Goal: Transaction & Acquisition: Purchase product/service

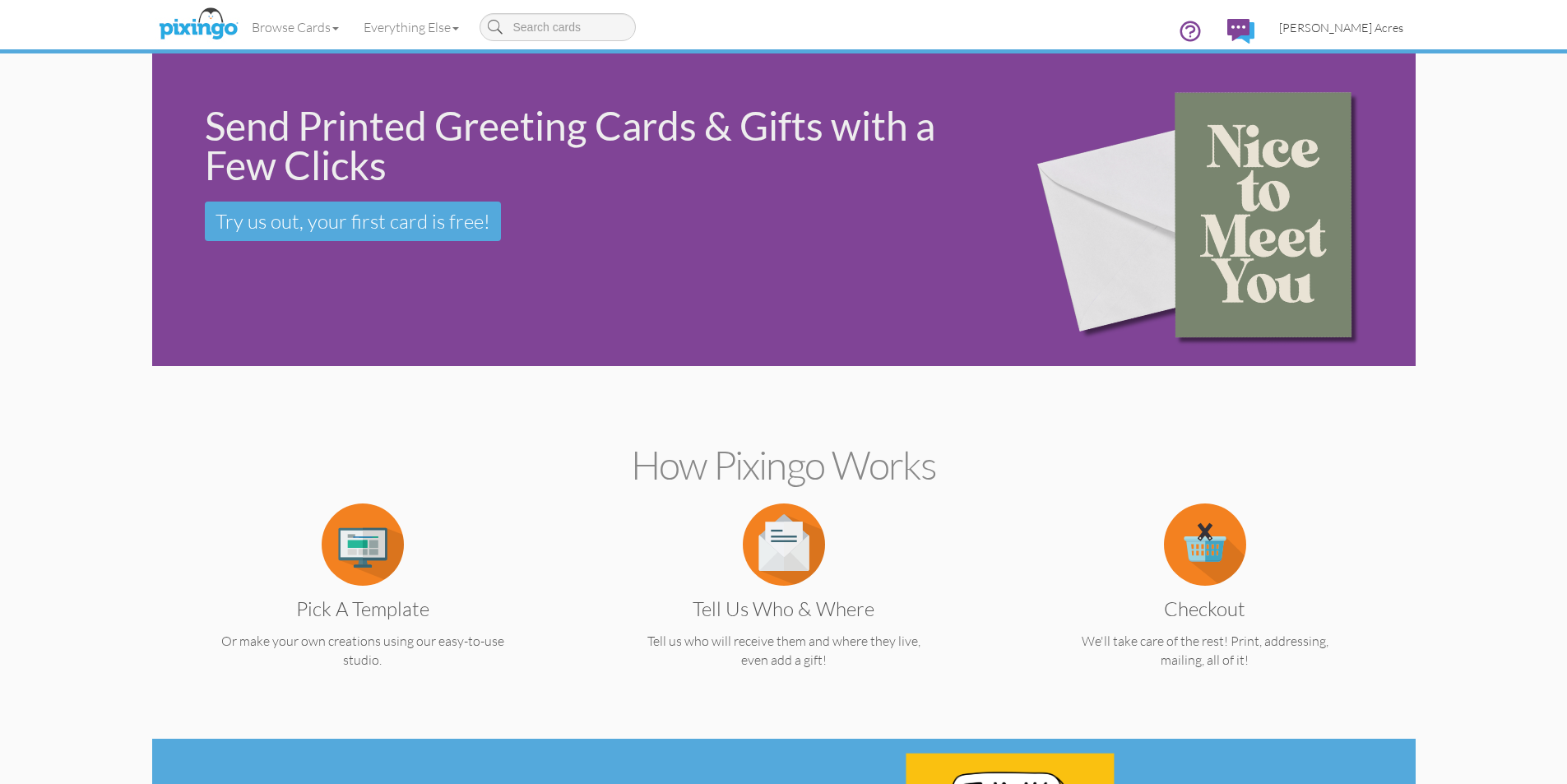
click at [1373, 31] on span "[PERSON_NAME] Acres" at bounding box center [1341, 27] width 125 height 14
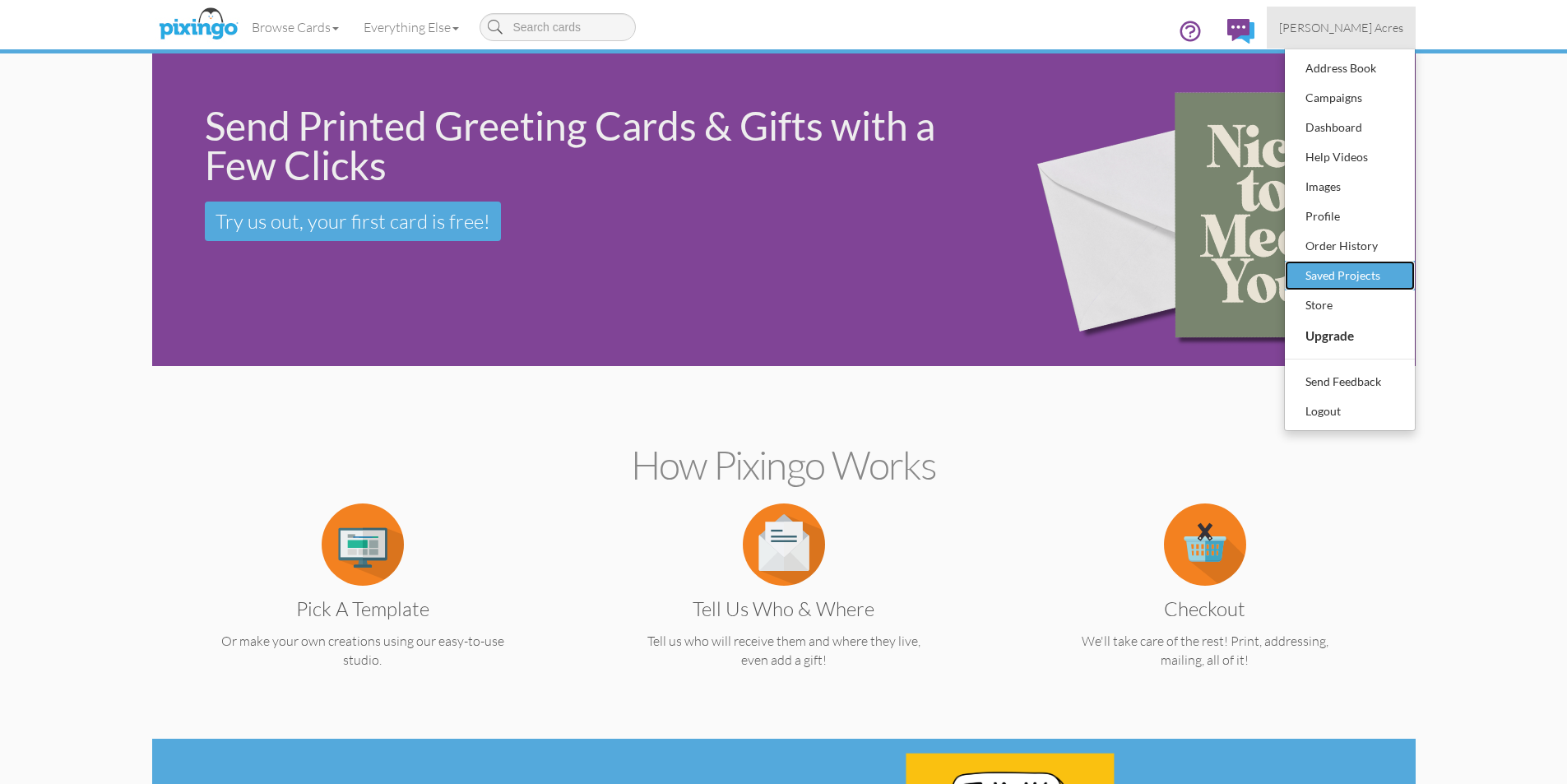
click at [1365, 272] on div "Saved Projects" at bounding box center [1350, 275] width 97 height 25
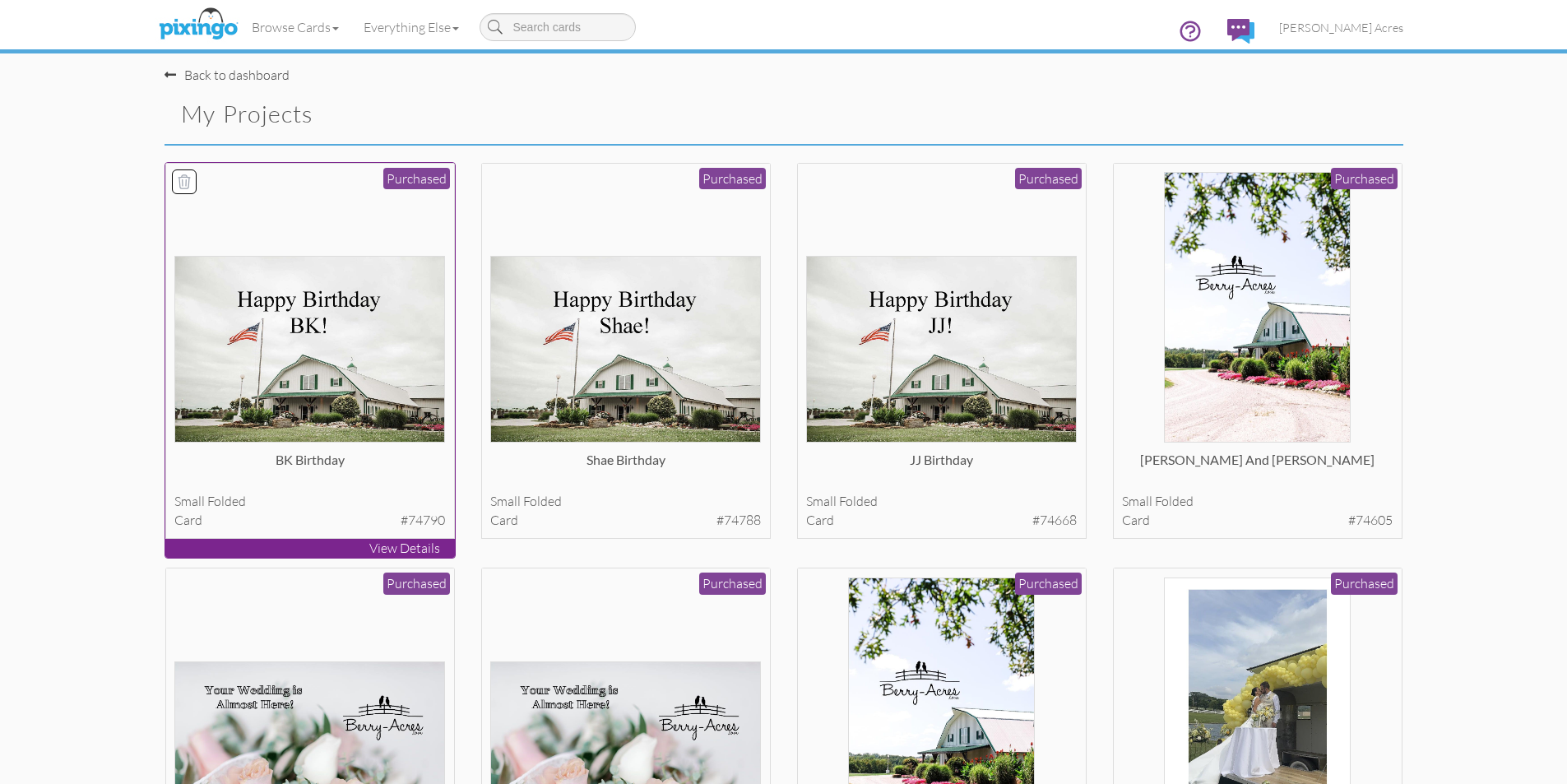
click at [332, 424] on img at bounding box center [309, 349] width 271 height 186
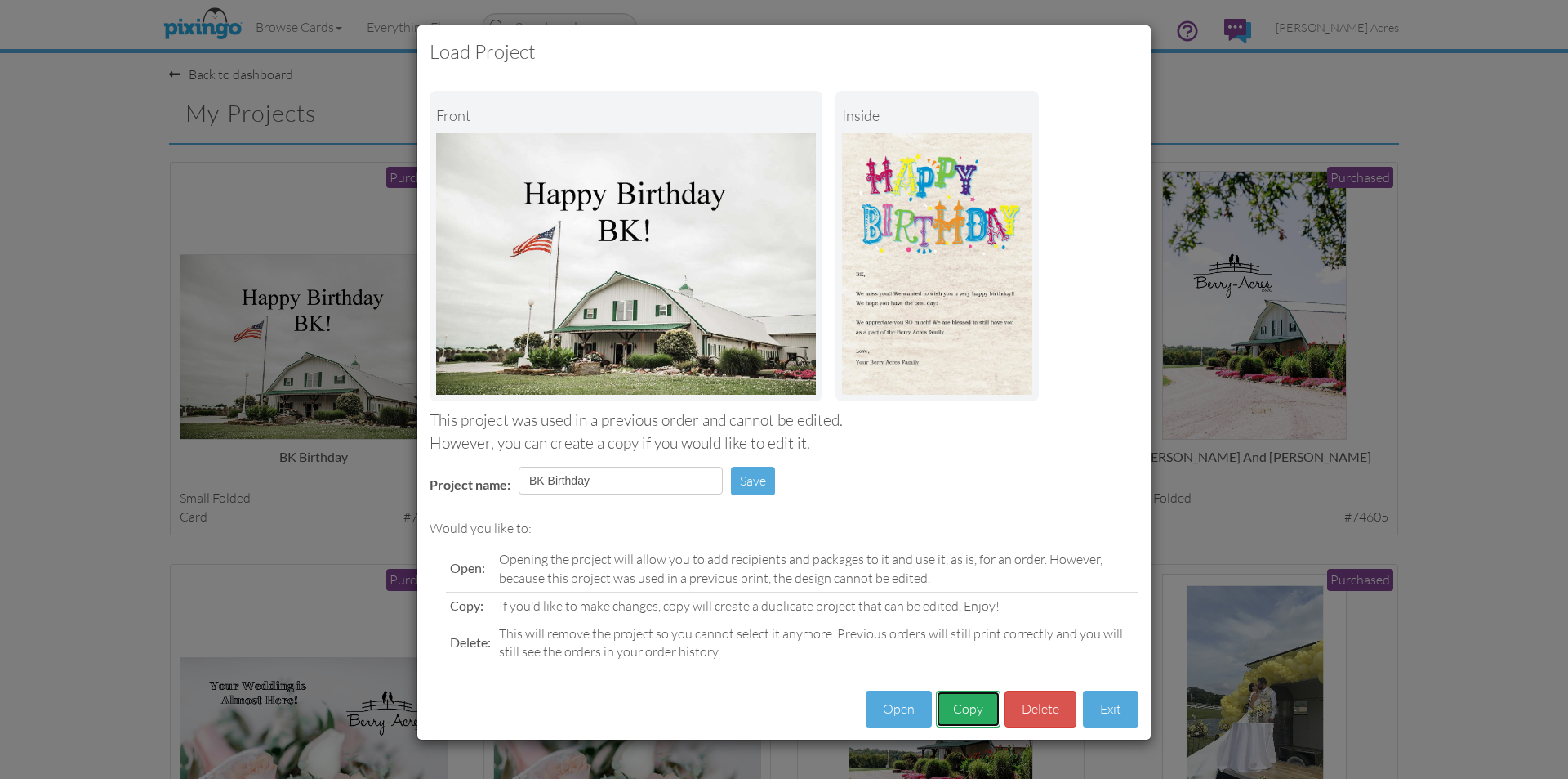
click at [990, 700] on button "Copy" at bounding box center [968, 709] width 65 height 37
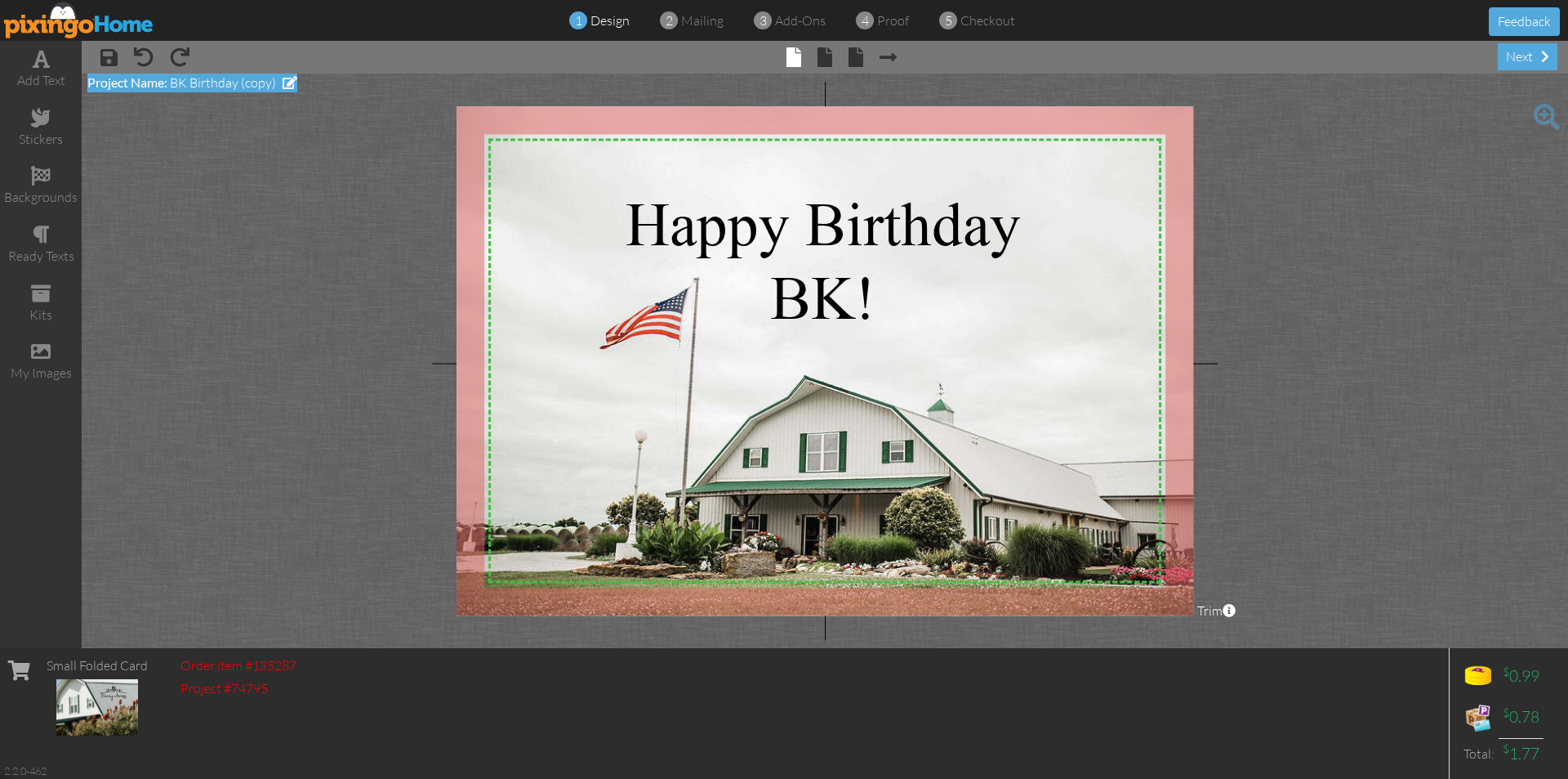
click at [292, 75] on div "Project Name: BK Birthday (copy)" at bounding box center [192, 83] width 210 height 19
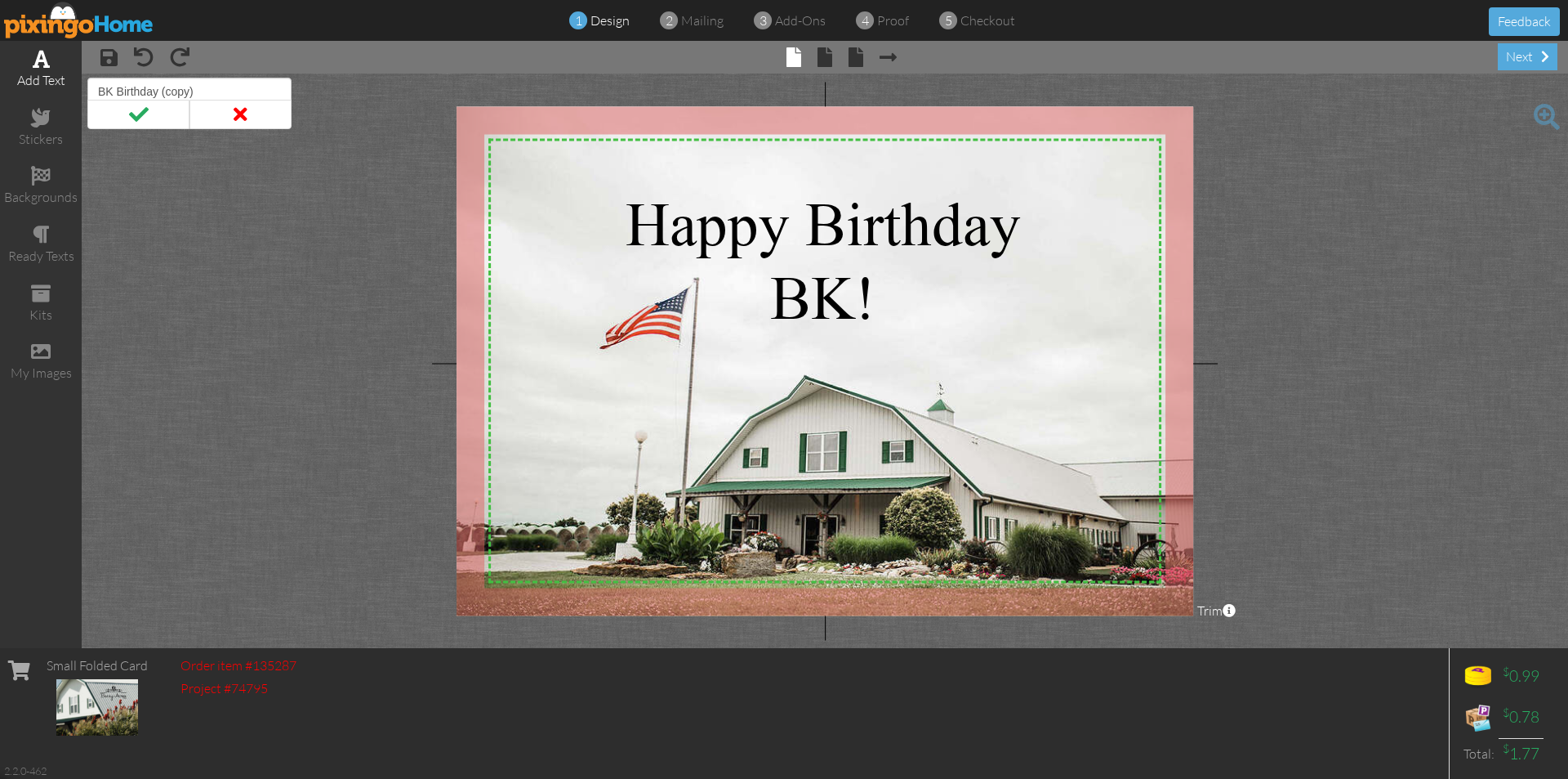
drag, startPoint x: 198, startPoint y: 93, endPoint x: 0, endPoint y: 63, distance: 200.3
click at [0, 63] on div "add text stickers backgrounds ready texts kits my images × save × undo × redo ×…" at bounding box center [784, 344] width 1568 height 607
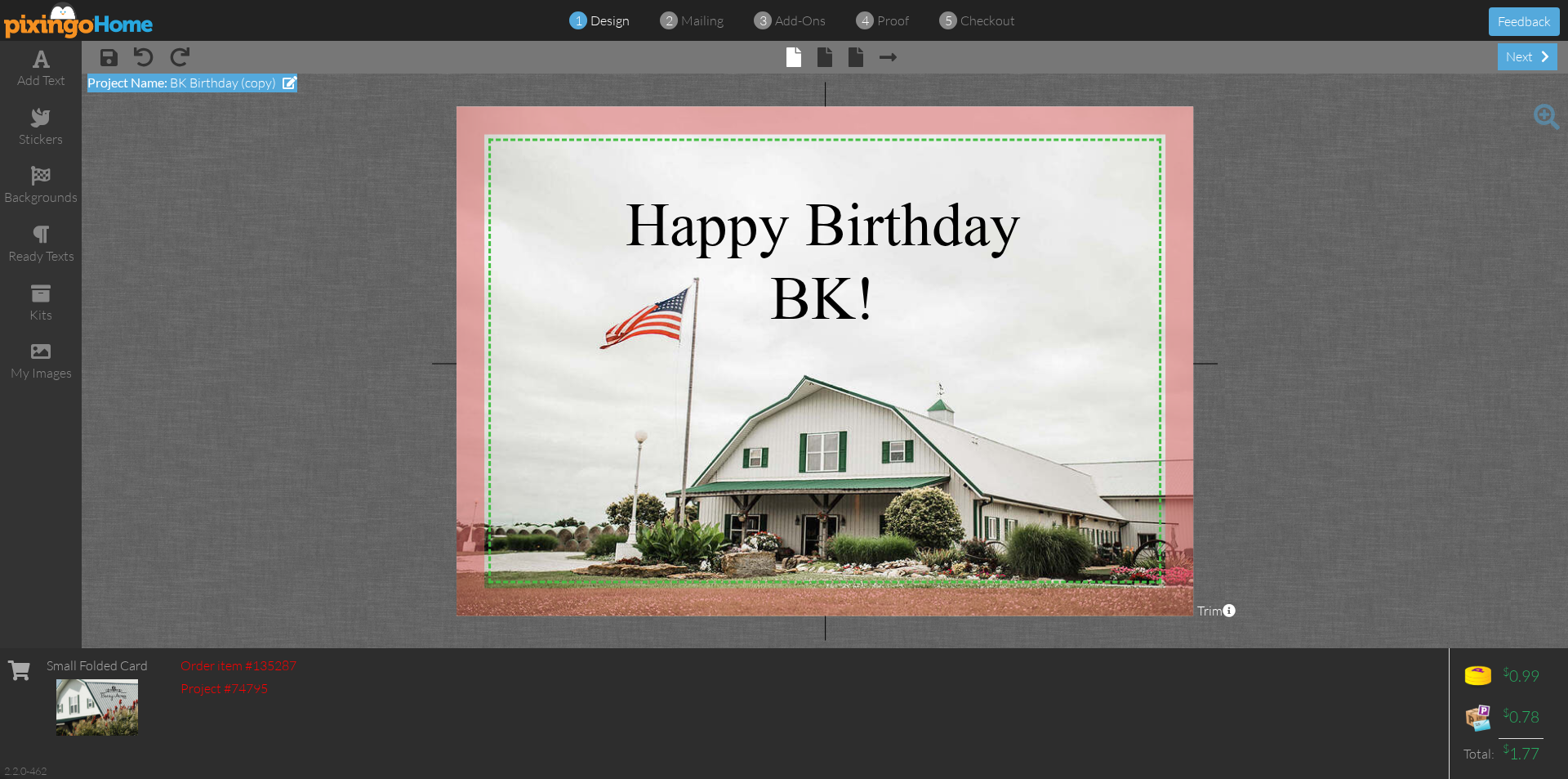
click at [291, 86] on span at bounding box center [290, 83] width 15 height 13
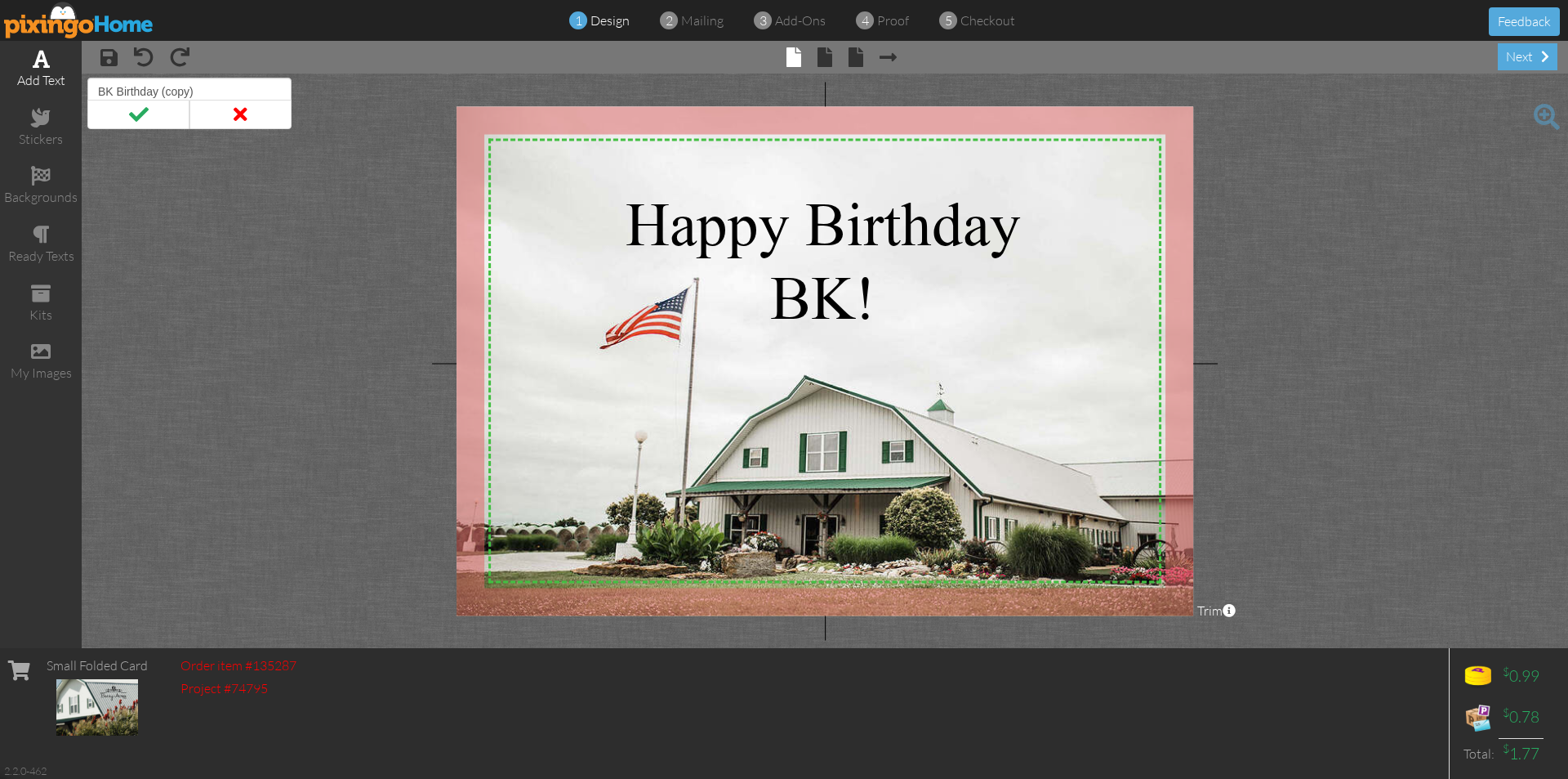
drag, startPoint x: 211, startPoint y: 86, endPoint x: 0, endPoint y: 93, distance: 211.1
click at [0, 93] on div "add text stickers backgrounds ready texts kits my images × save × undo × redo ×…" at bounding box center [784, 344] width 1568 height 607
type input "[PERSON_NAME] Birthday"
click at [99, 115] on span at bounding box center [138, 115] width 102 height 29
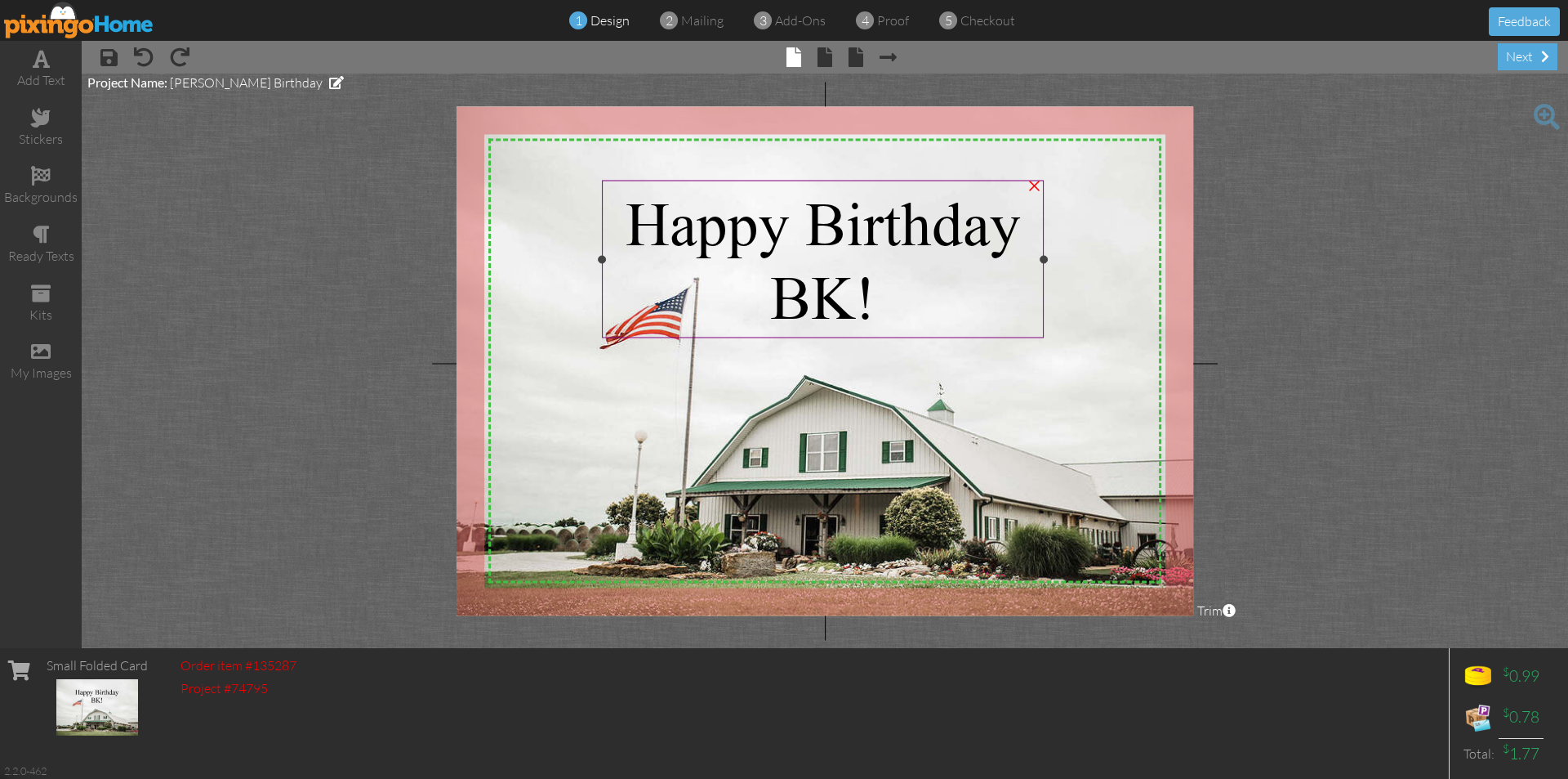
click at [846, 303] on span "BK!" at bounding box center [823, 297] width 106 height 70
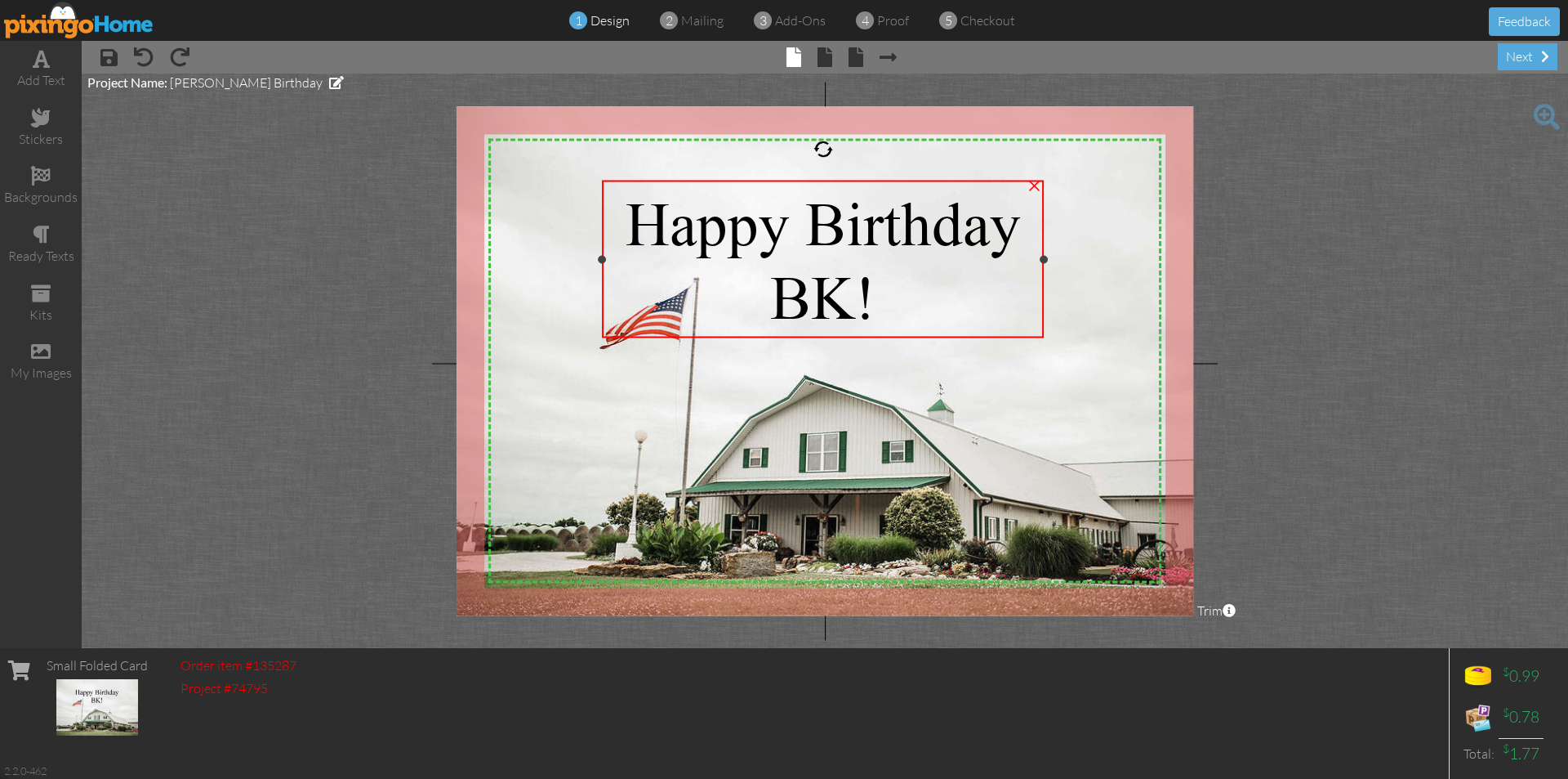
click at [846, 303] on span "BK!" at bounding box center [823, 297] width 106 height 70
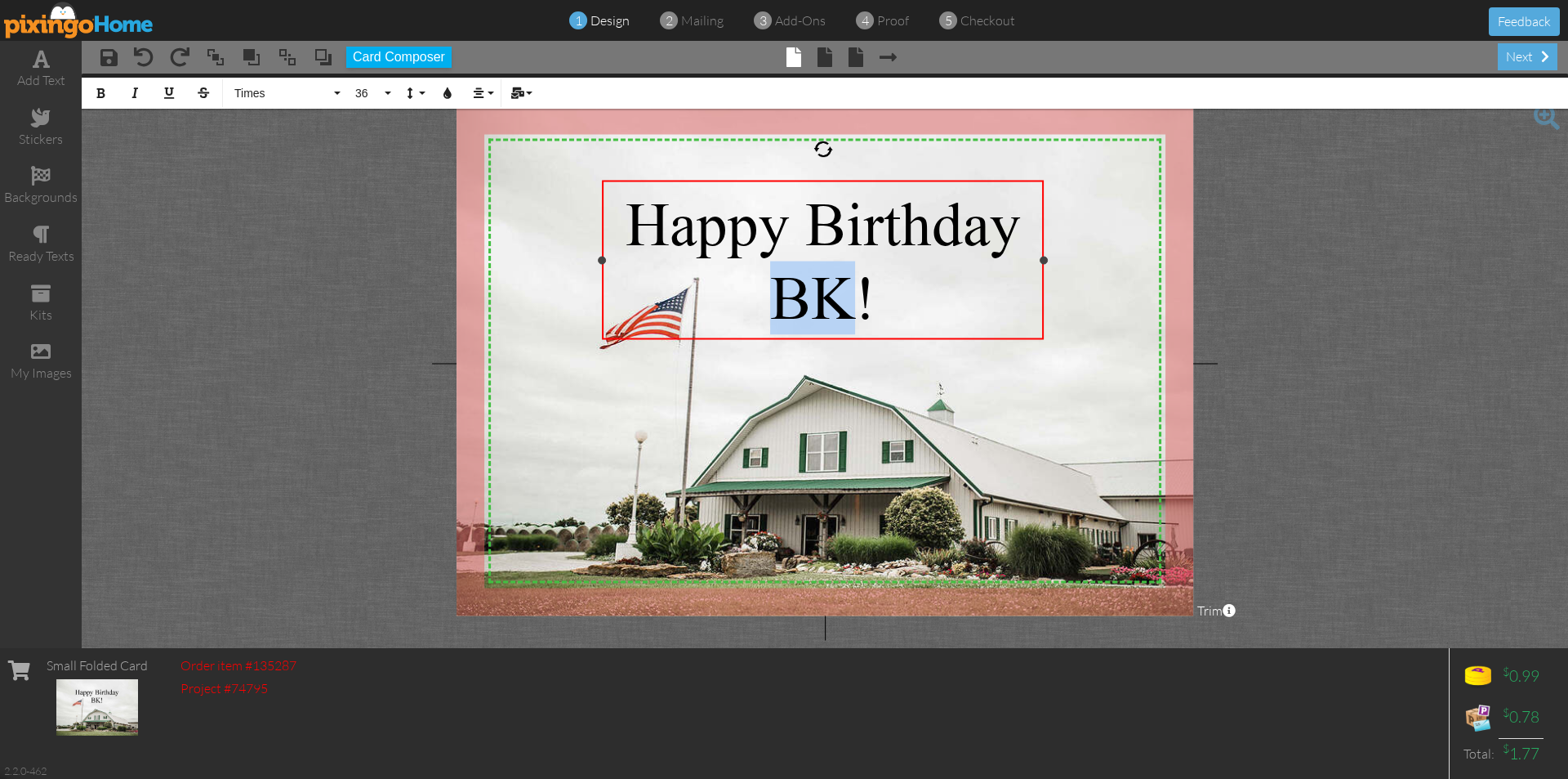
drag, startPoint x: 853, startPoint y: 303, endPoint x: 791, endPoint y: 306, distance: 62.1
click at [791, 306] on span "BK!" at bounding box center [823, 297] width 106 height 70
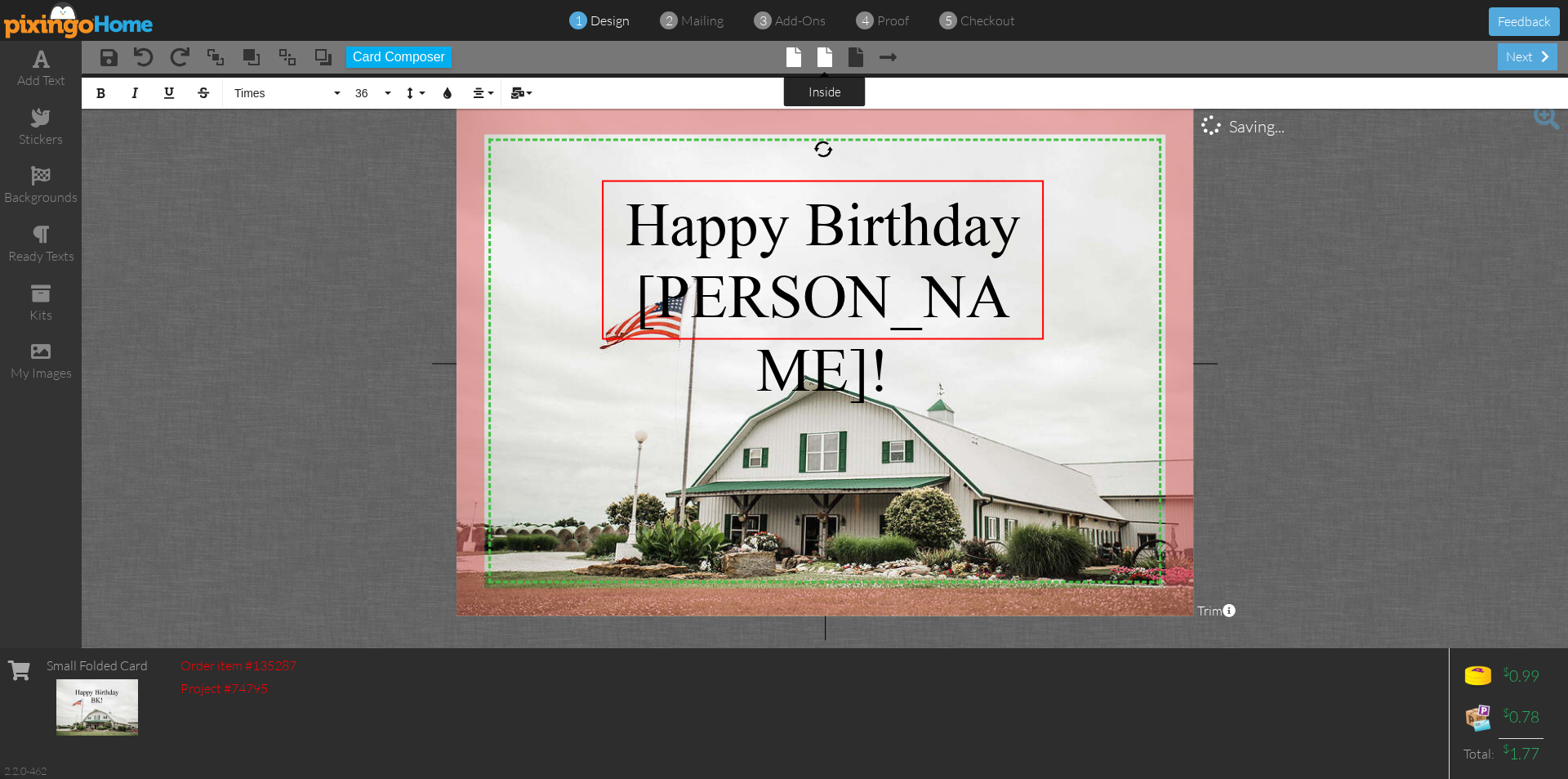
click at [822, 52] on span at bounding box center [825, 57] width 15 height 20
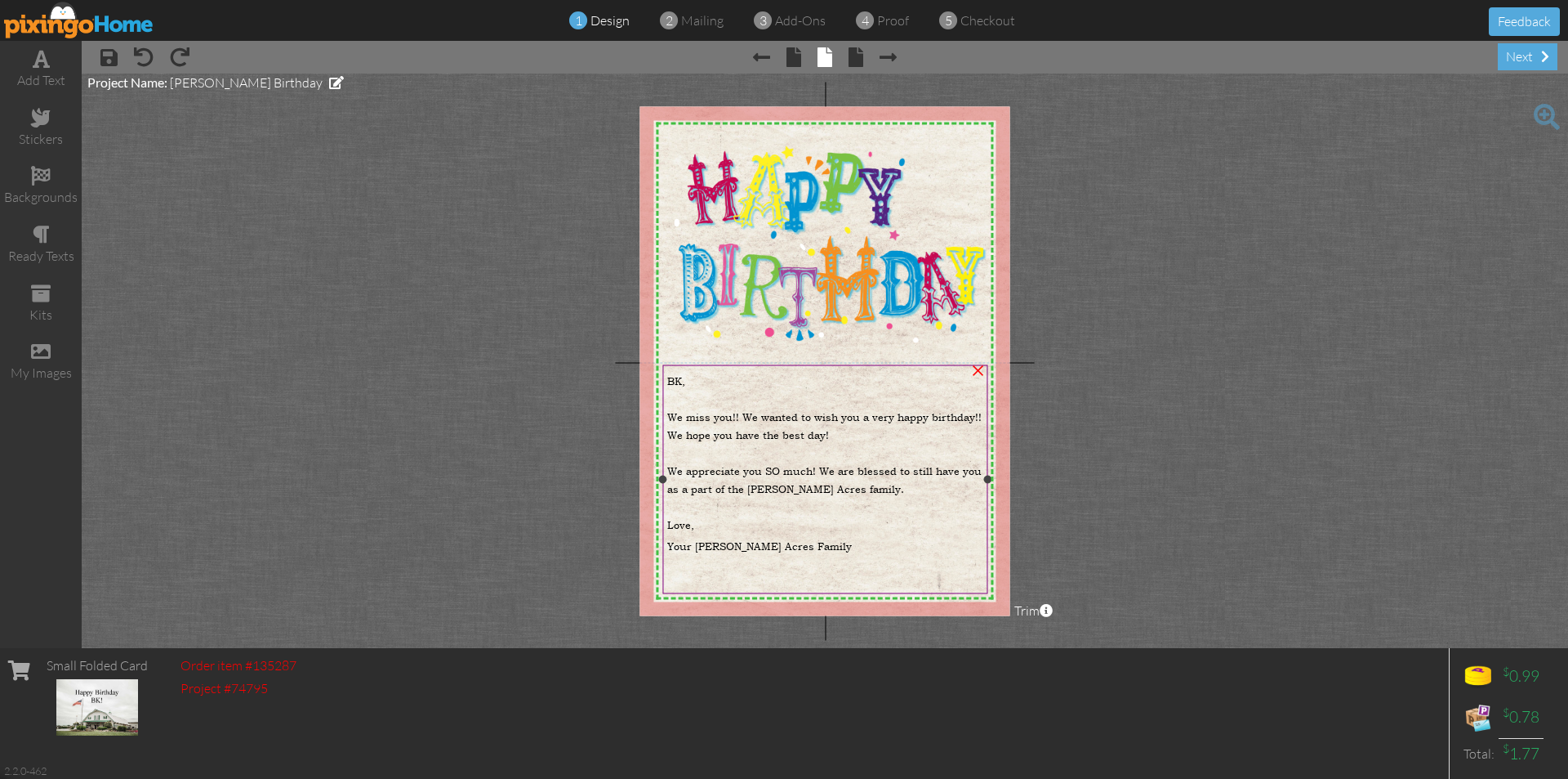
click at [680, 379] on span "BK," at bounding box center [676, 380] width 18 height 15
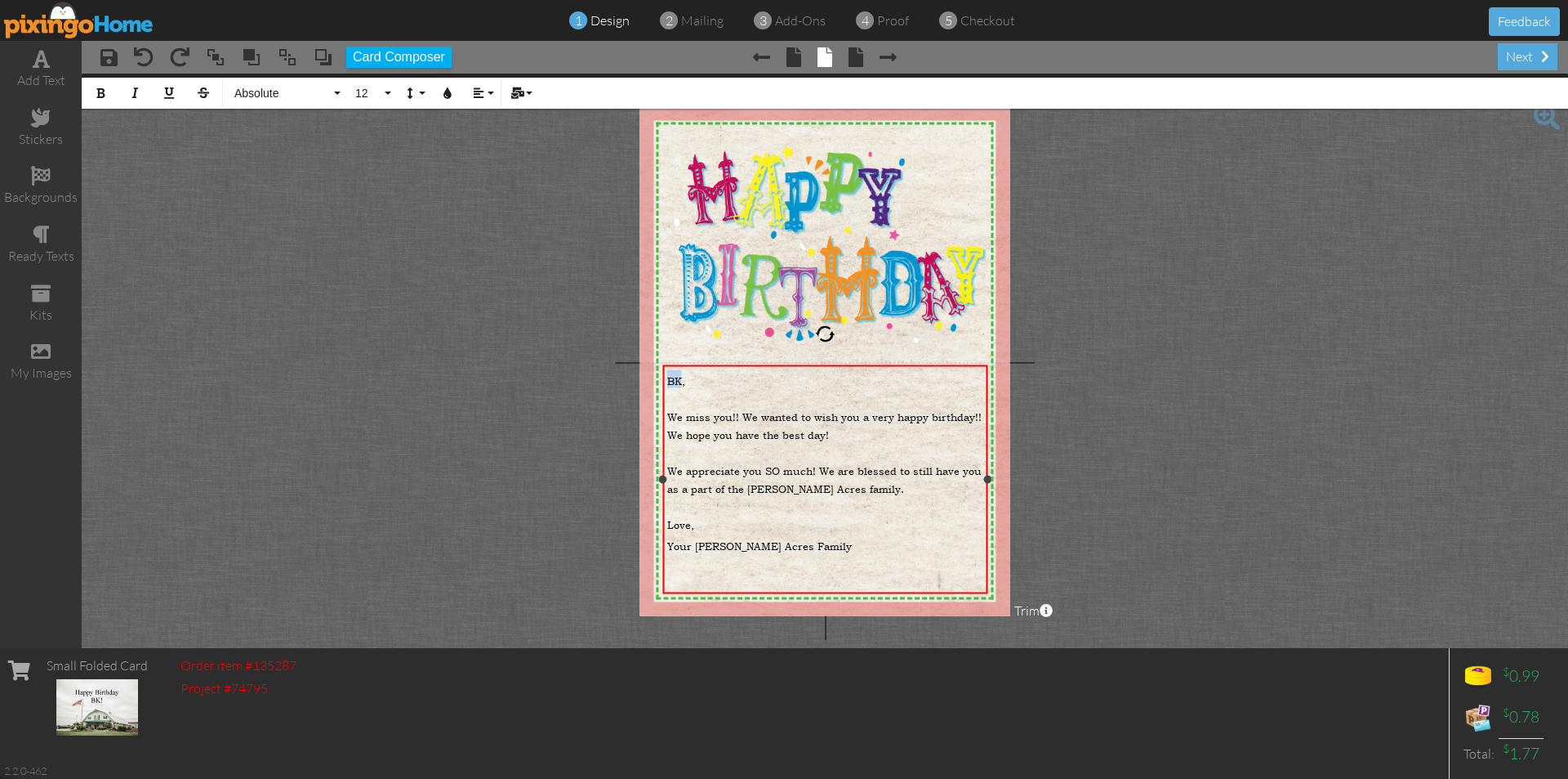
drag, startPoint x: 682, startPoint y: 380, endPoint x: 669, endPoint y: 380, distance: 13.0
click at [669, 380] on span "BK," at bounding box center [676, 380] width 18 height 15
drag, startPoint x: 743, startPoint y: 419, endPoint x: 671, endPoint y: 421, distance: 72.0
click at [671, 421] on span "We miss you!! We wanted to wish you a very happy birthday!! We hope you have th…" at bounding box center [825, 425] width 314 height 33
drag, startPoint x: 923, startPoint y: 469, endPoint x: 907, endPoint y: 469, distance: 16.0
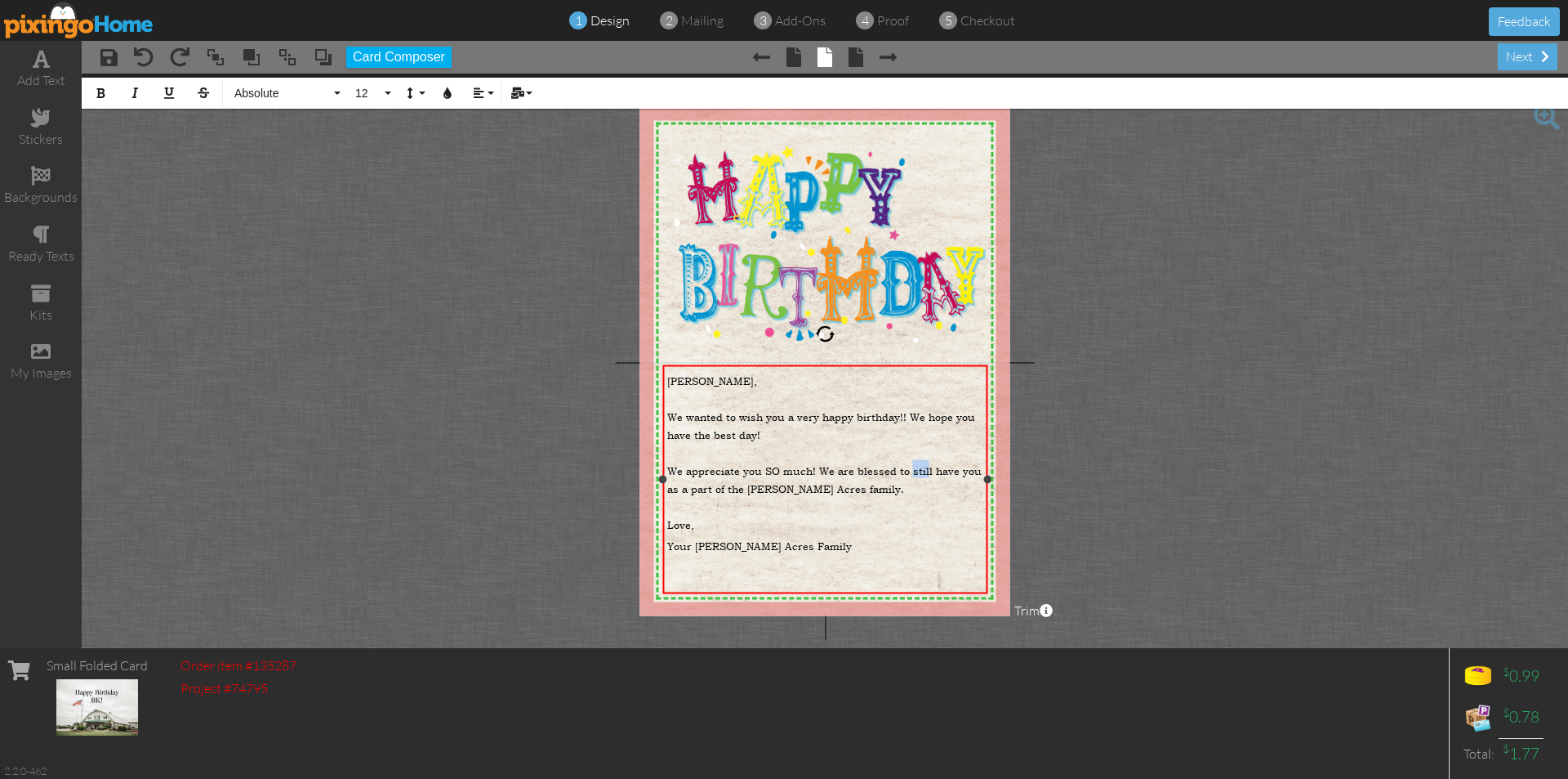
click at [907, 469] on span "We appreciate you SO much! We are blessed to still have you as a part of the Be…" at bounding box center [825, 479] width 314 height 33
click at [1538, 54] on div "next" at bounding box center [1528, 57] width 60 height 27
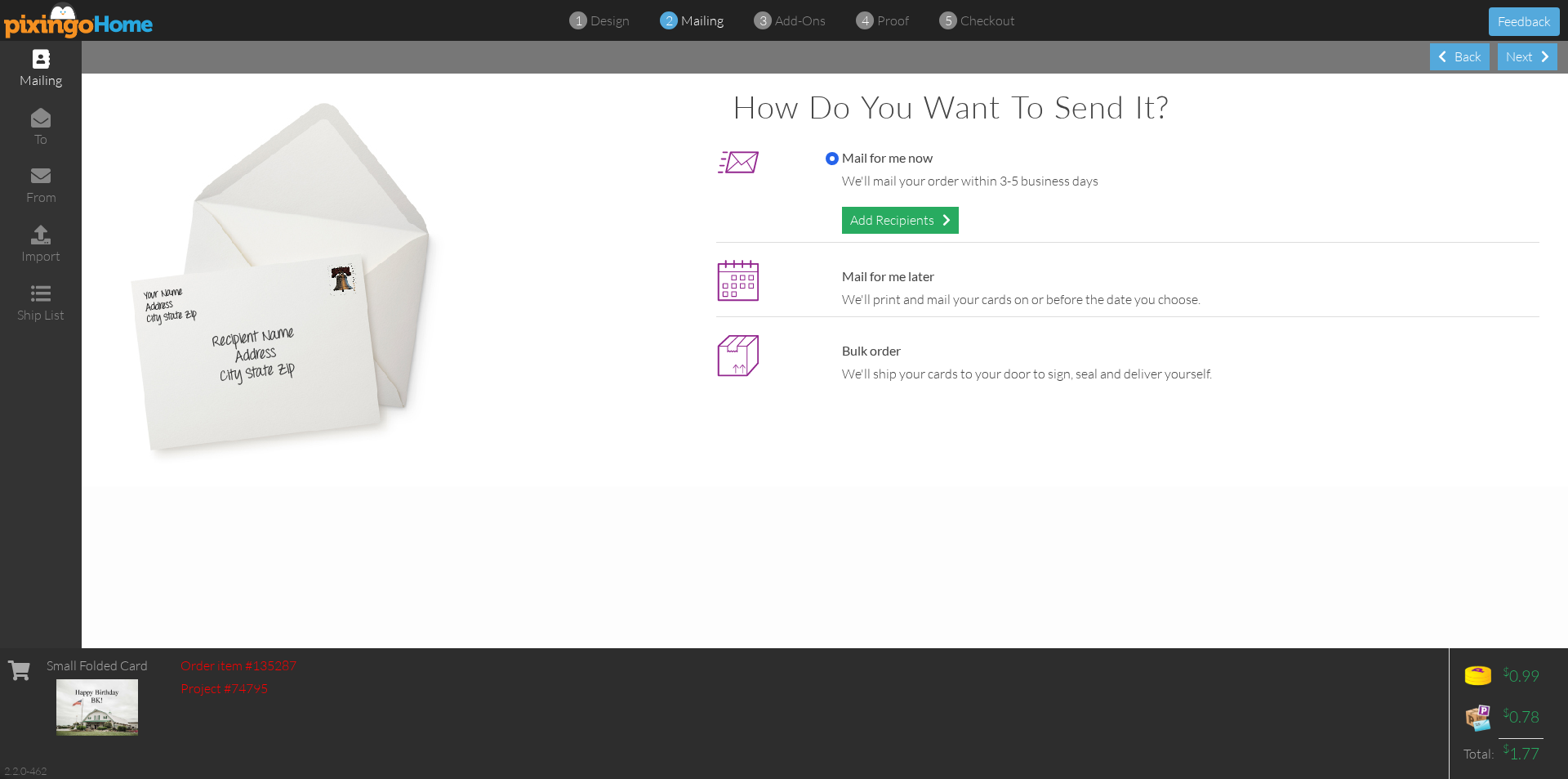
click at [922, 218] on div "Add Recipients" at bounding box center [901, 220] width 117 height 27
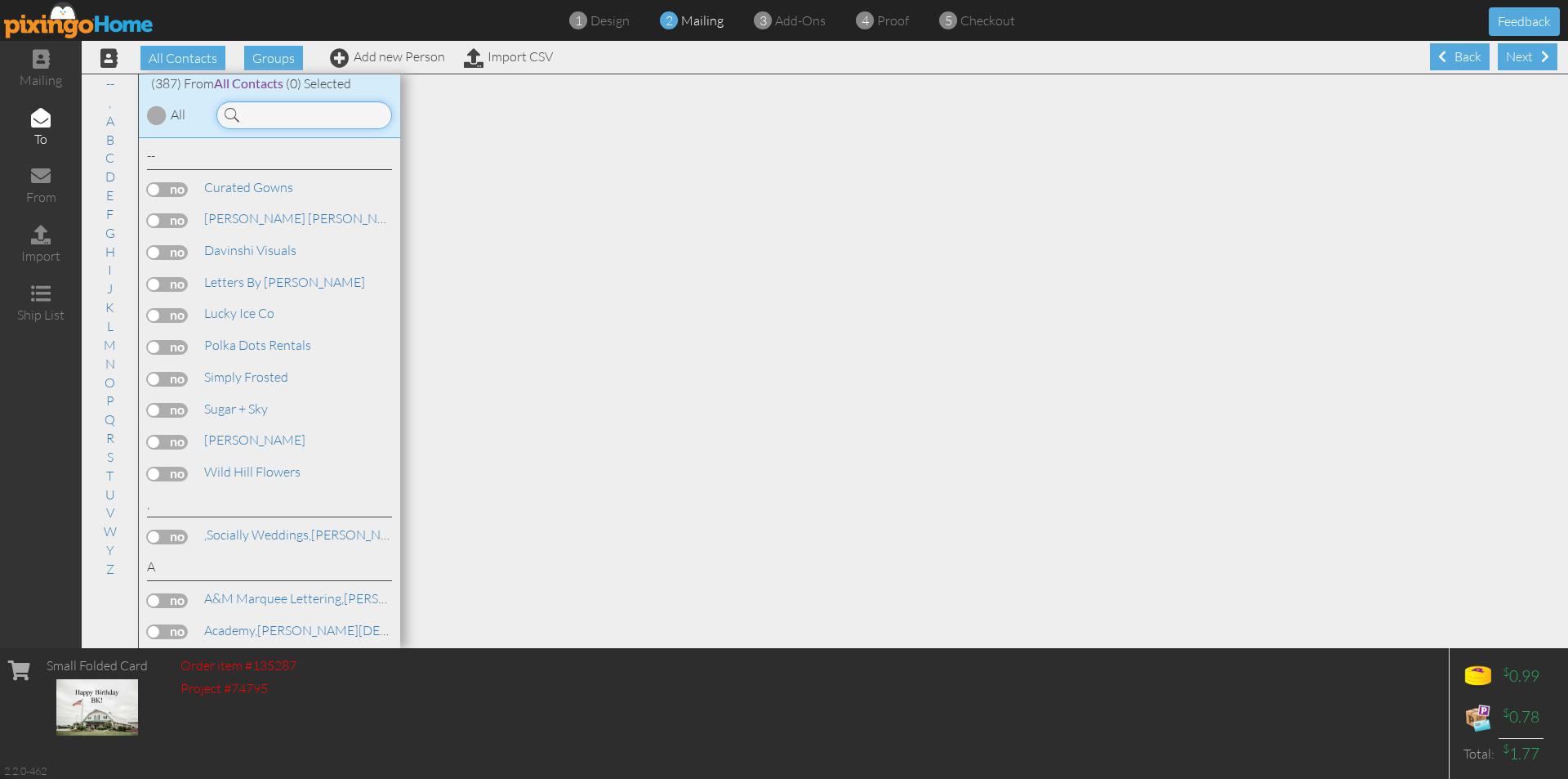
click at [316, 113] on input at bounding box center [304, 115] width 175 height 28
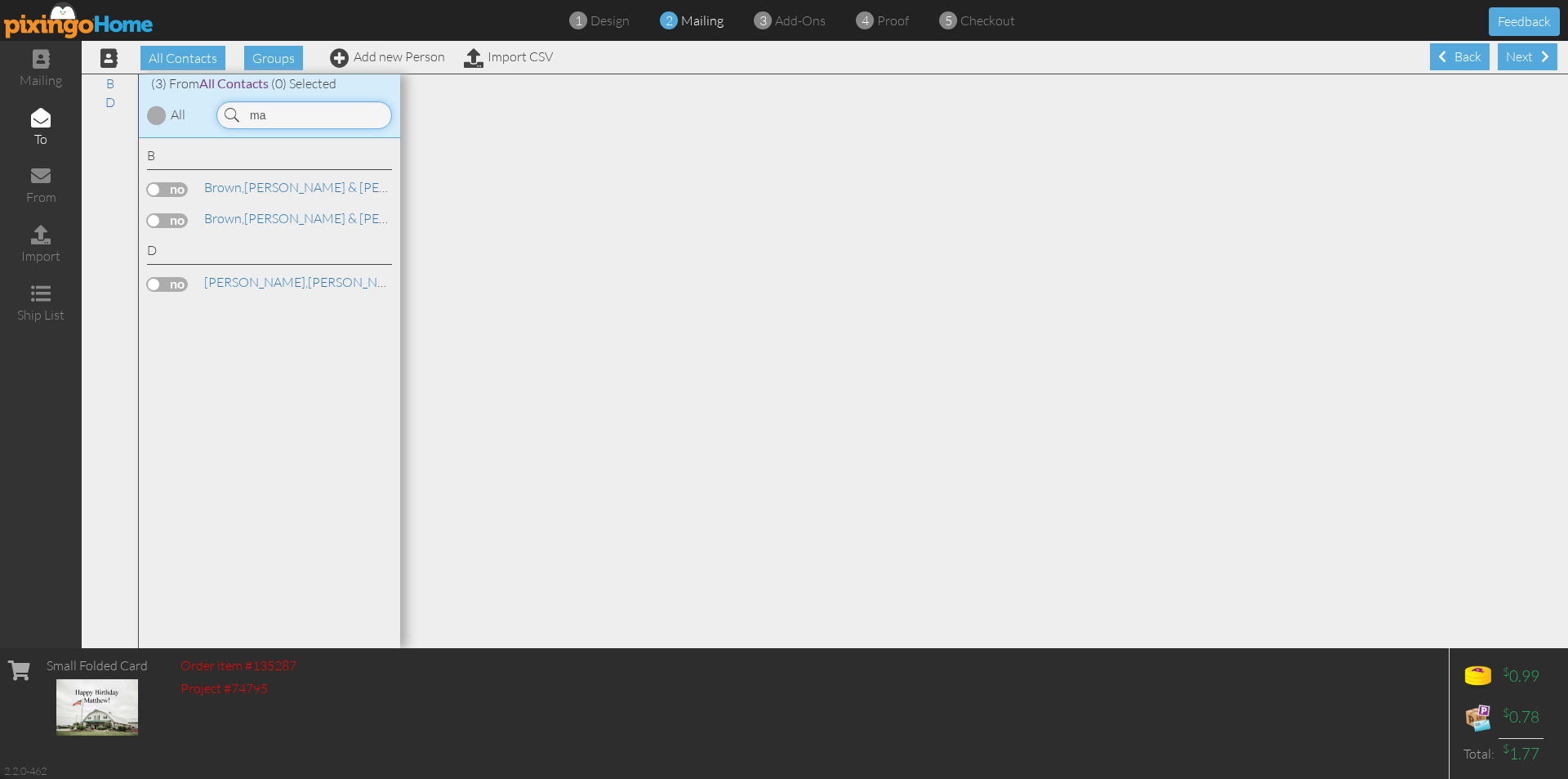
type input "m"
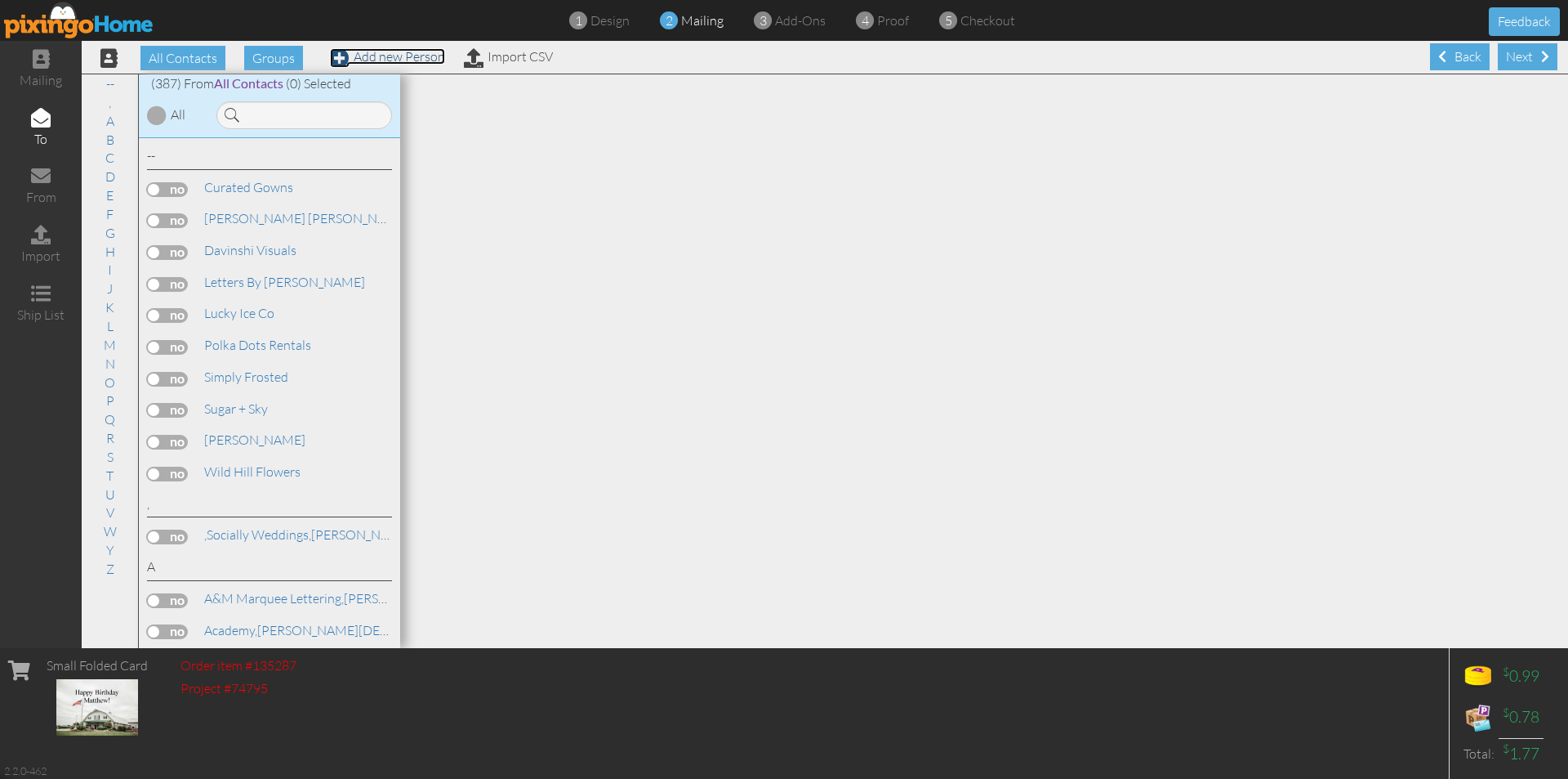
click at [428, 61] on link "Add new Person" at bounding box center [387, 57] width 115 height 16
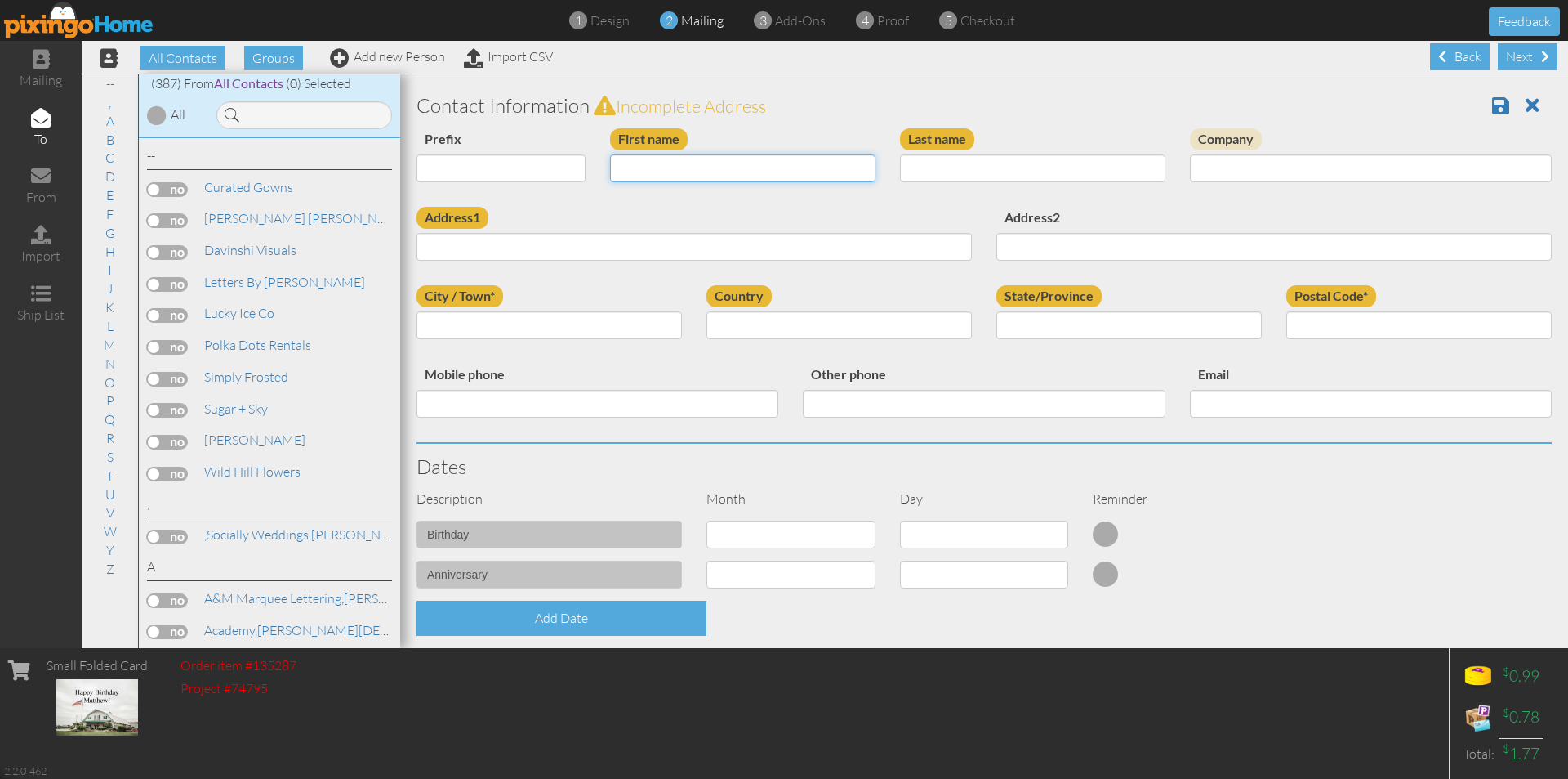
click at [832, 171] on input "First name" at bounding box center [743, 169] width 265 height 28
type input "Matthew"
click at [927, 169] on input "Last name" at bounding box center [1033, 169] width 265 height 28
type input "Dale"
click at [795, 238] on input "Address1" at bounding box center [694, 247] width 555 height 28
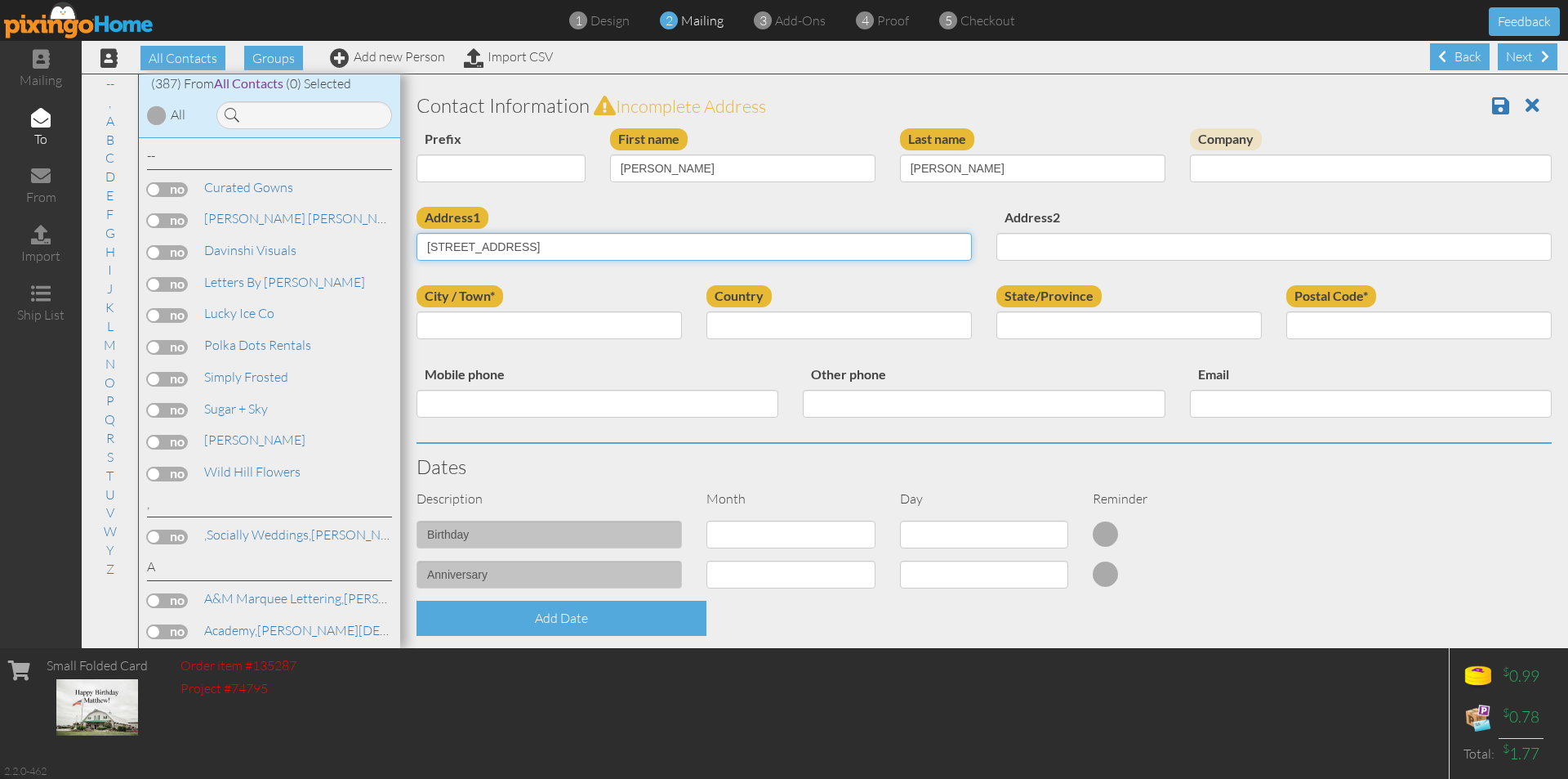
type input "2600 Lakeshore Drive"
click at [577, 317] on input "City / Town*" at bounding box center [549, 325] width 265 height 28
type input "Odessa"
click at [805, 324] on select "United States -------------- Afghanistan Albania Algeria American Samoa Andorra…" at bounding box center [839, 325] width 265 height 28
click at [707, 311] on select "United States -------------- Afghanistan Albania Algeria American Samoa Andorra…" at bounding box center [839, 325] width 265 height 28
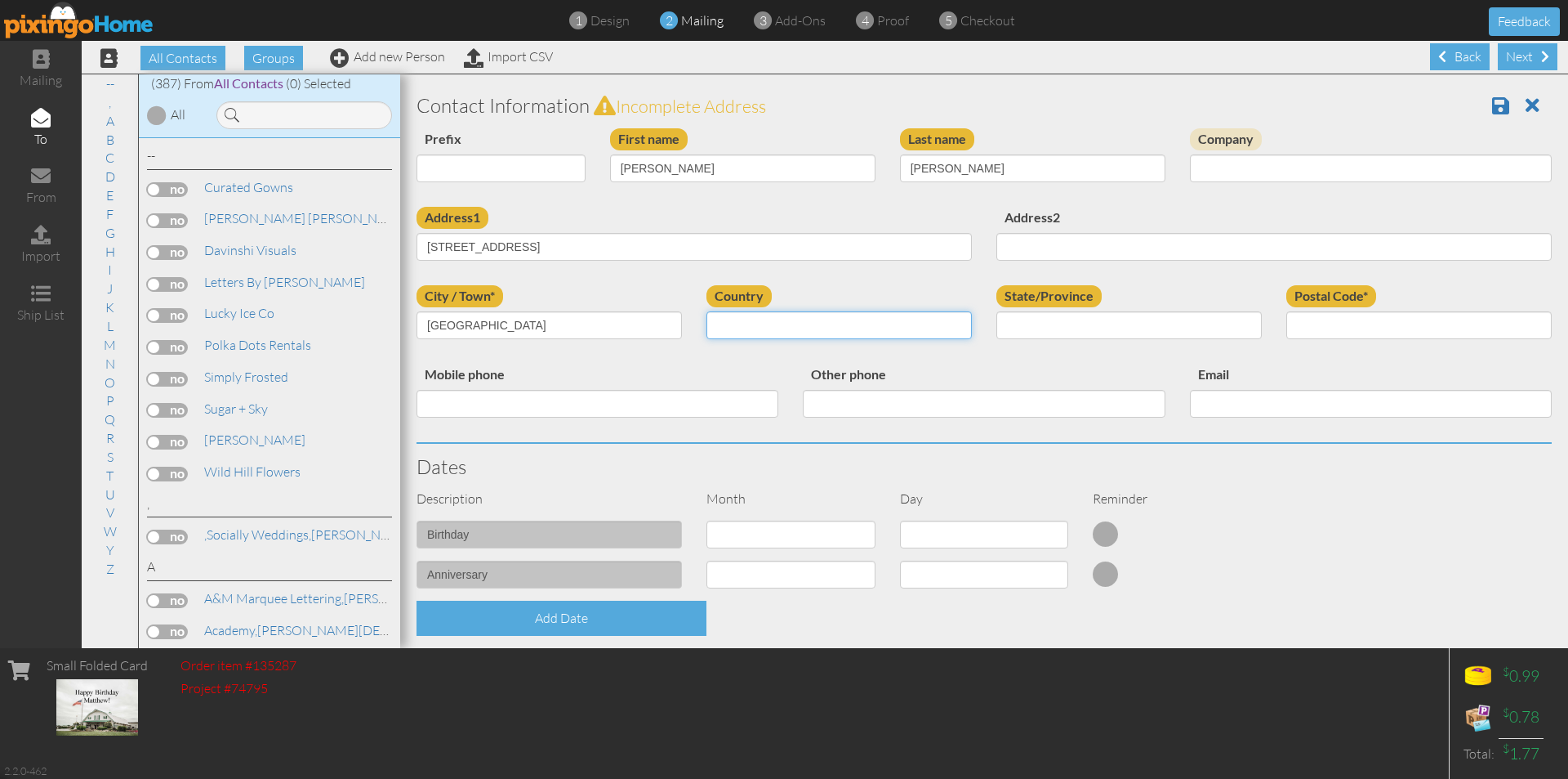
drag, startPoint x: 855, startPoint y: 321, endPoint x: 851, endPoint y: 328, distance: 8.1
click at [856, 320] on select "United States -------------- Afghanistan Albania Algeria American Samoa Andorra…" at bounding box center [839, 325] width 265 height 28
select select "object:2918"
click at [707, 311] on select "United States -------------- Afghanistan Albania Algeria American Samoa Andorra…" at bounding box center [839, 325] width 265 height 28
click at [1136, 324] on select "AA (Military) AE (Military) Alabama Alaska American Samoa AP (Military) Arizona…" at bounding box center [1129, 325] width 265 height 28
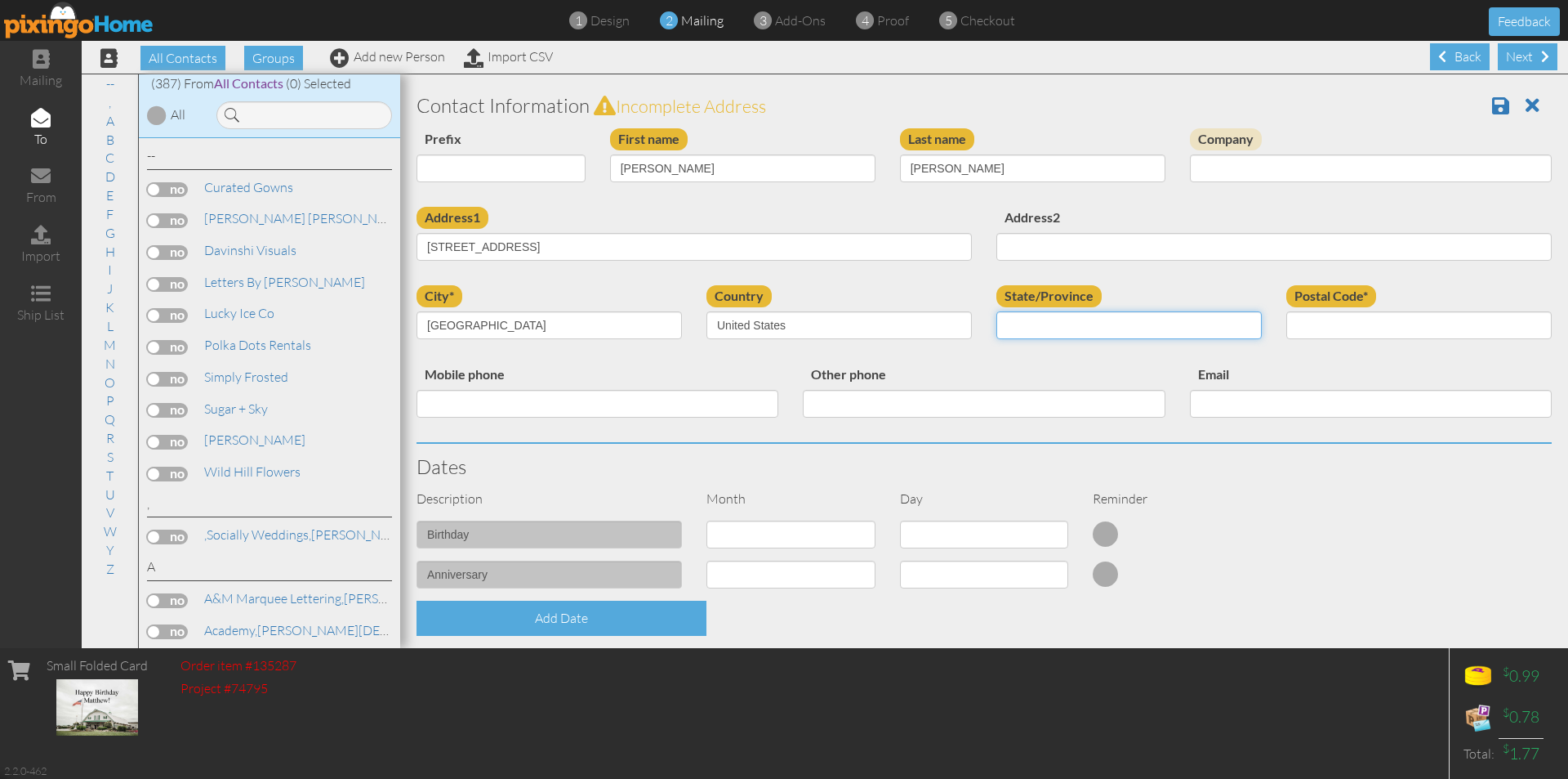
select select "object:3195"
click at [996, 311] on select "AA (Military) AE (Military) Alabama Alaska American Samoa AP (Military) Arizona…" at bounding box center [1129, 325] width 265 height 28
click at [1334, 331] on input "Postal Code*" at bounding box center [1419, 325] width 265 height 28
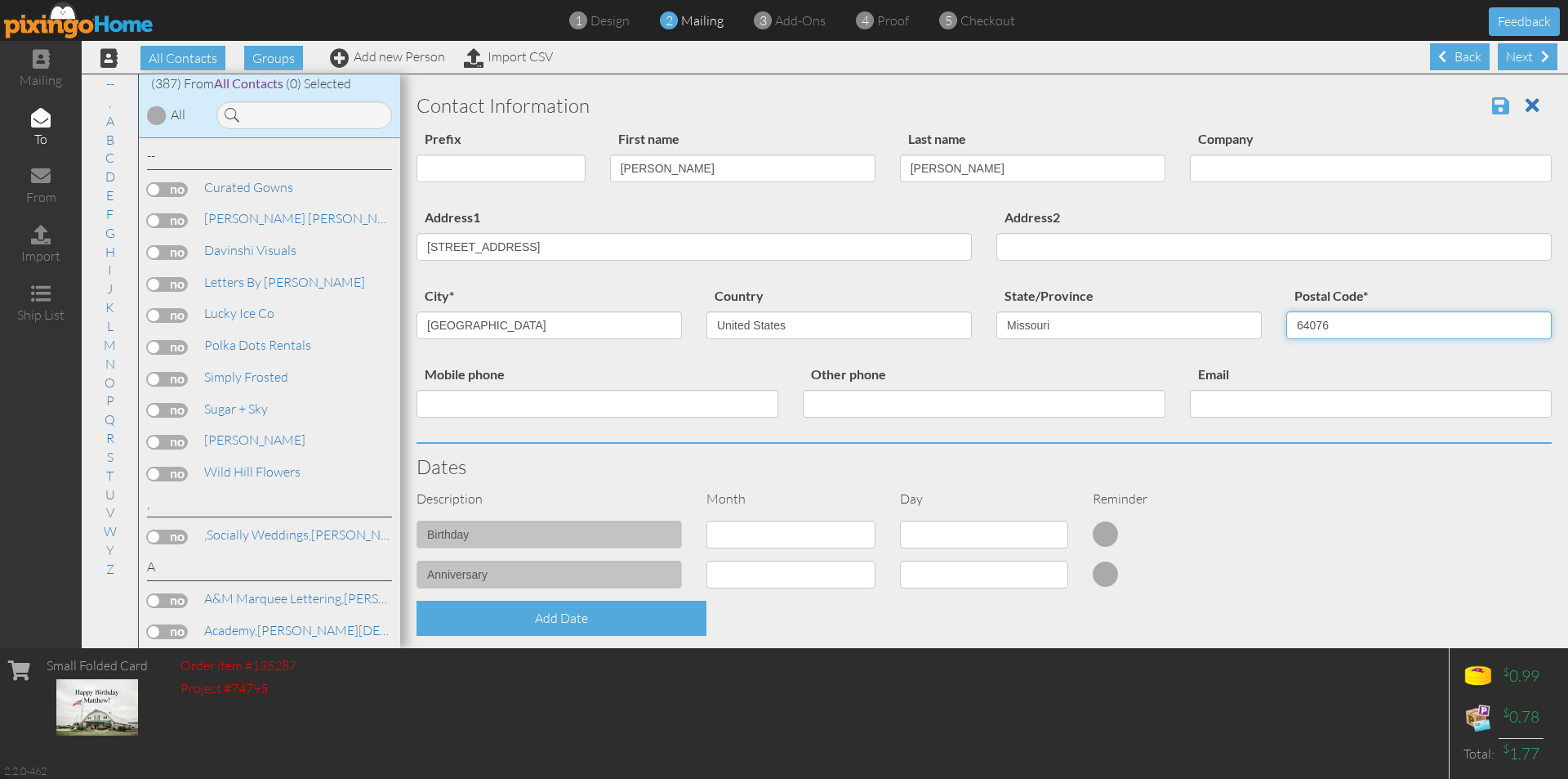
type input "64076"
click at [1493, 106] on span at bounding box center [1501, 106] width 17 height 20
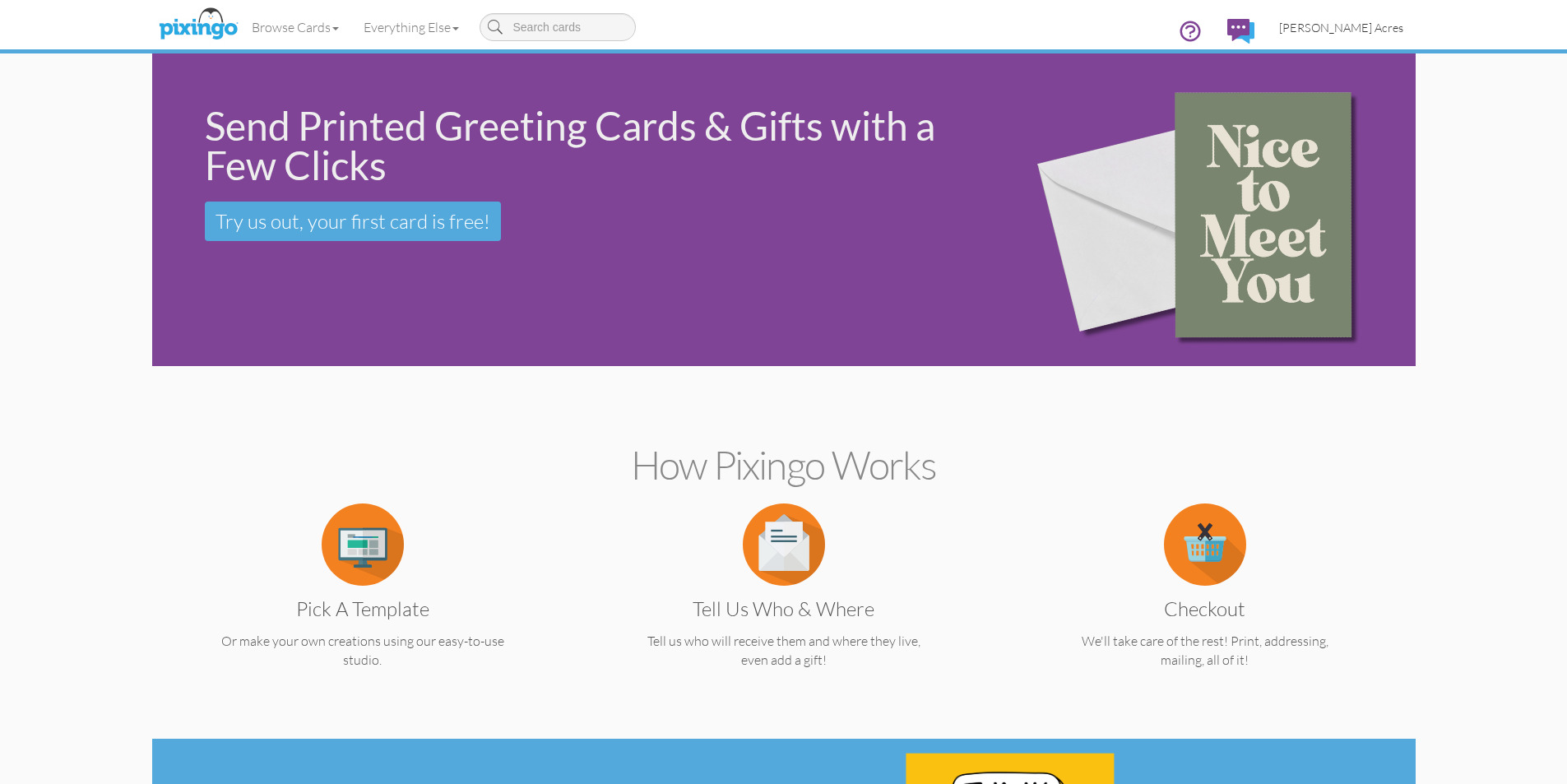
click at [1371, 35] on link "[PERSON_NAME] Acres" at bounding box center [1341, 27] width 149 height 42
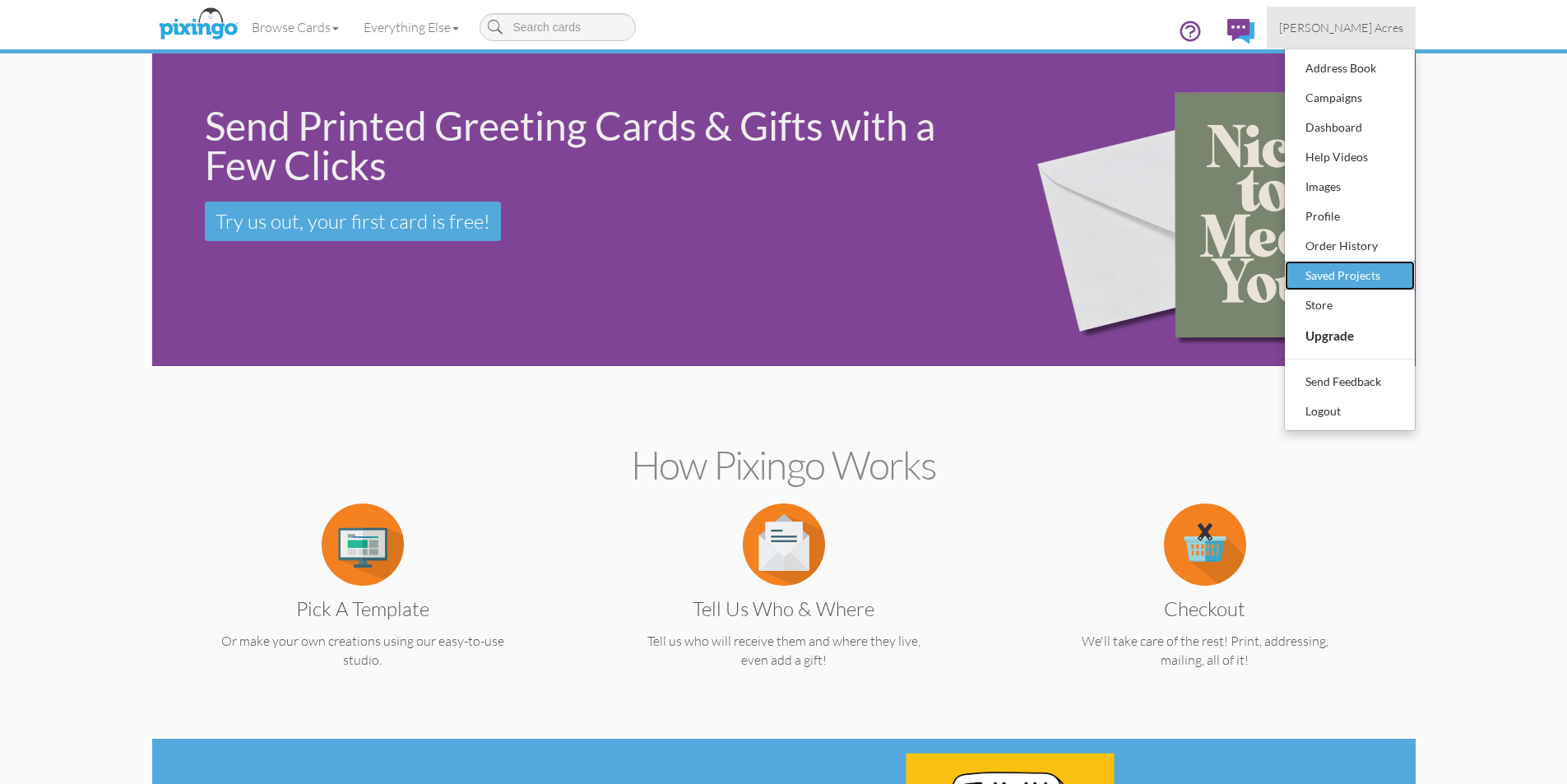
click at [1383, 270] on div "Saved Projects" at bounding box center [1350, 275] width 97 height 25
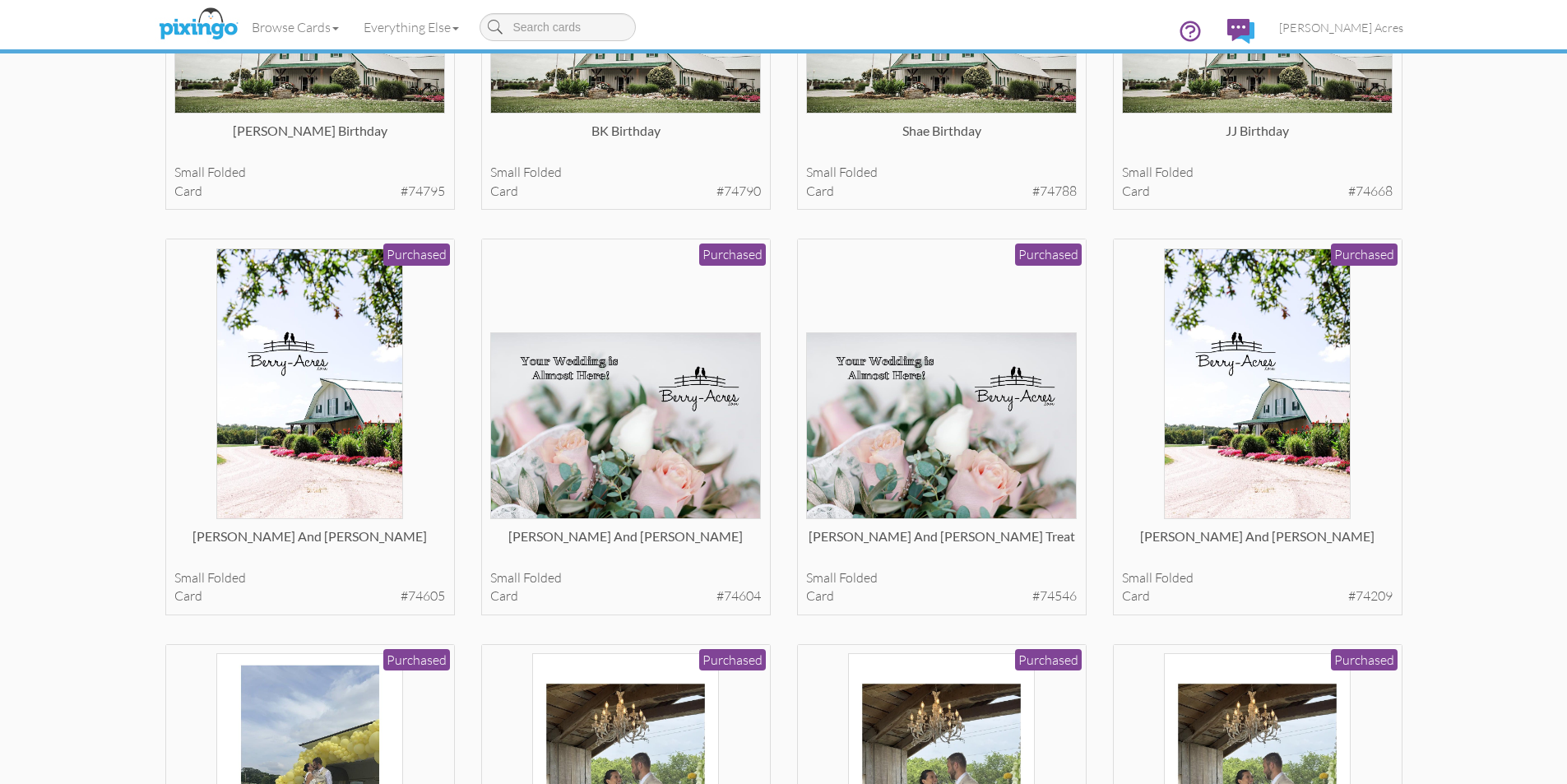
scroll to position [411, 0]
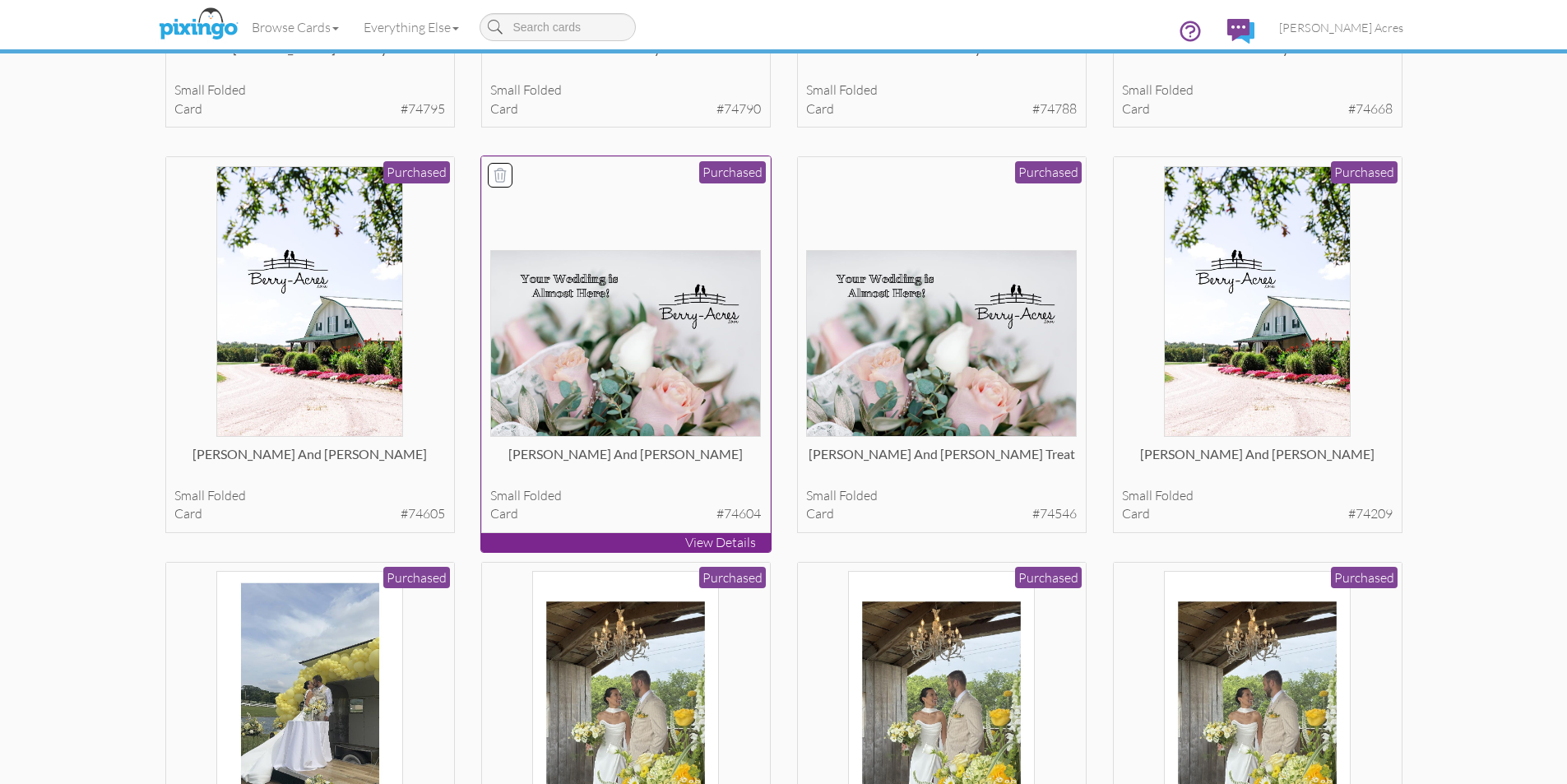
click at [645, 373] on img at bounding box center [626, 343] width 271 height 186
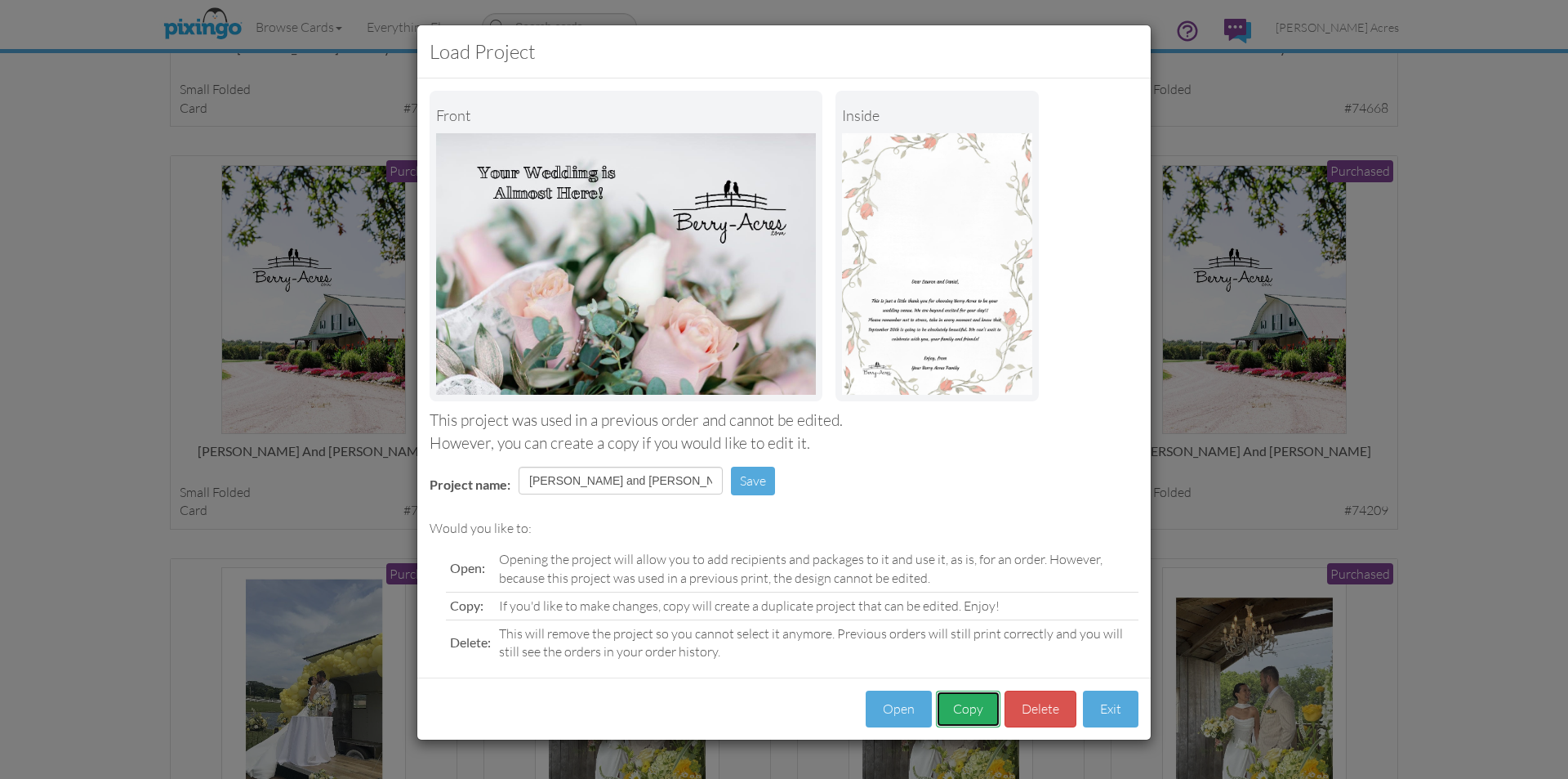
click at [975, 712] on button "Copy" at bounding box center [968, 709] width 65 height 37
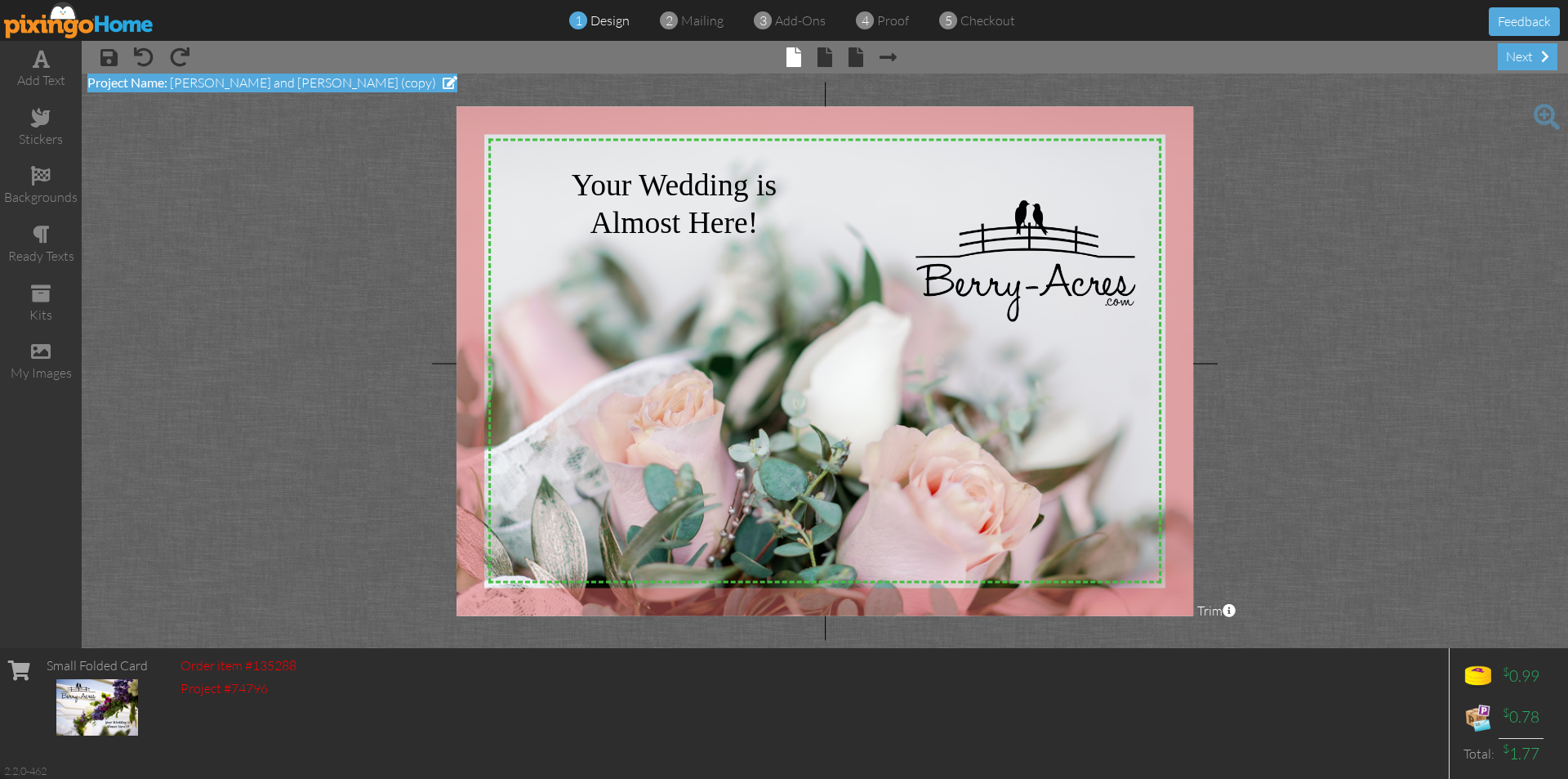
click at [443, 82] on span at bounding box center [450, 83] width 15 height 13
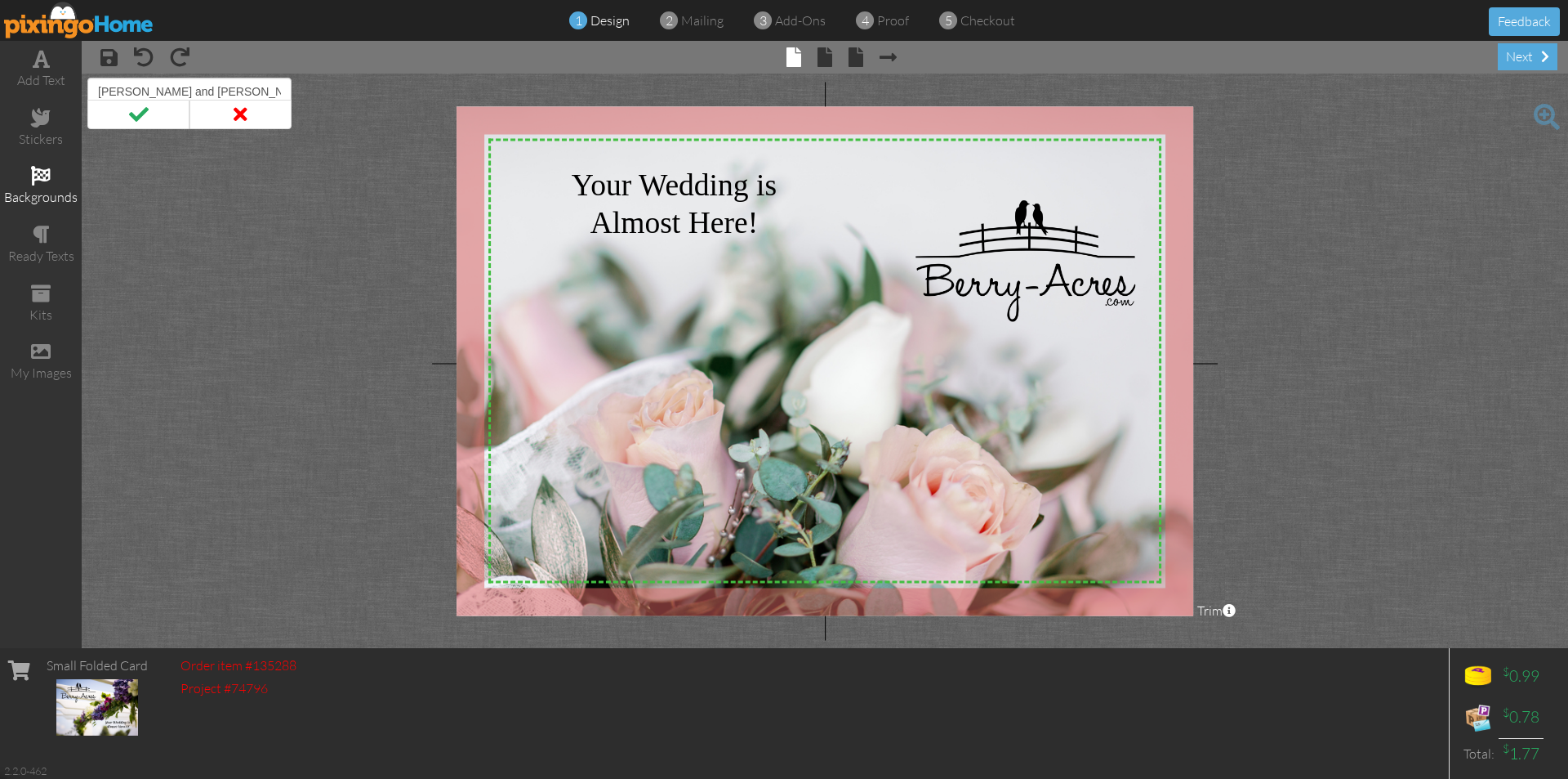
drag, startPoint x: 259, startPoint y: 91, endPoint x: 0, endPoint y: 161, distance: 268.3
click at [0, 161] on div "add text stickers backgrounds ready texts kits my images × save × undo × redo ×…" at bounding box center [784, 344] width 1568 height 607
type input "[PERSON_NAME] and [PERSON_NAME]"
click at [132, 118] on span at bounding box center [138, 115] width 102 height 29
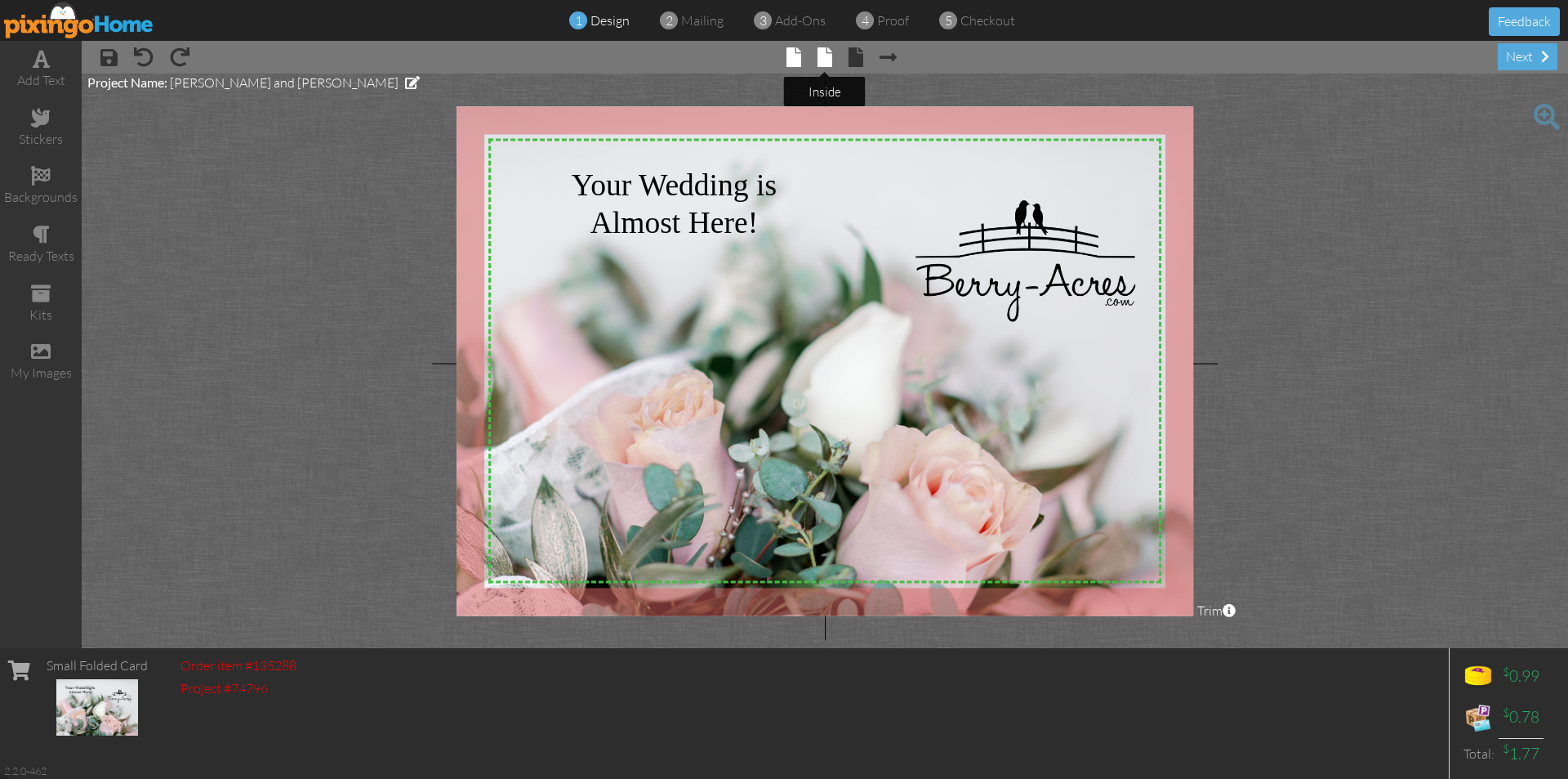
click at [829, 60] on span at bounding box center [825, 57] width 15 height 20
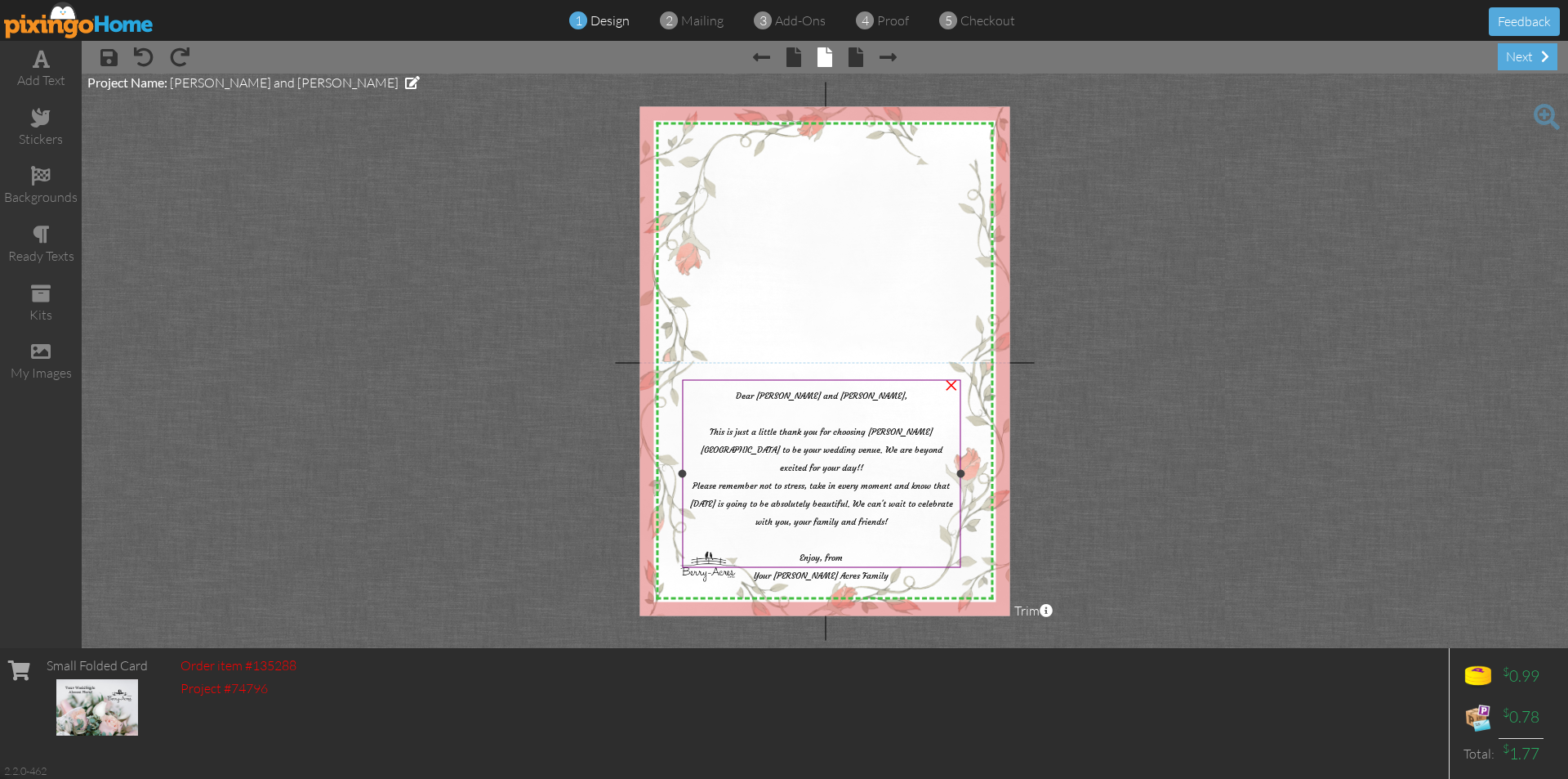
click at [844, 396] on span "Dear [PERSON_NAME] and [PERSON_NAME]," at bounding box center [822, 395] width 172 height 11
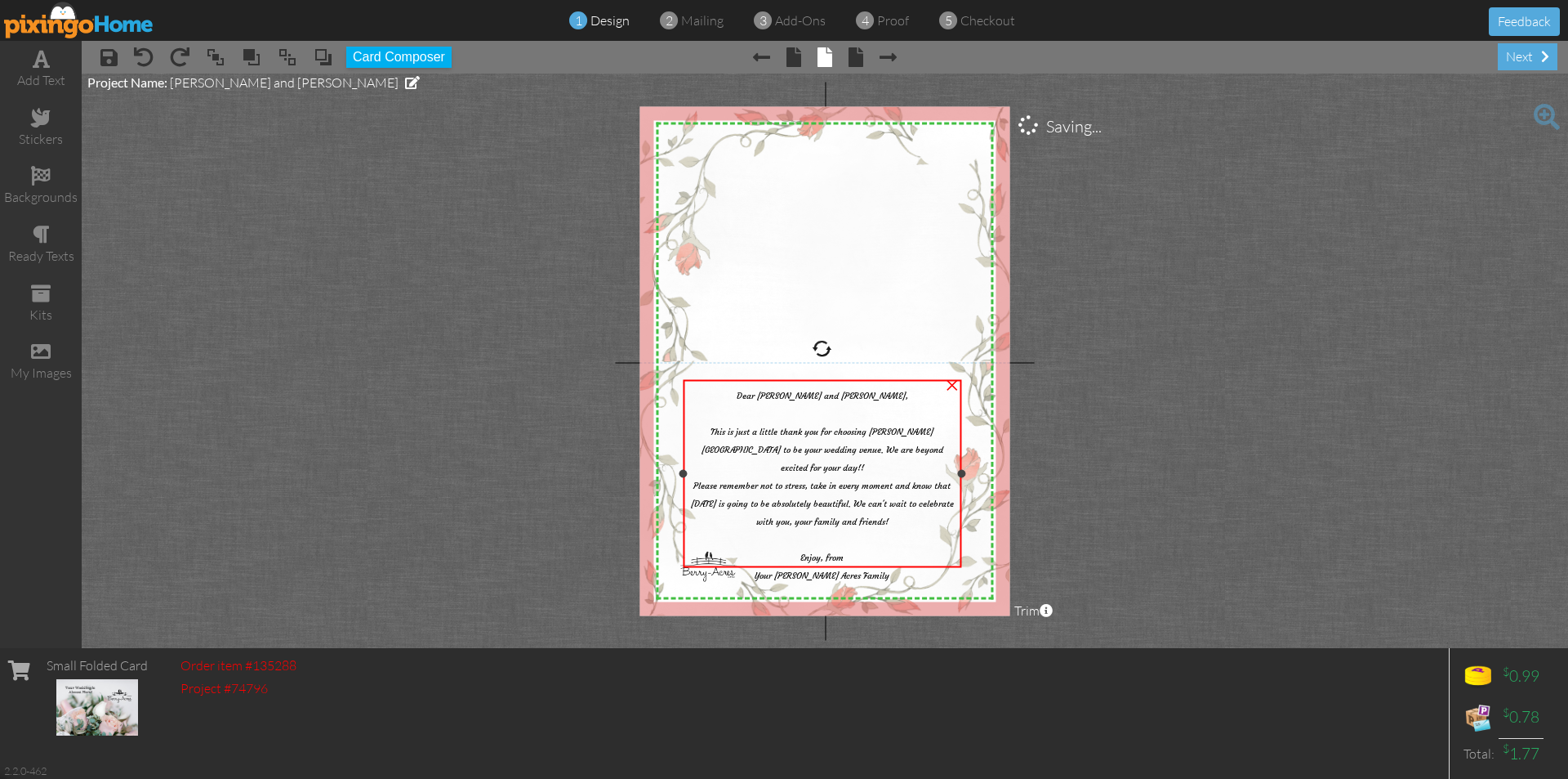
click at [844, 396] on span "Dear [PERSON_NAME] and [PERSON_NAME]," at bounding box center [823, 395] width 172 height 11
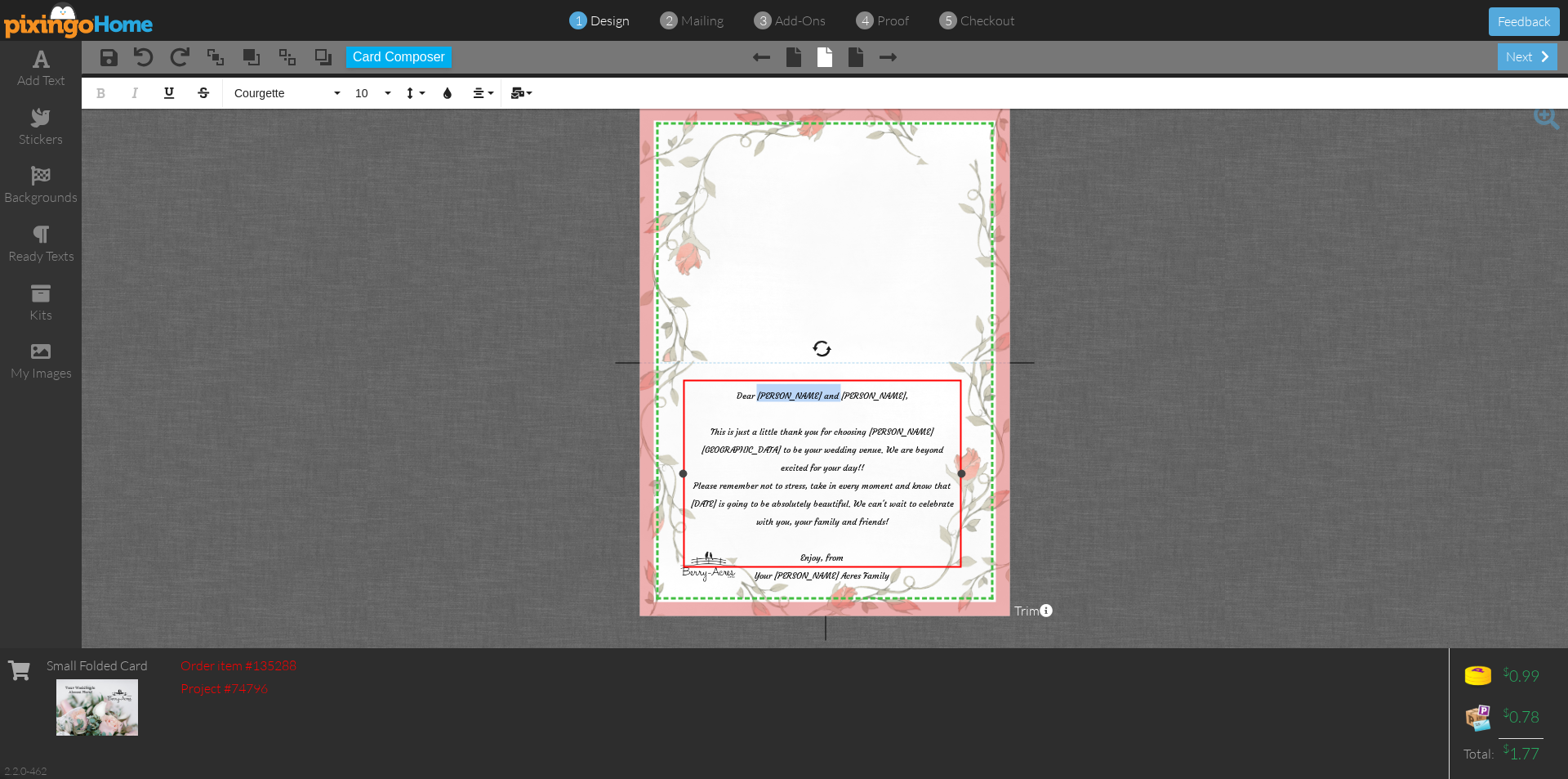
drag, startPoint x: 867, startPoint y: 396, endPoint x: 798, endPoint y: 401, distance: 69.2
click at [798, 401] on div "Dear [PERSON_NAME] and [PERSON_NAME]," at bounding box center [822, 392] width 270 height 18
drag, startPoint x: 746, startPoint y: 483, endPoint x: 694, endPoint y: 486, distance: 52.1
click at [694, 486] on span "Please remember not to stress, take in every moment and know that [DATE] is goi…" at bounding box center [822, 530] width 263 height 101
click at [1509, 55] on div "next" at bounding box center [1528, 57] width 60 height 27
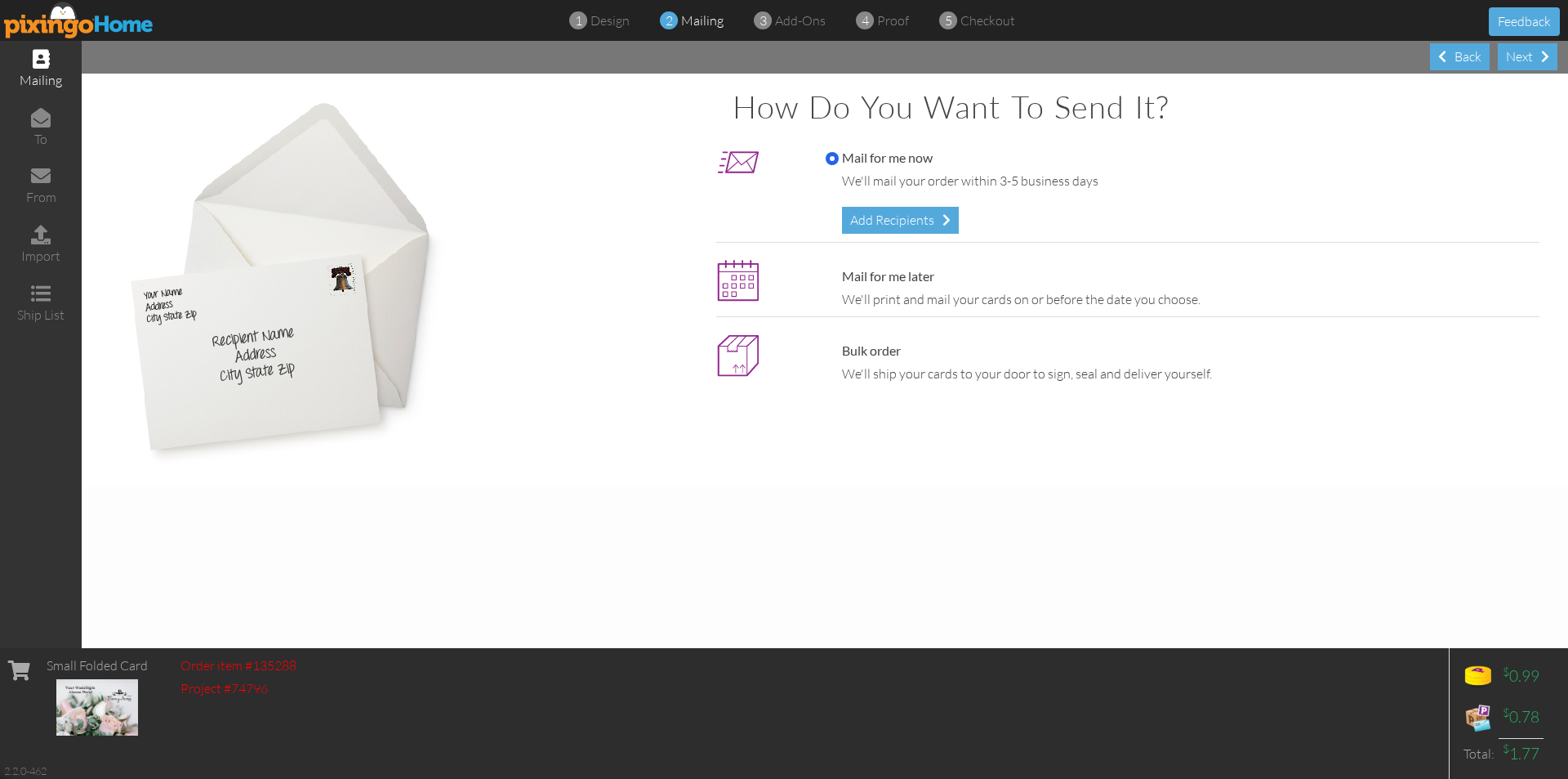
click at [916, 218] on div "Add Recipients" at bounding box center [901, 220] width 117 height 27
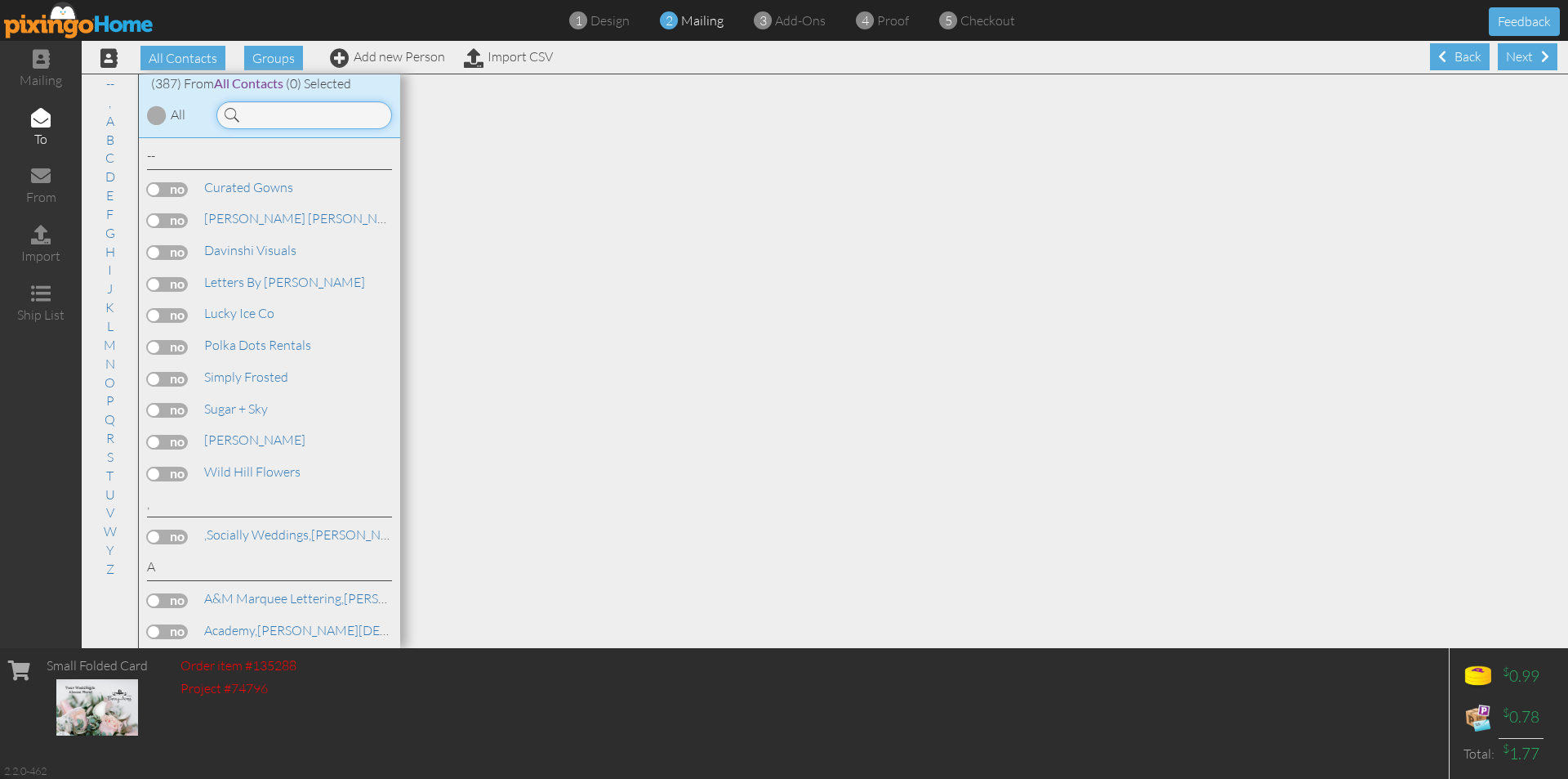
click at [296, 108] on input at bounding box center [304, 115] width 175 height 28
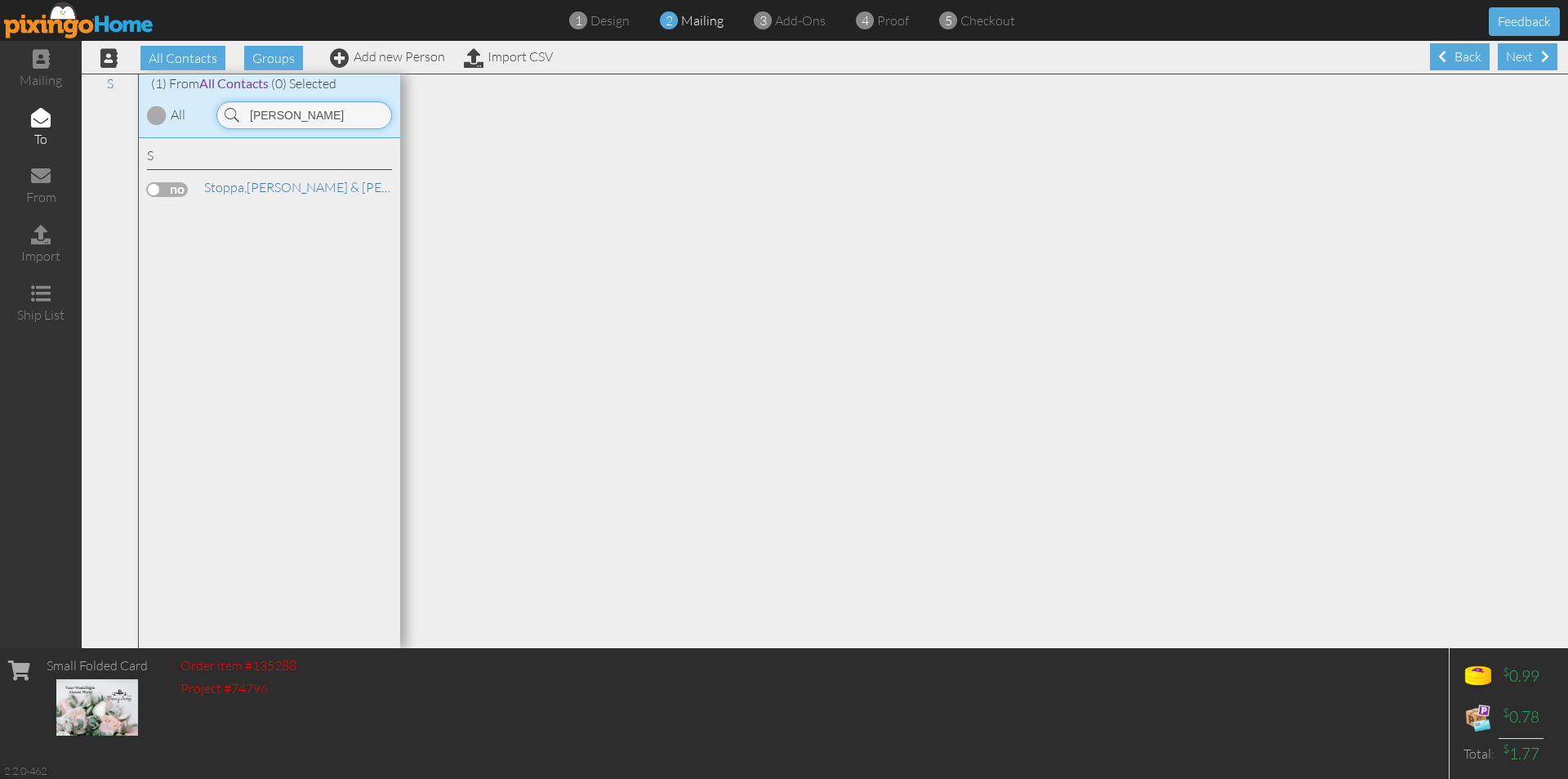
type input "[PERSON_NAME]"
click at [182, 185] on label at bounding box center [168, 189] width 41 height 15
click at [0, 0] on input "checkbox" at bounding box center [0, 0] width 0 height 0
click at [1516, 52] on div "Next" at bounding box center [1528, 57] width 60 height 27
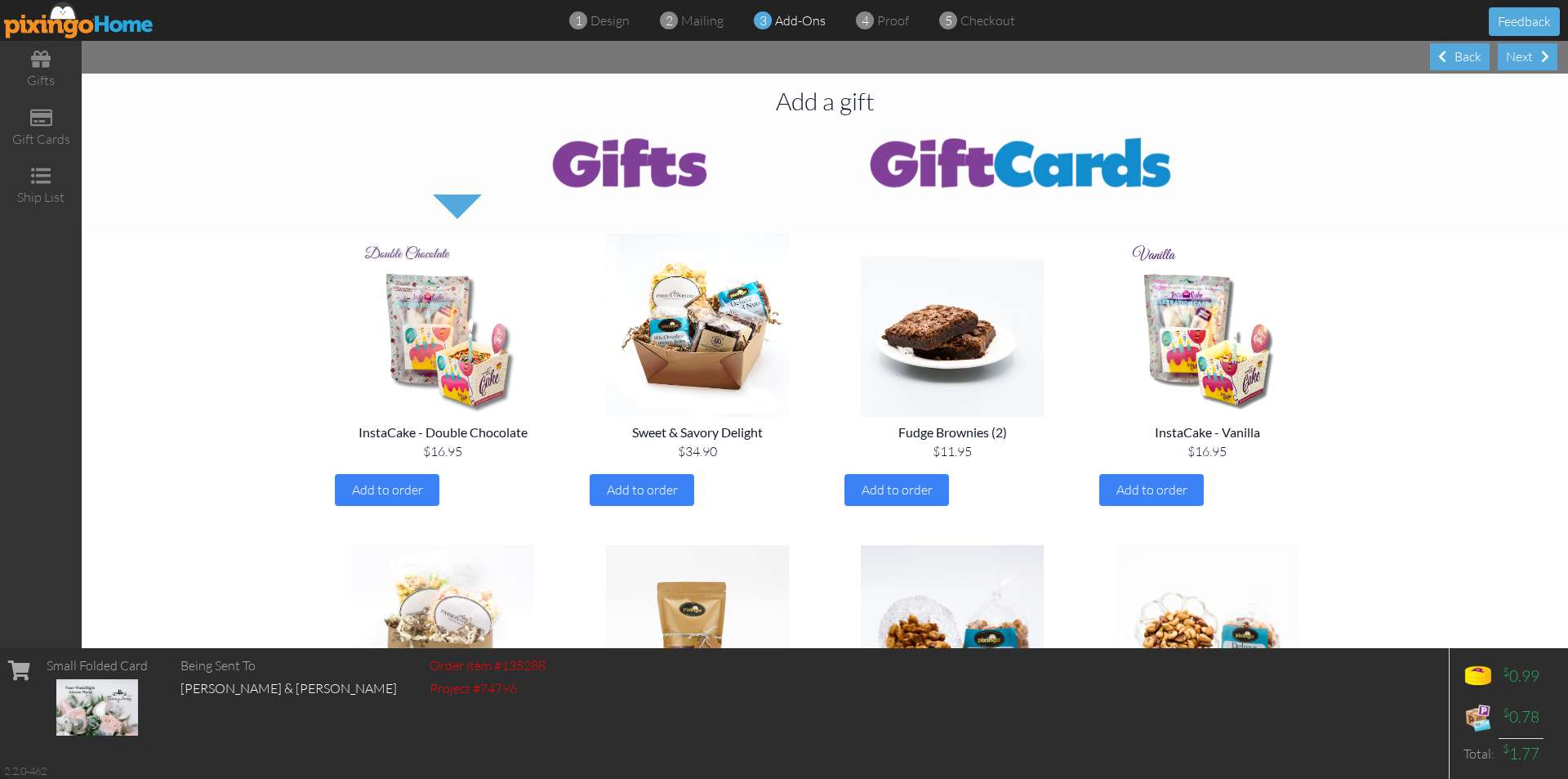
click at [989, 168] on img at bounding box center [1021, 162] width 392 height 66
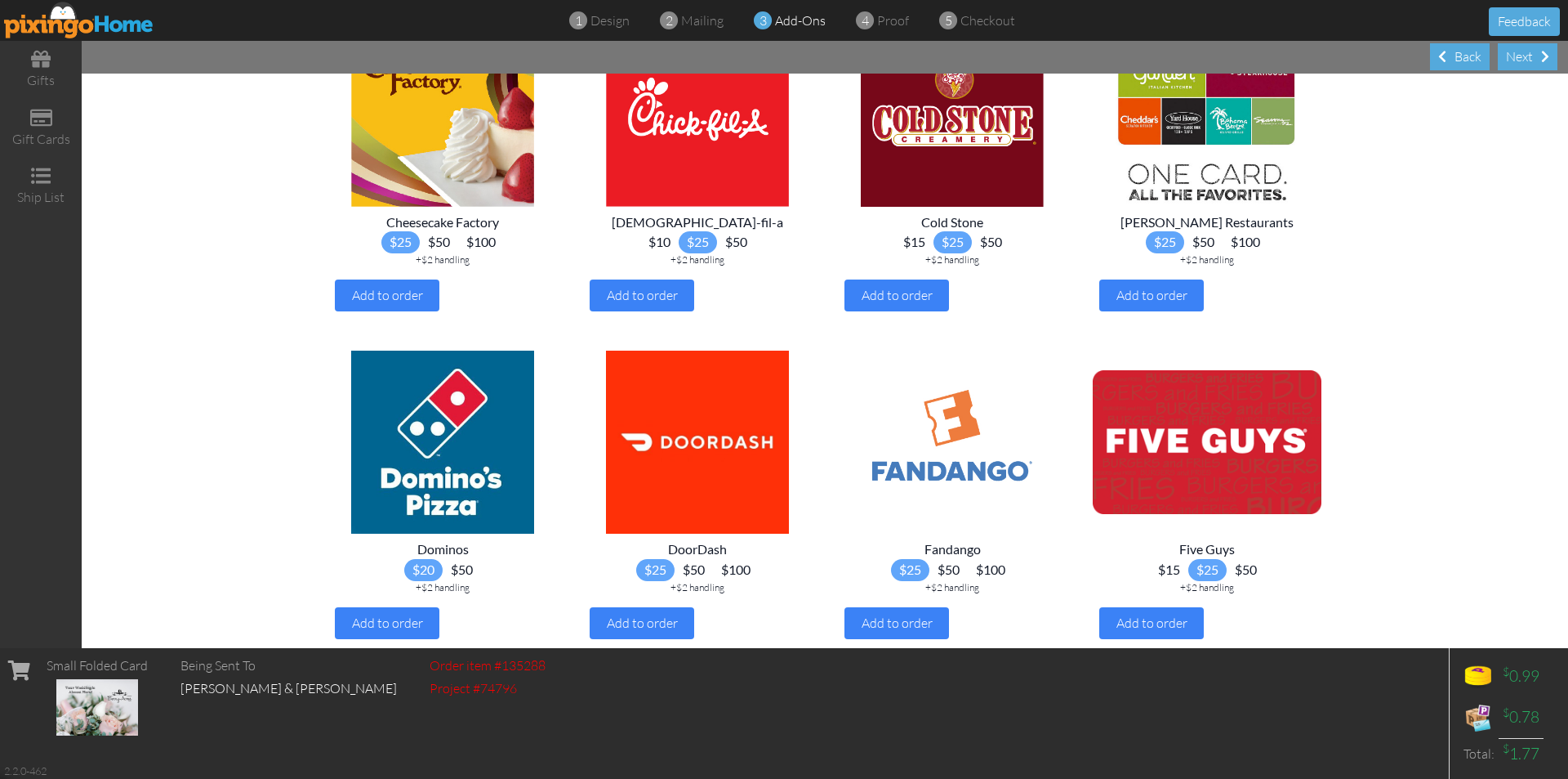
scroll to position [491, 0]
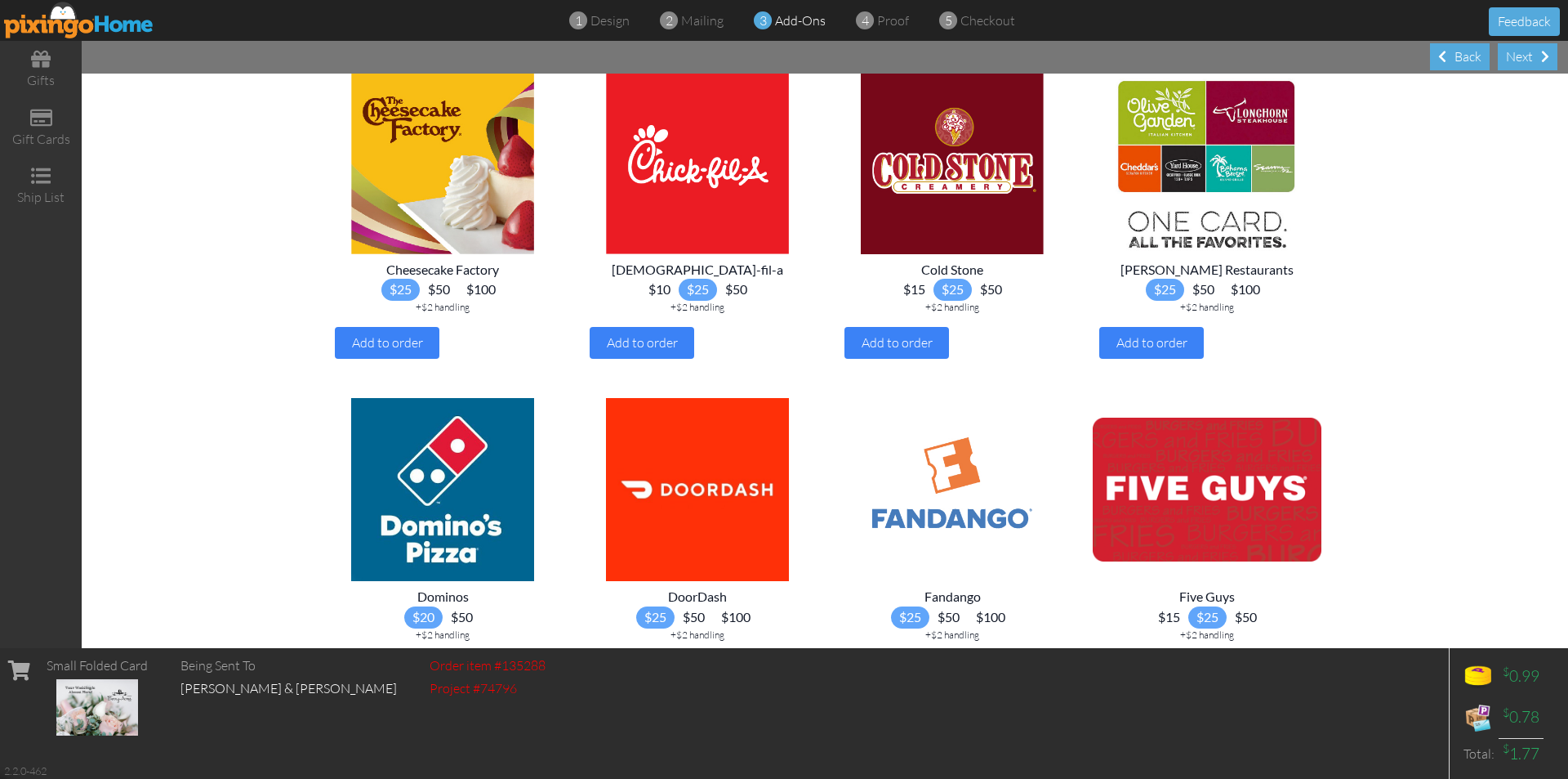
click at [911, 301] on span "$15" at bounding box center [914, 289] width 38 height 22
click at [915, 346] on div "Cold Stone $15 $25 $50 +$2 handling Add to order" at bounding box center [952, 310] width 228 height 112
click at [919, 351] on span "Add to order" at bounding box center [897, 342] width 71 height 16
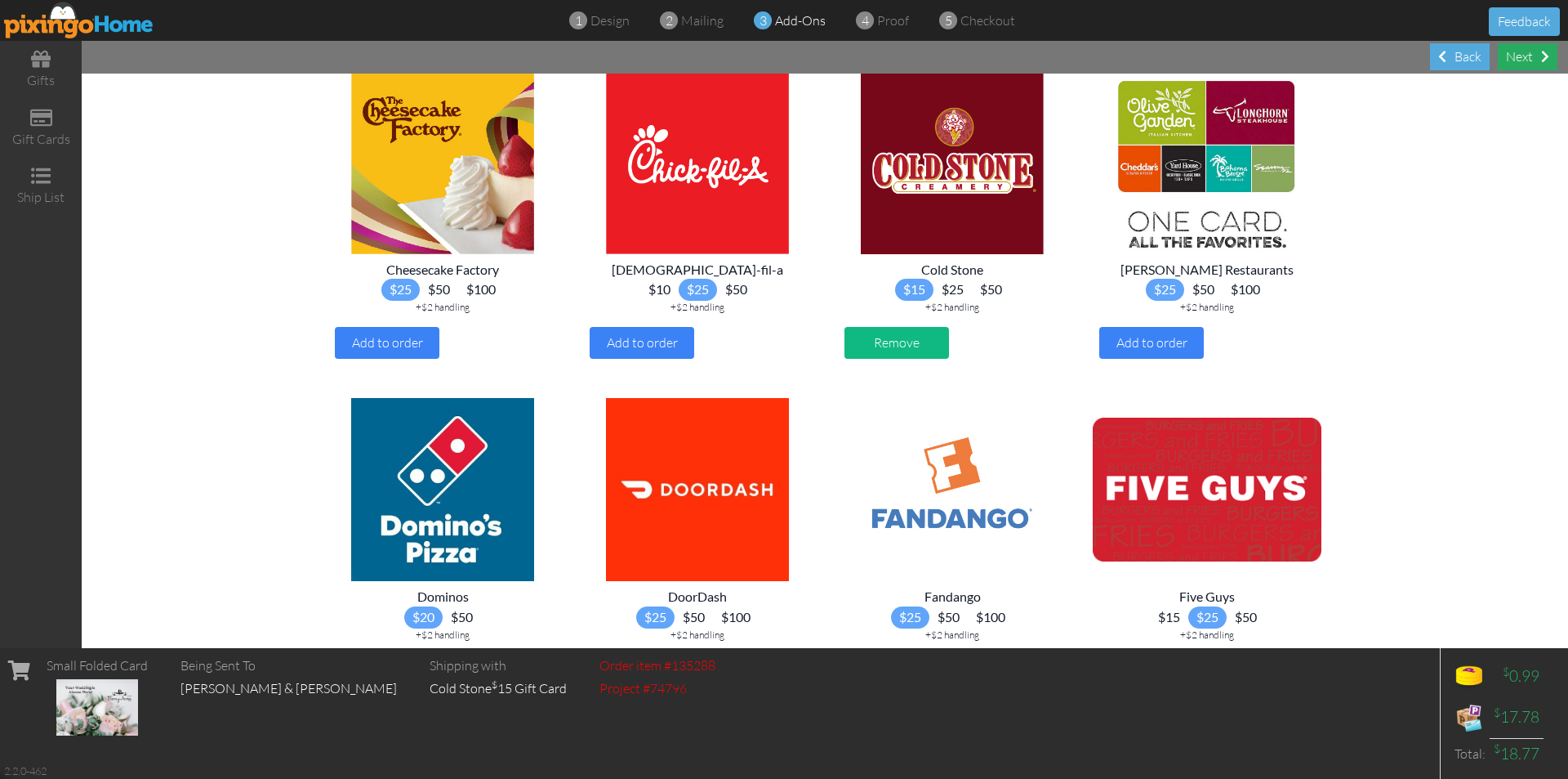
click at [1541, 57] on div "Next" at bounding box center [1528, 57] width 60 height 27
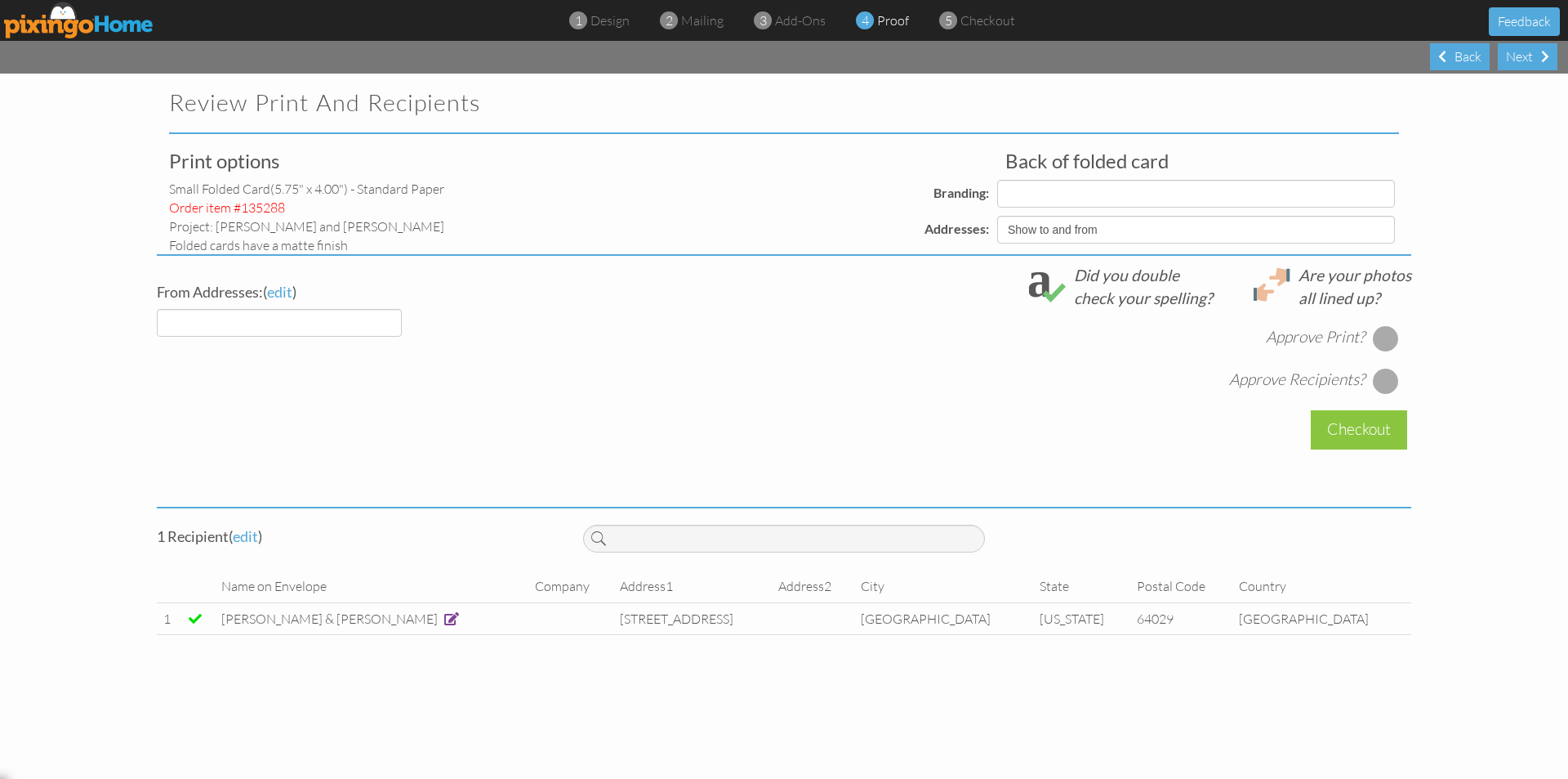
select select "object:2362"
select select "object:2361"
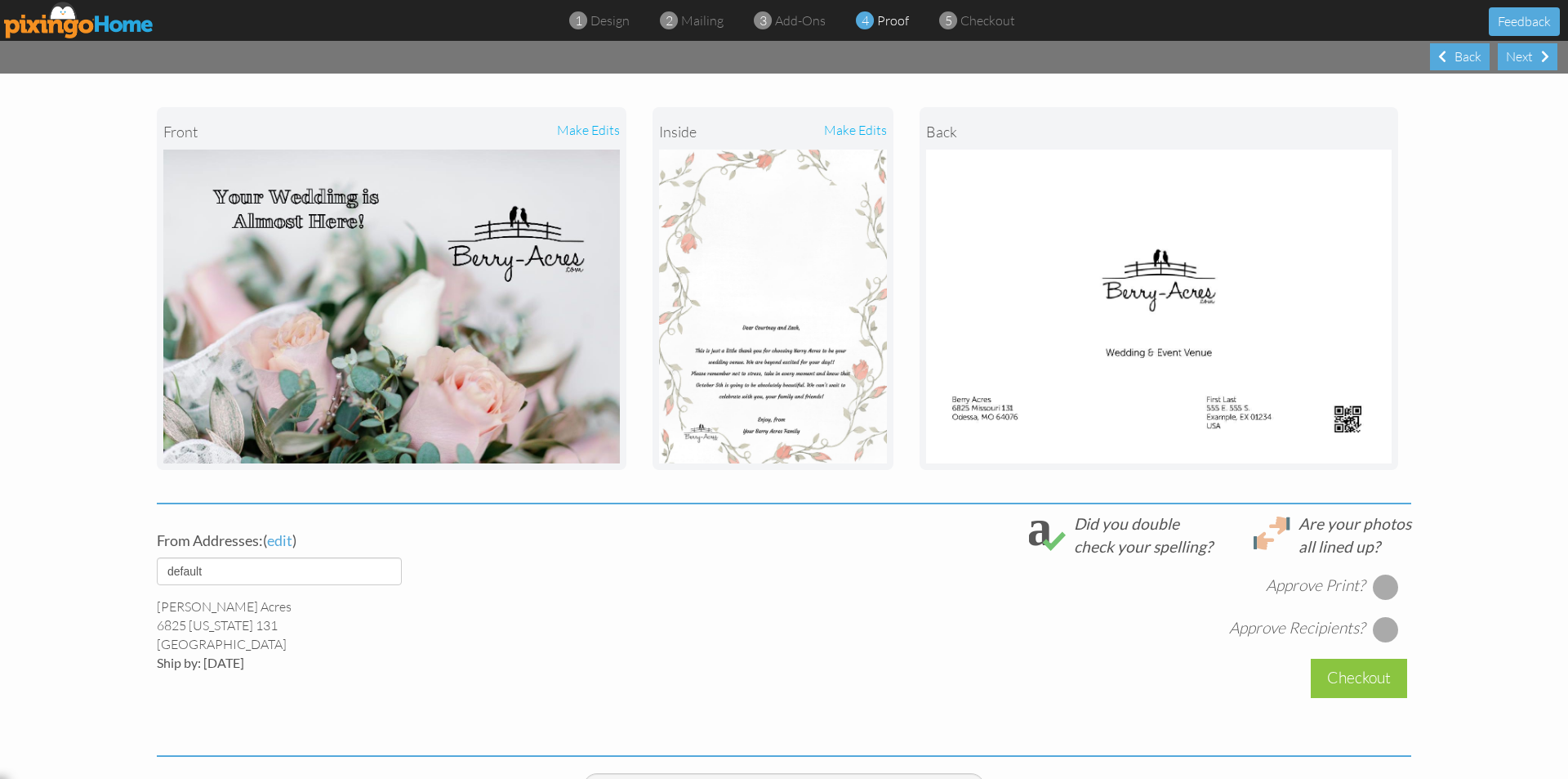
scroll to position [317, 0]
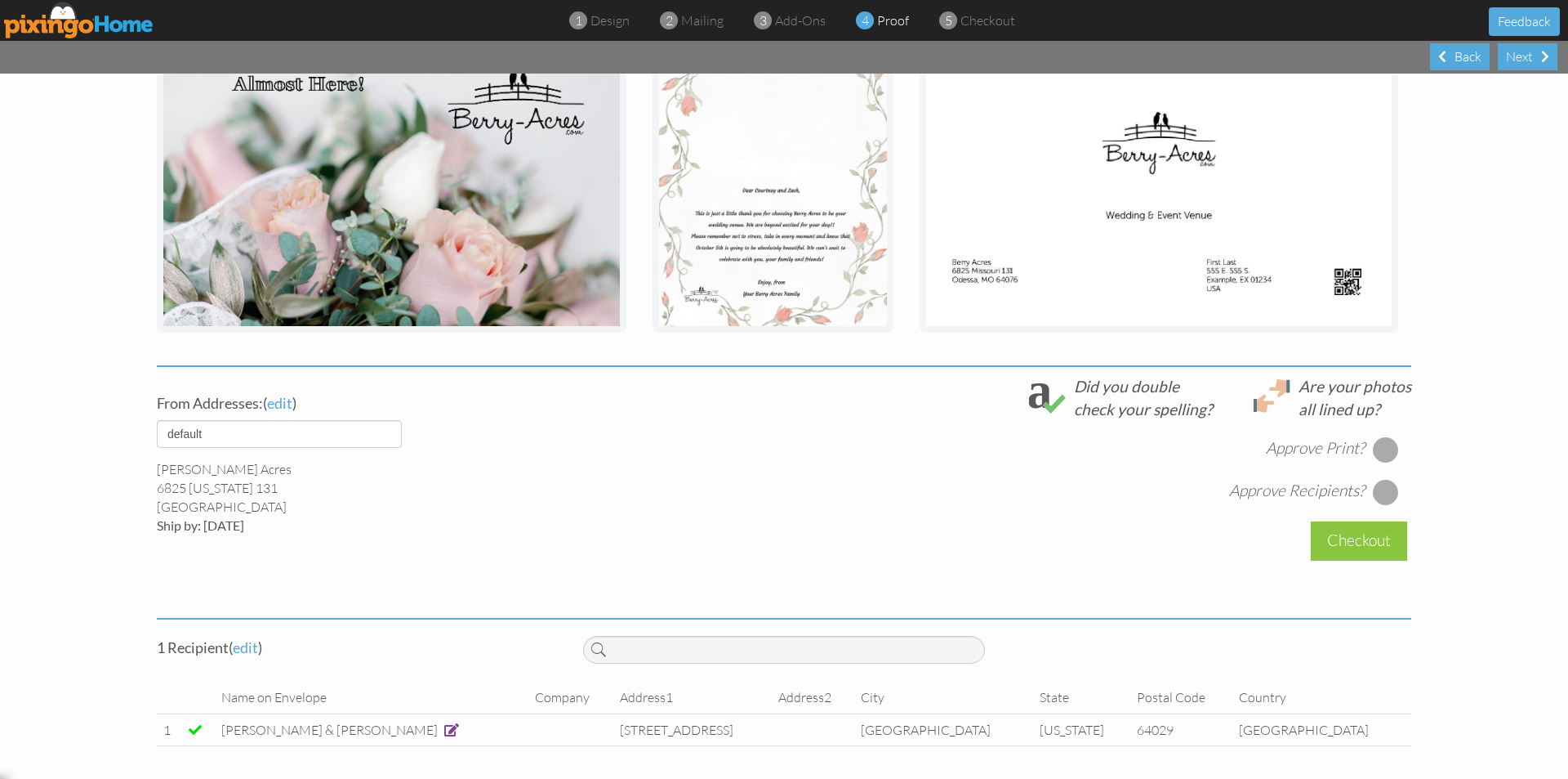
click at [1383, 446] on div at bounding box center [1386, 450] width 26 height 26
click at [1380, 492] on div at bounding box center [1386, 492] width 26 height 26
click at [1359, 532] on div "Checkout" at bounding box center [1359, 540] width 97 height 38
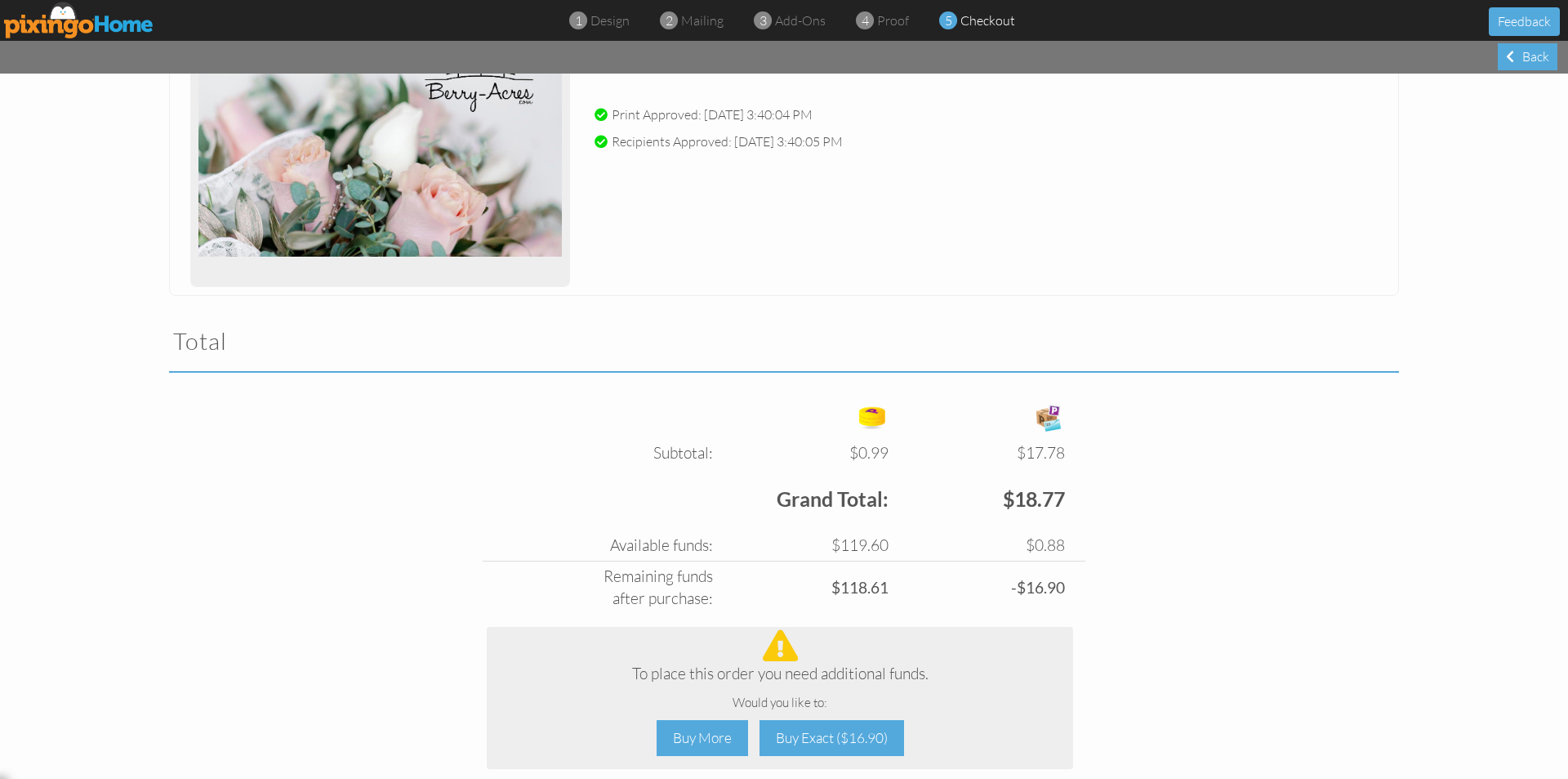
scroll to position [426, 0]
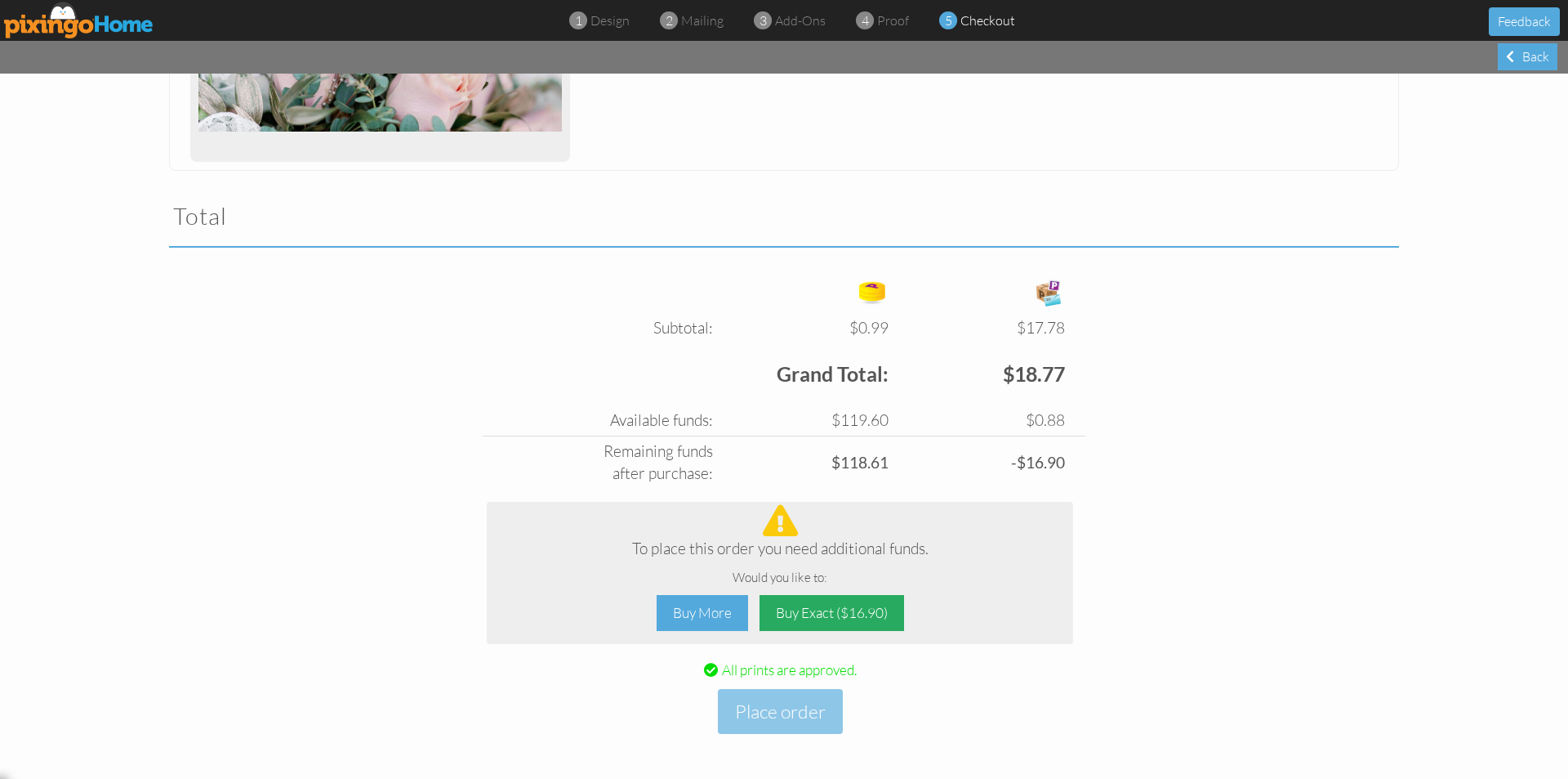
click at [826, 611] on div "Buy Exact ($16.90)" at bounding box center [832, 613] width 145 height 37
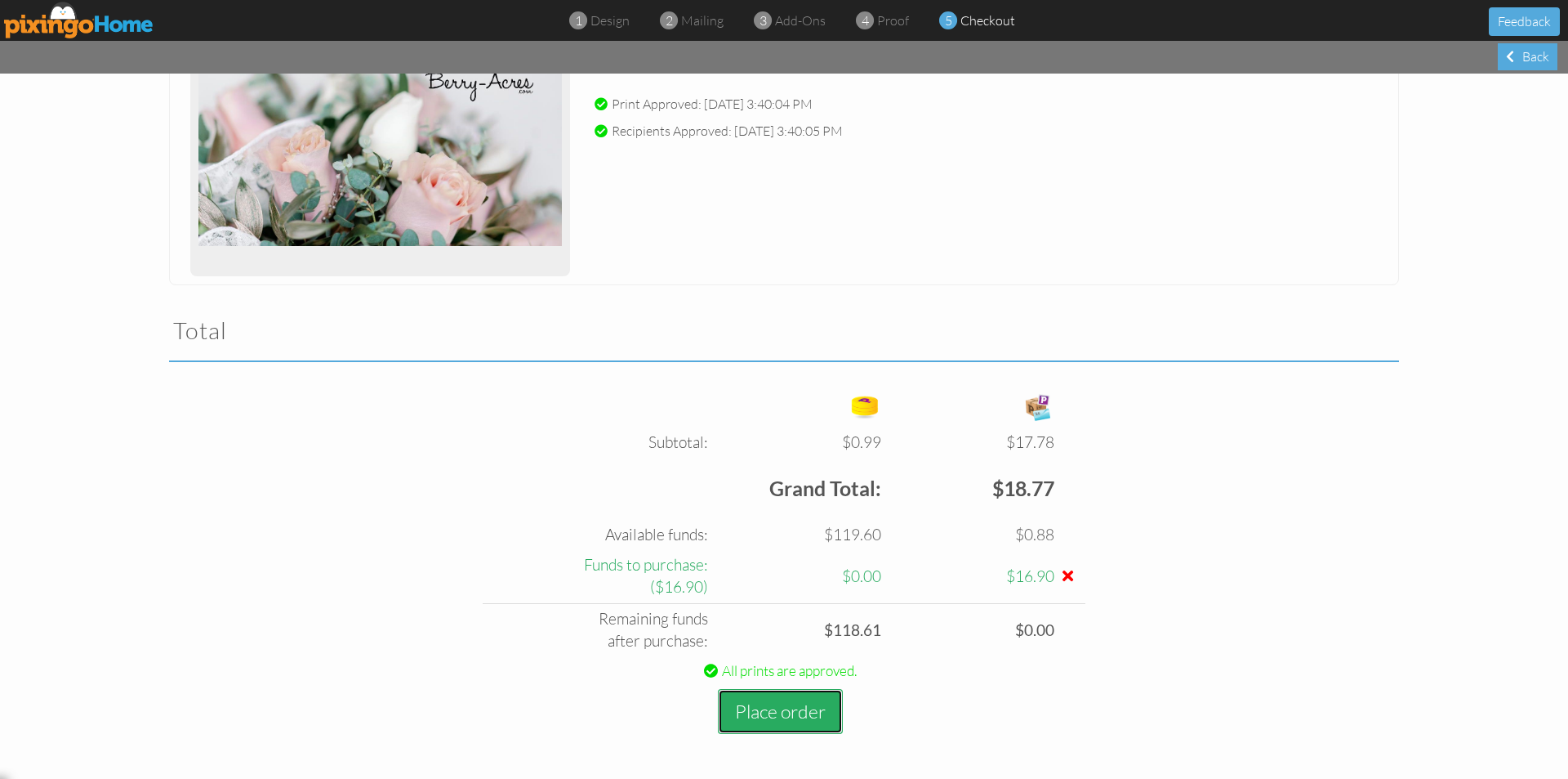
click at [781, 717] on button "Place order" at bounding box center [780, 711] width 125 height 45
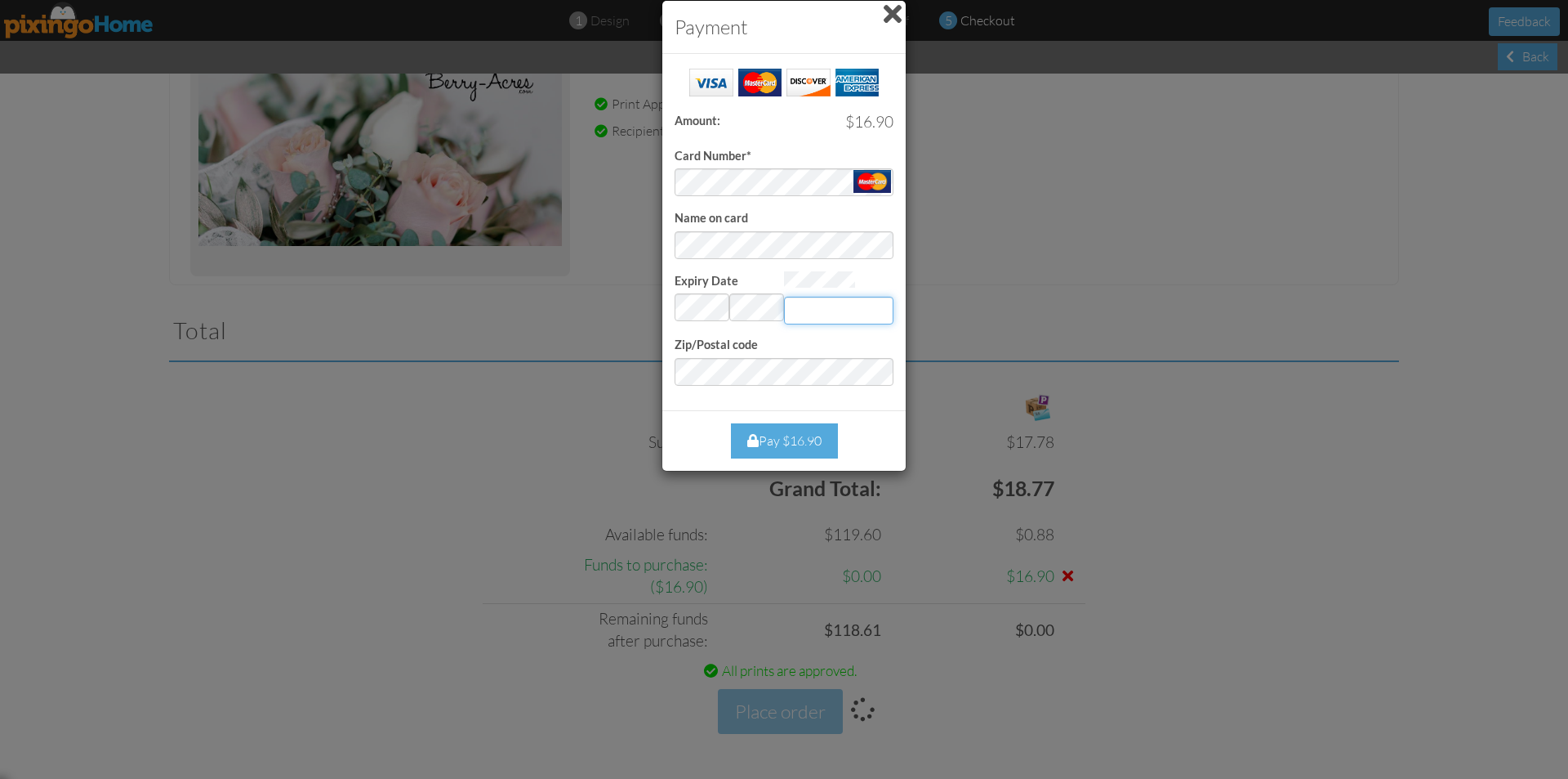
click at [856, 297] on input "Expiry Date" at bounding box center [839, 310] width 110 height 28
type input "149"
click at [794, 448] on div "Pay $16.90" at bounding box center [784, 441] width 107 height 35
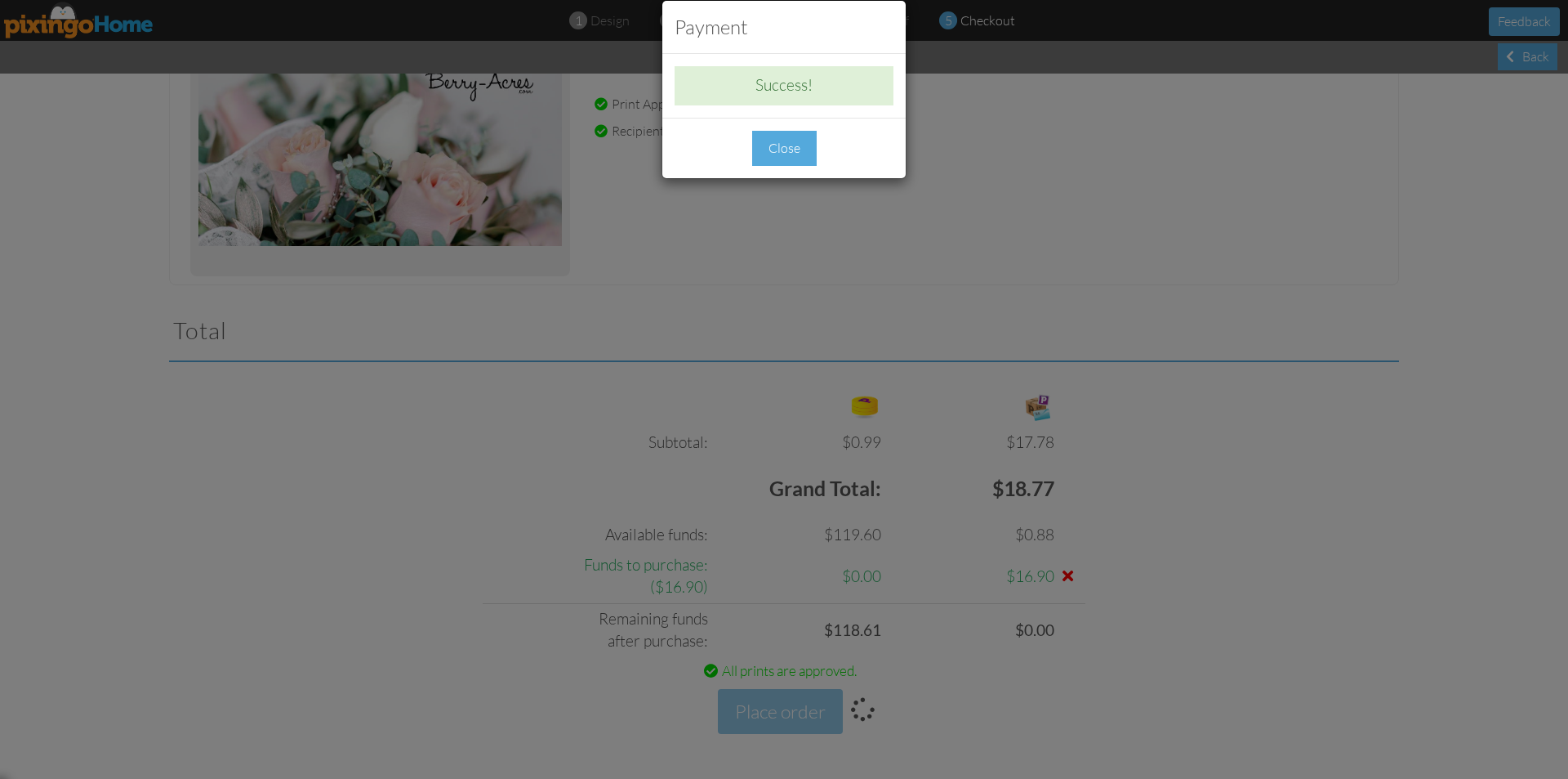
click at [800, 156] on div "Close" at bounding box center [784, 148] width 65 height 35
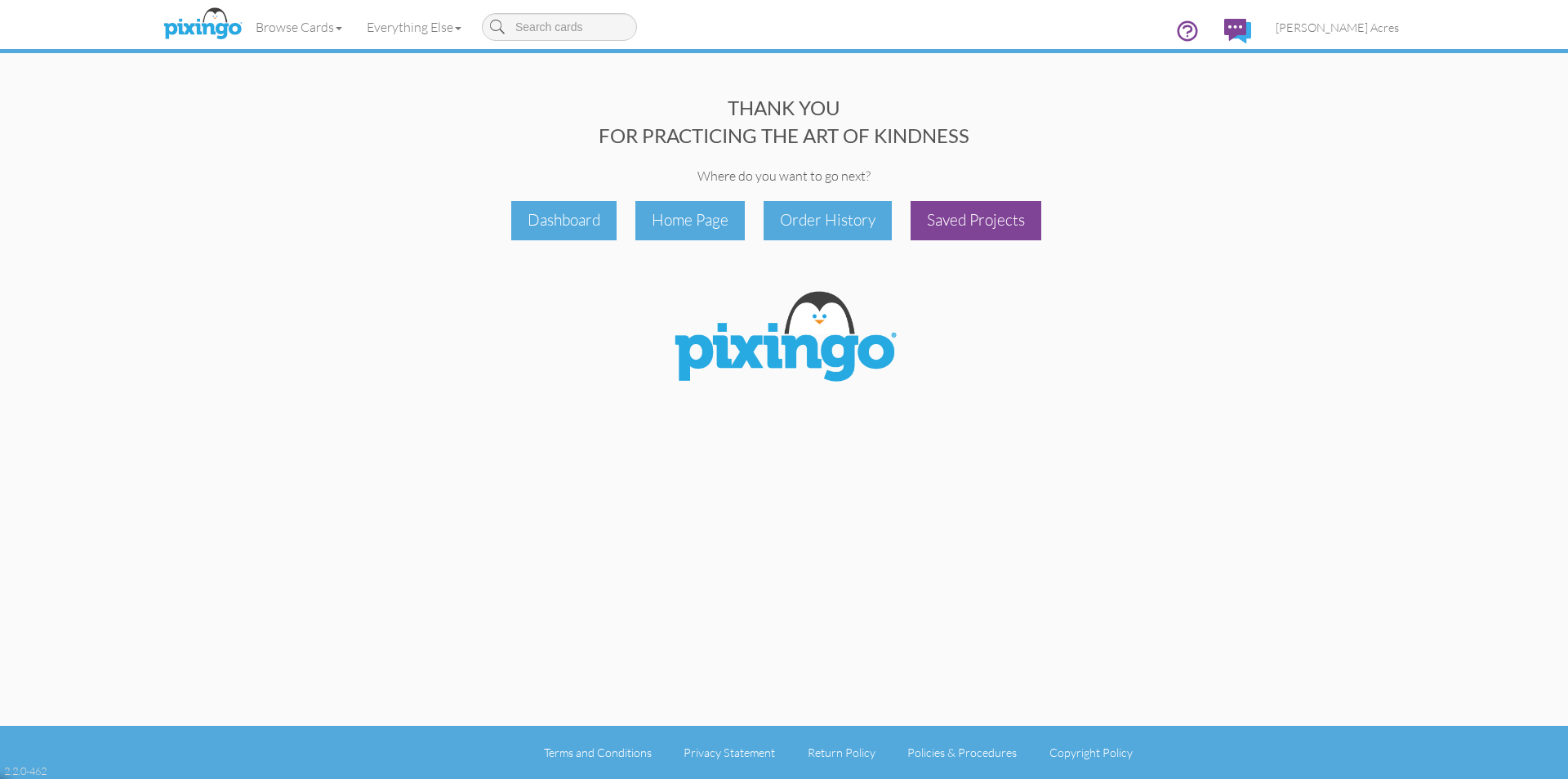
click at [981, 219] on div "Saved Projects" at bounding box center [976, 220] width 131 height 38
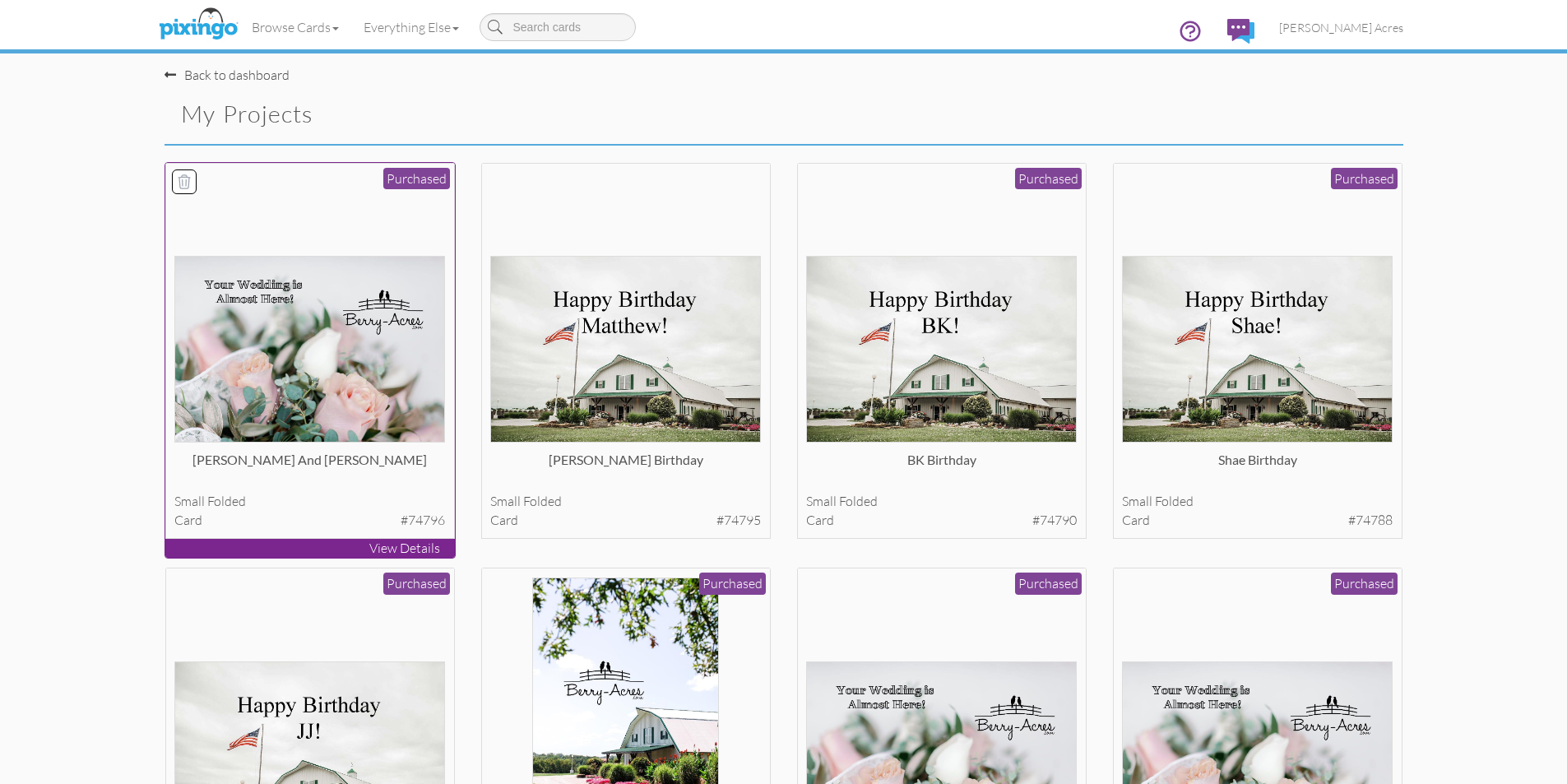
click at [344, 336] on img at bounding box center [309, 349] width 271 height 186
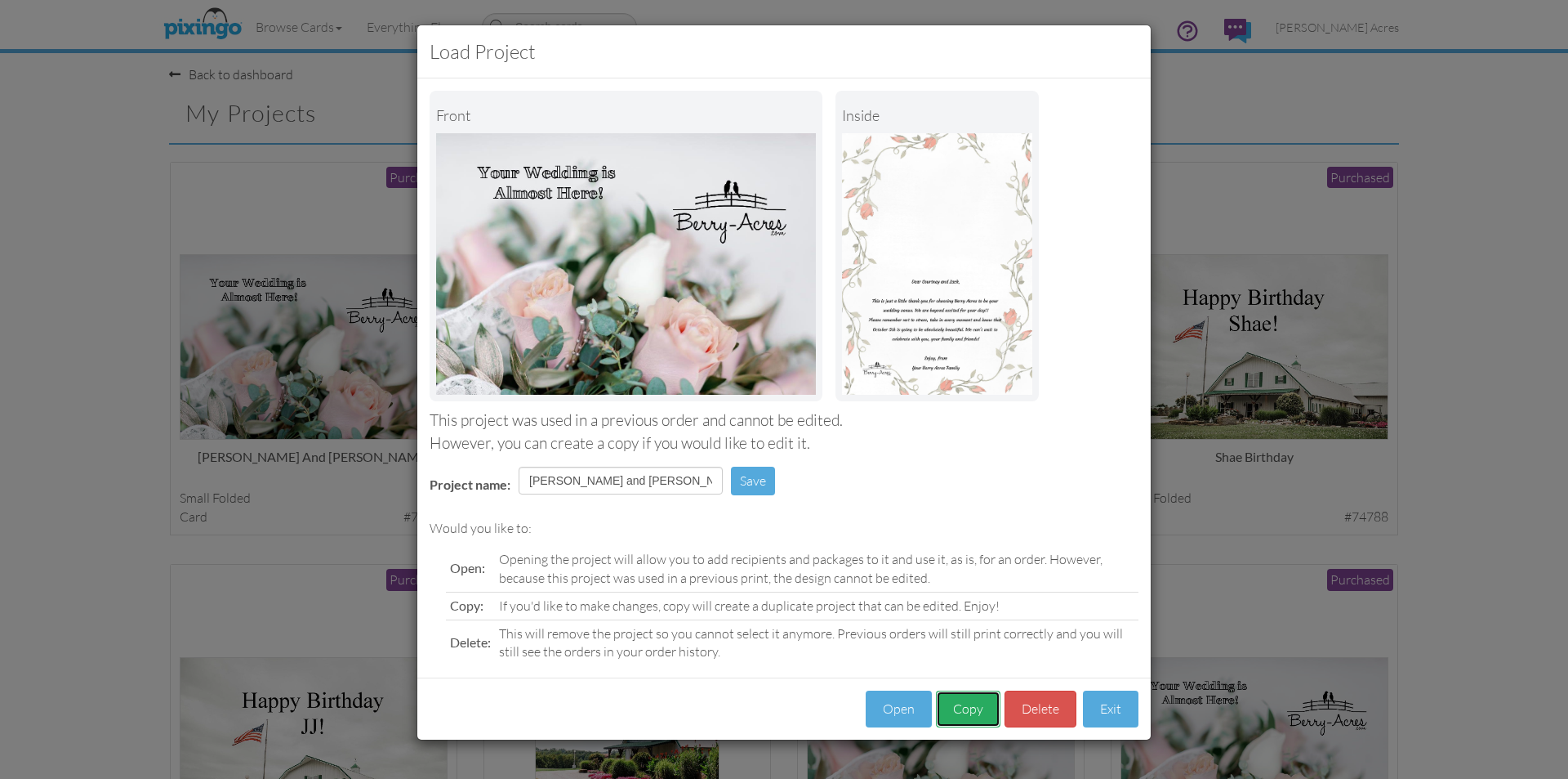
click at [964, 706] on button "Copy" at bounding box center [968, 709] width 65 height 37
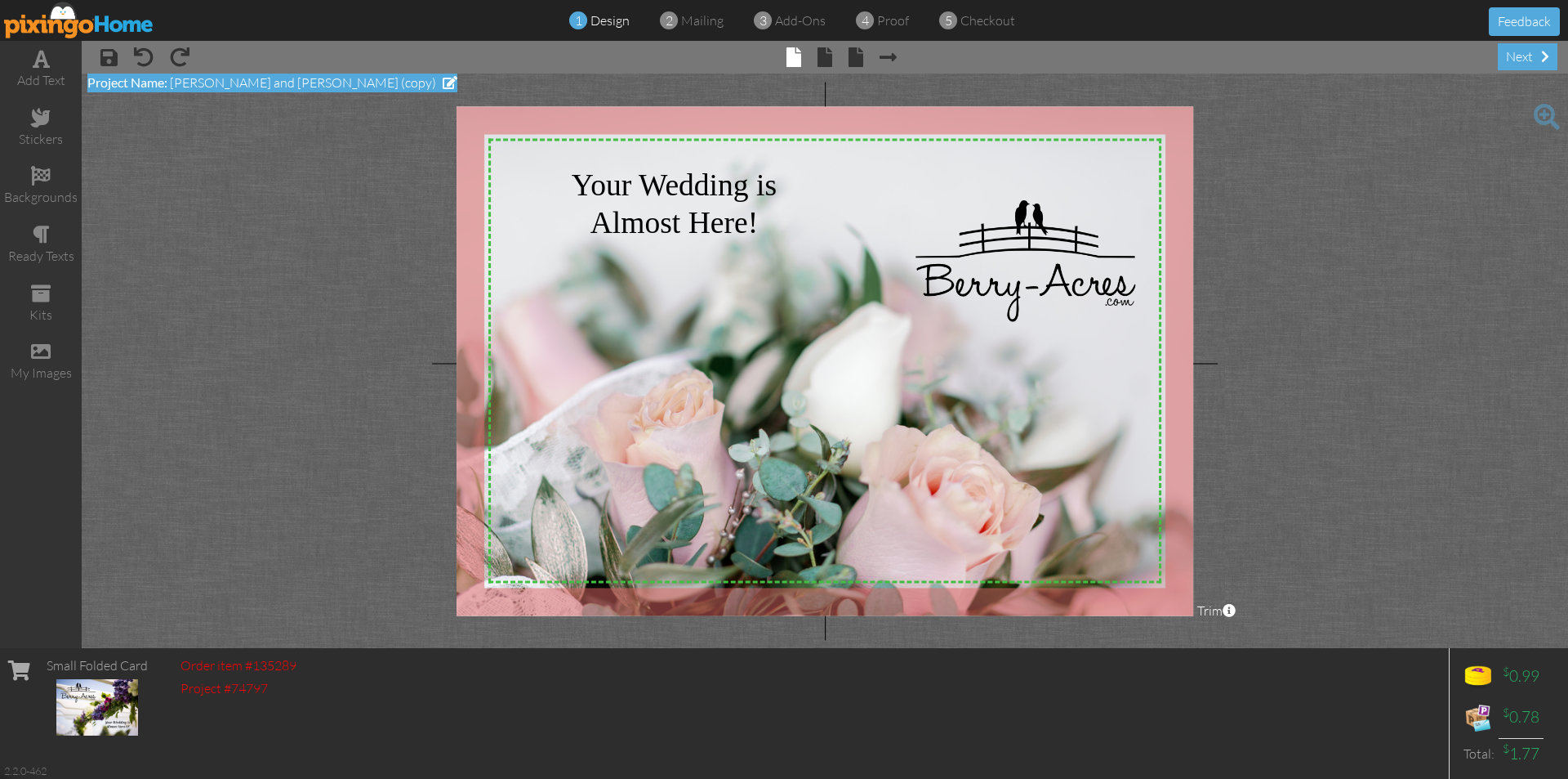
click at [443, 76] on span at bounding box center [450, 83] width 15 height 13
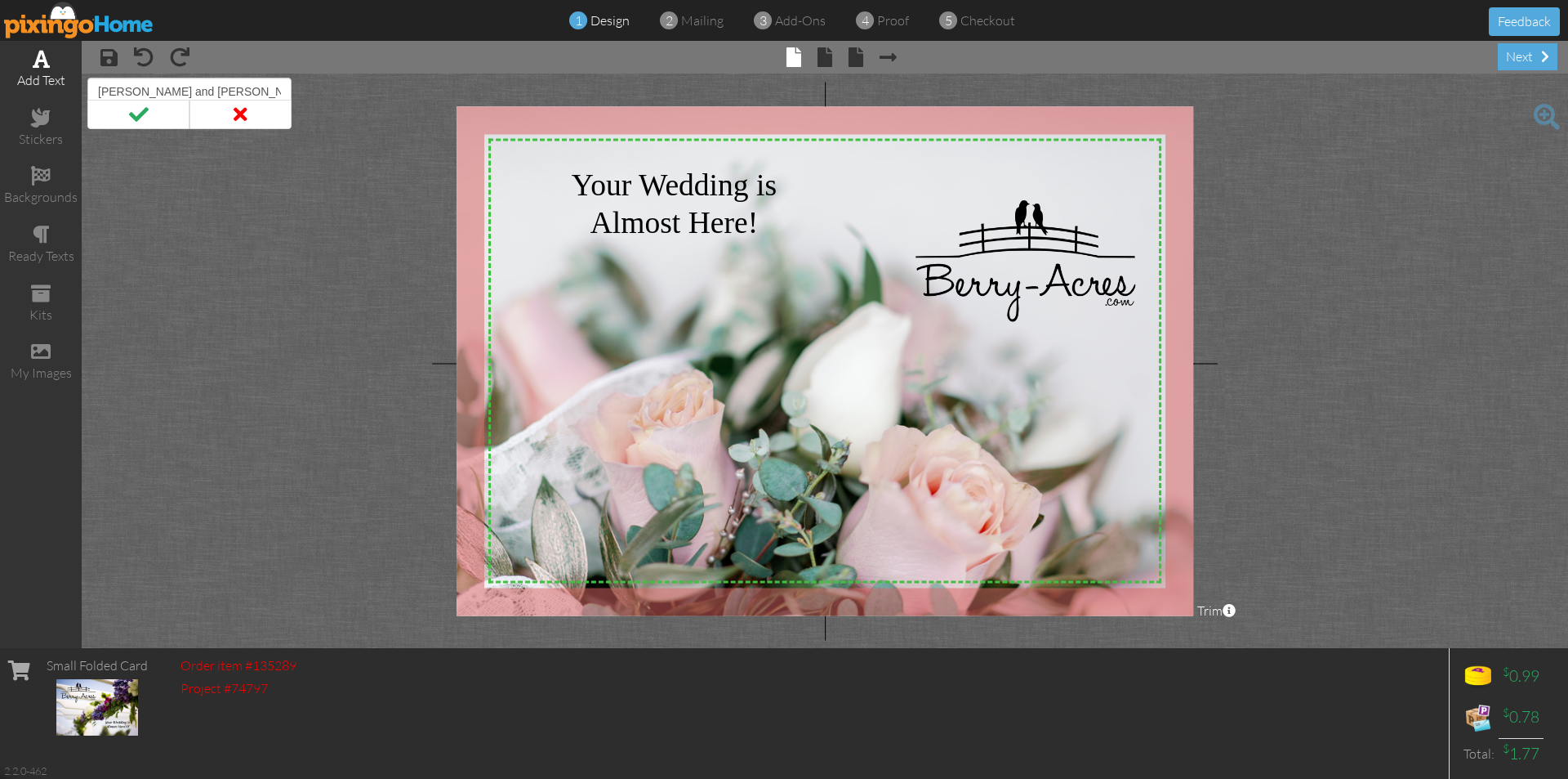
drag, startPoint x: 273, startPoint y: 84, endPoint x: 34, endPoint y: 92, distance: 239.1
click at [34, 92] on div "add text stickers backgrounds ready texts kits my images × save × undo × redo ×…" at bounding box center [784, 344] width 1568 height 607
type input "Alyssa and [PERSON_NAME]"
click at [138, 107] on span at bounding box center [138, 115] width 102 height 29
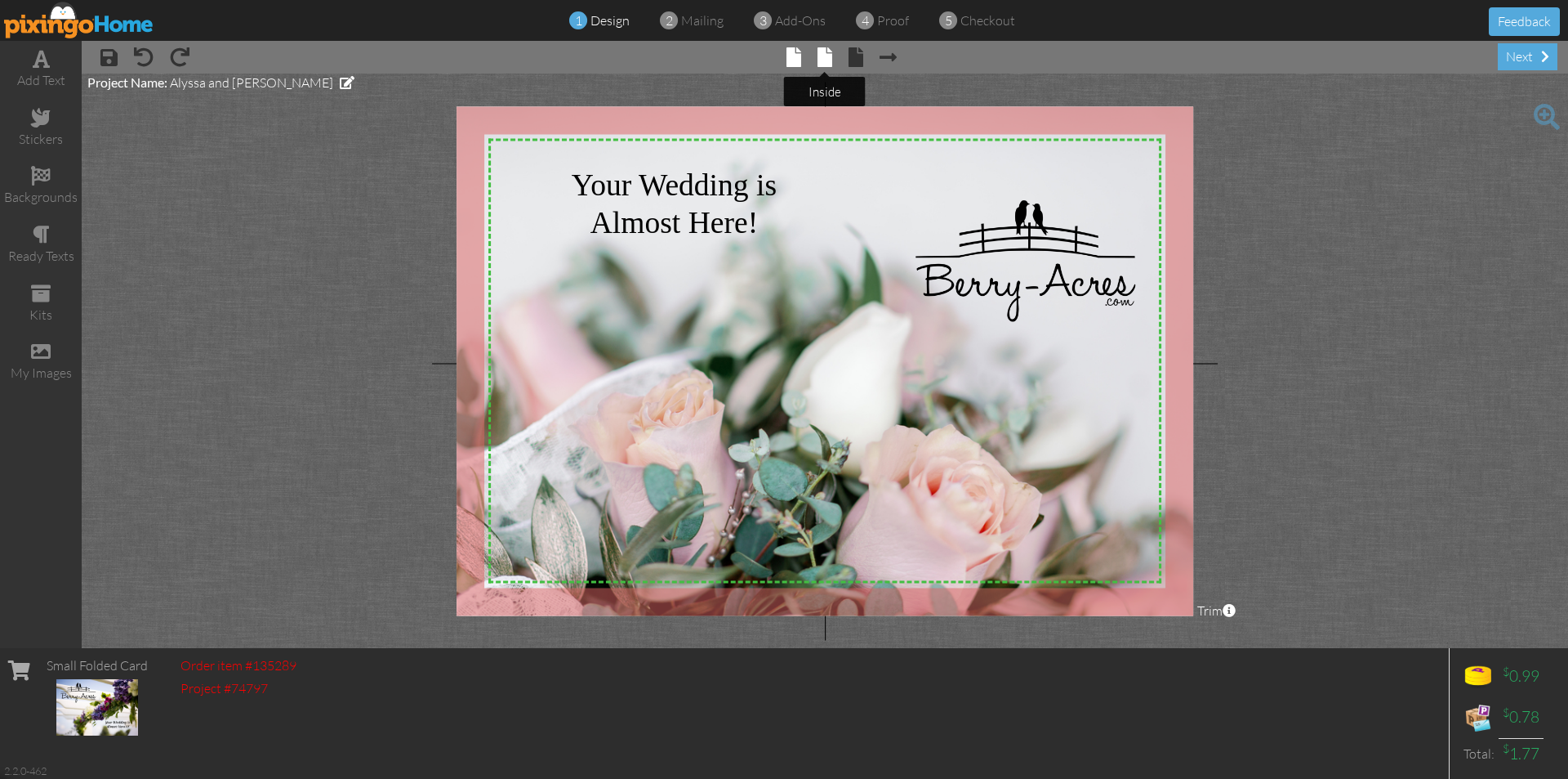
click at [824, 51] on span at bounding box center [825, 57] width 15 height 20
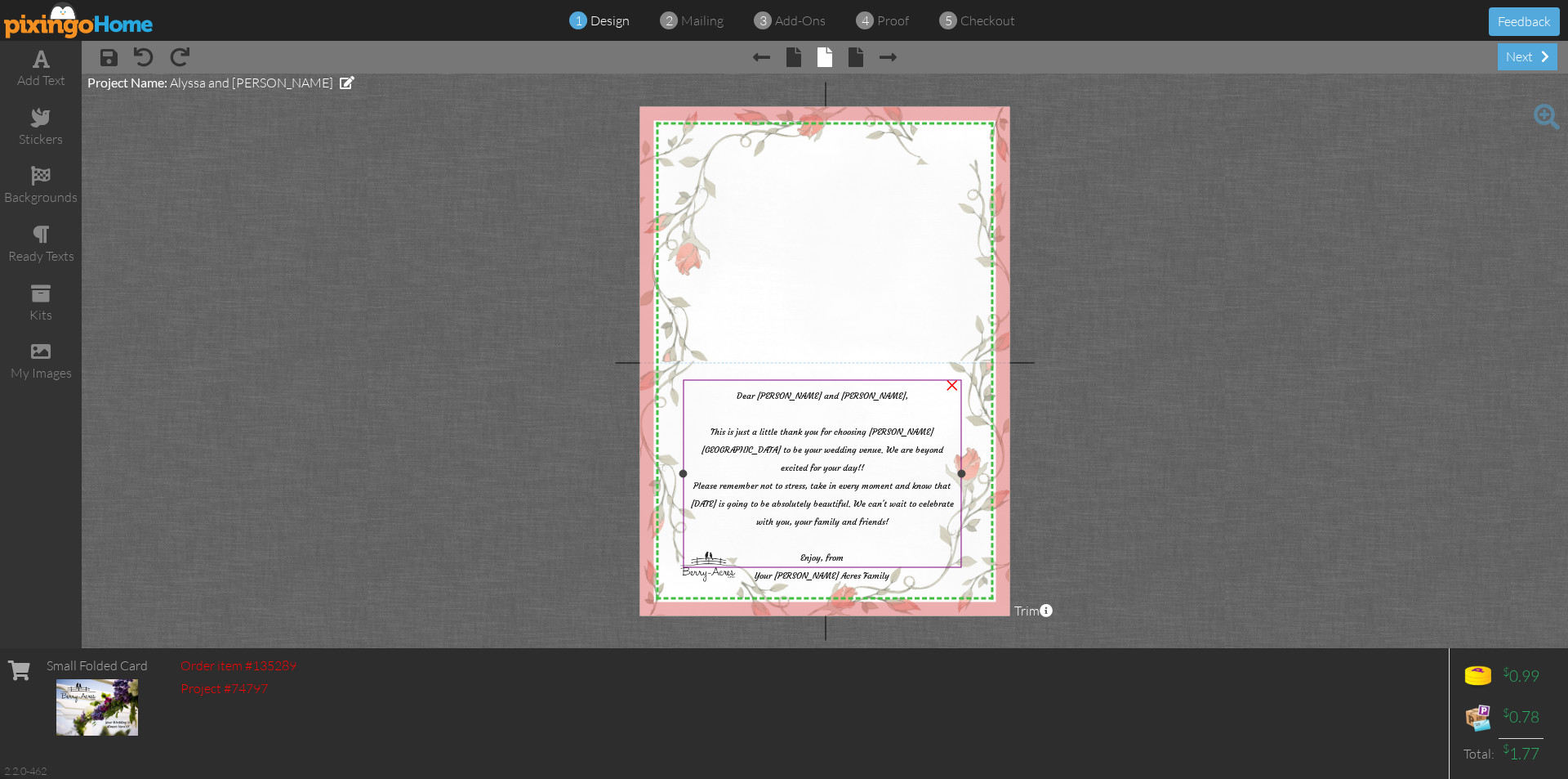
click at [855, 396] on span "Dear [PERSON_NAME] and [PERSON_NAME]," at bounding box center [823, 395] width 172 height 11
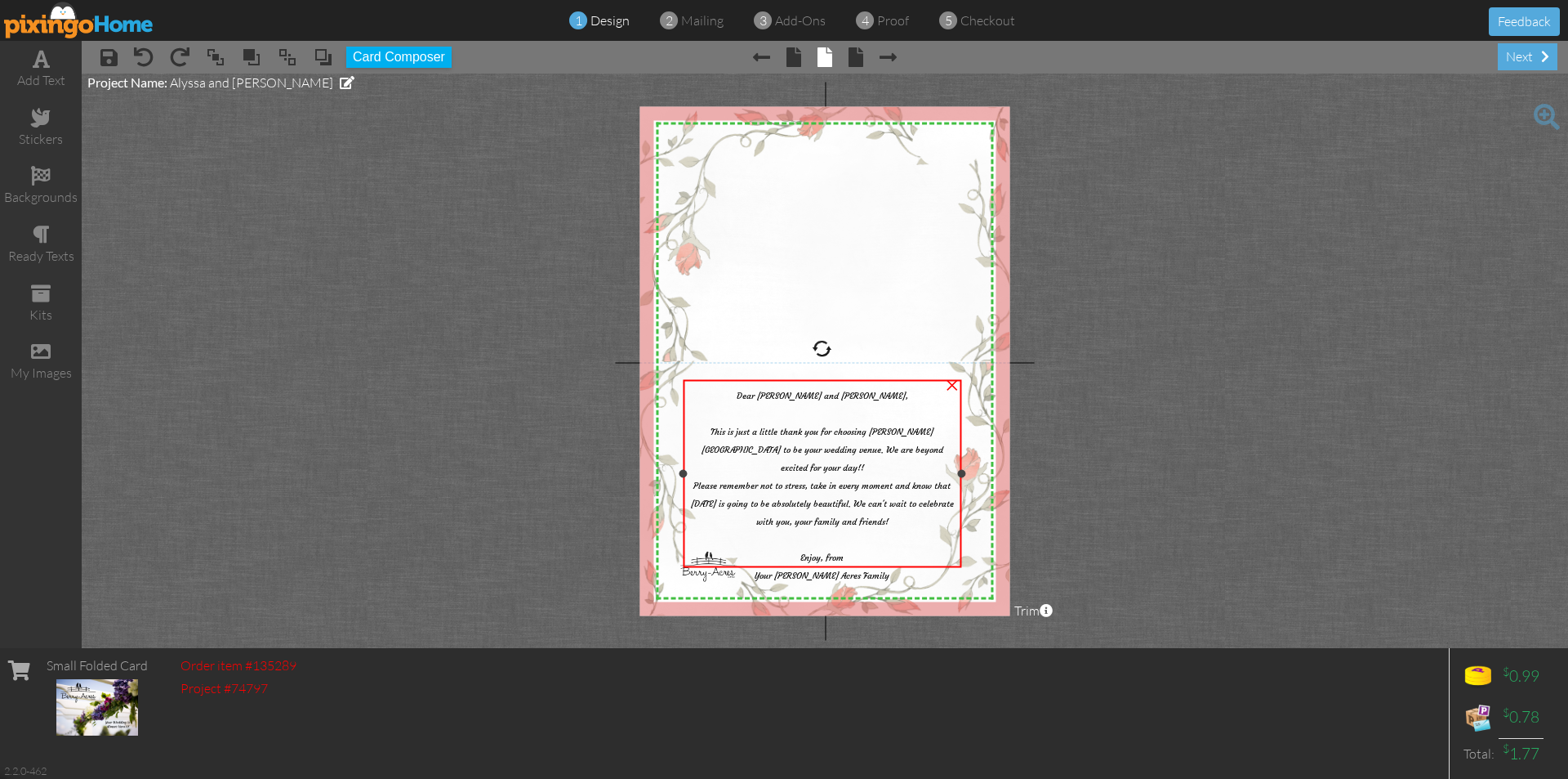
click at [855, 396] on span "Dear [PERSON_NAME] and [PERSON_NAME]," at bounding box center [823, 395] width 172 height 11
drag, startPoint x: 865, startPoint y: 394, endPoint x: 798, endPoint y: 397, distance: 67.1
click at [798, 397] on span "Dear [PERSON_NAME] and [PERSON_NAME]," at bounding box center [823, 395] width 172 height 11
click at [733, 487] on span "Please remember not to stress, take in every moment and know that [DATE] is goi…" at bounding box center [822, 530] width 263 height 101
click at [1512, 54] on div "next" at bounding box center [1528, 57] width 60 height 27
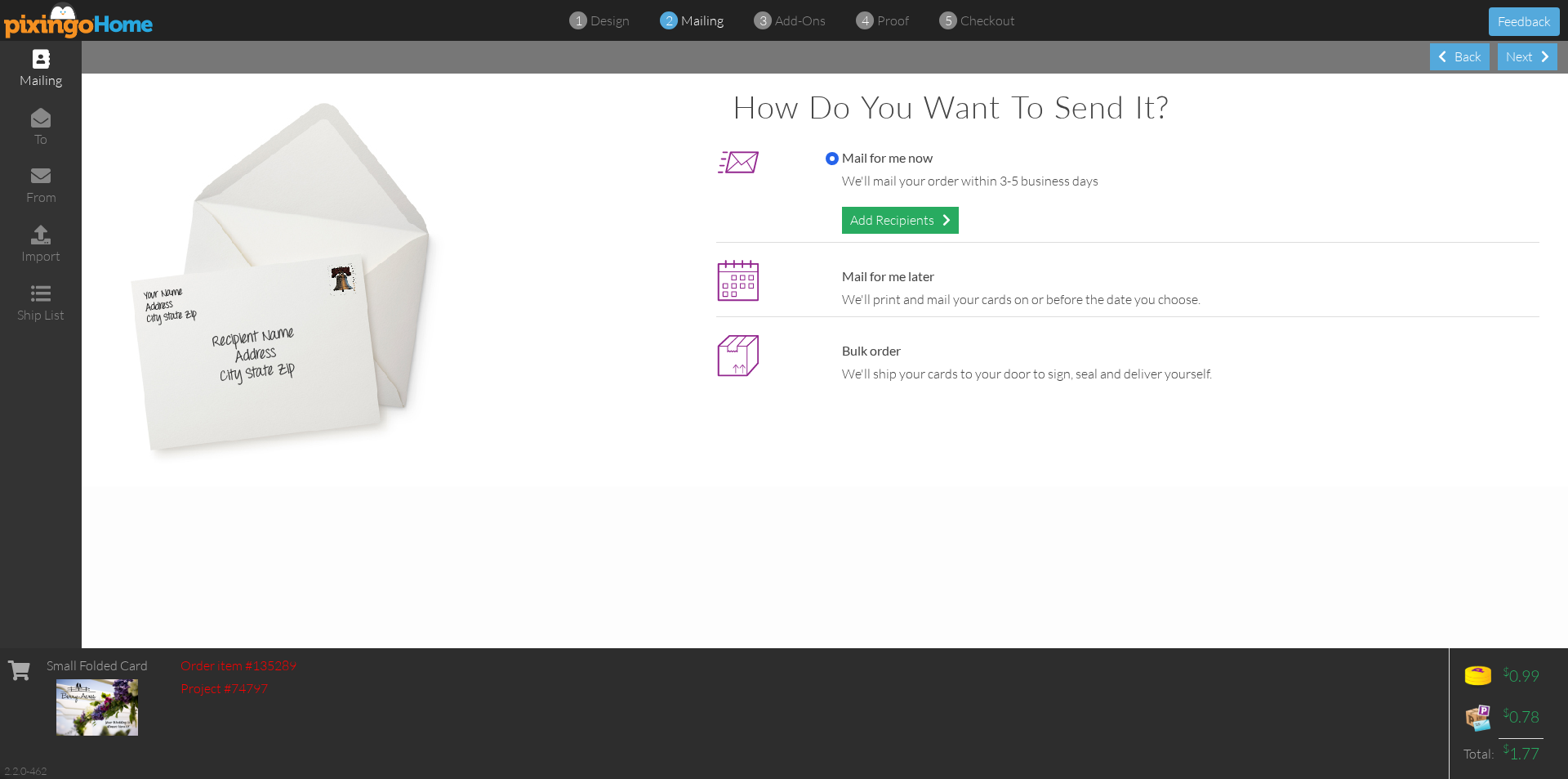
click at [902, 213] on div "Add Recipients" at bounding box center [901, 220] width 117 height 27
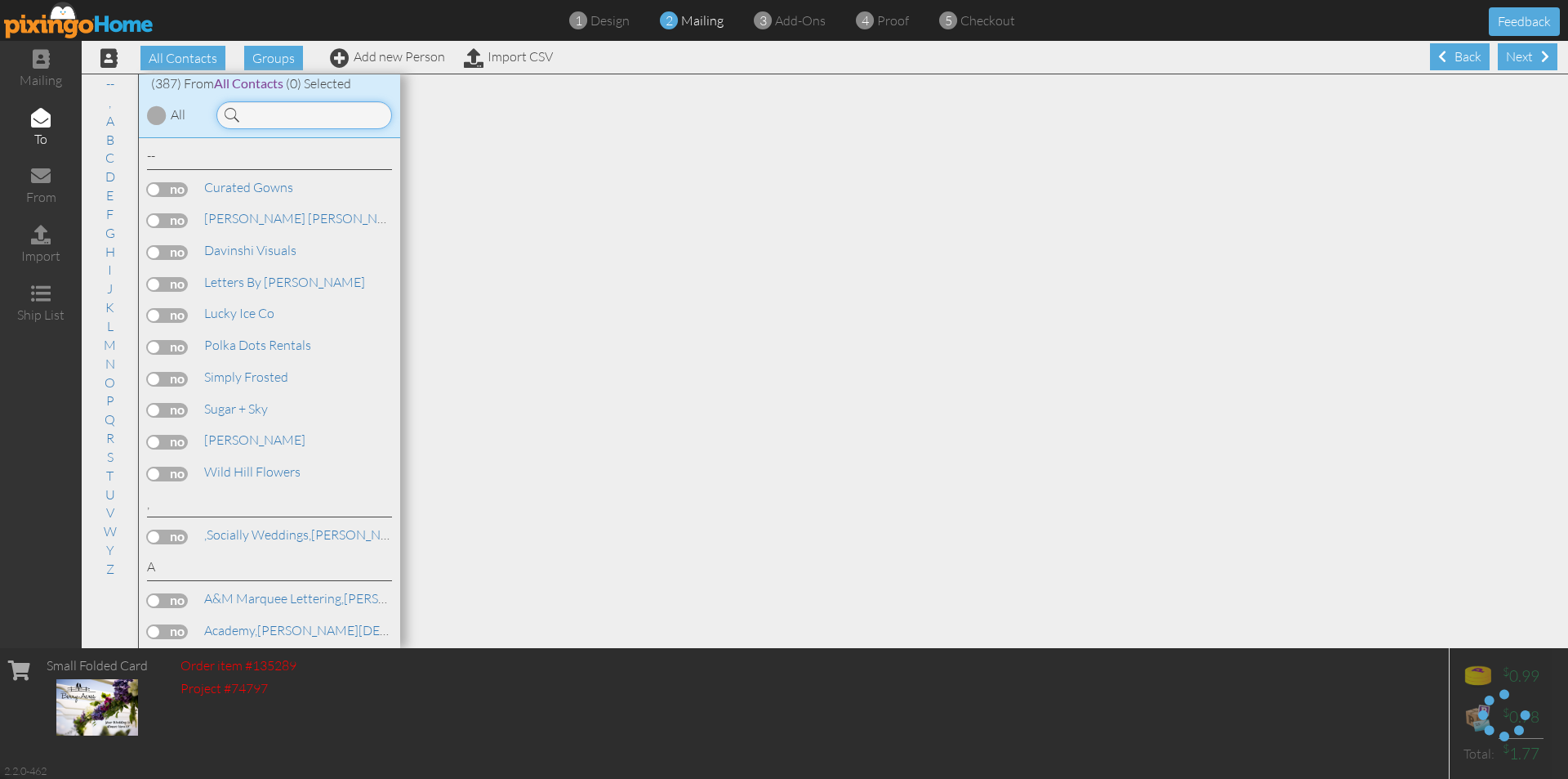
click at [348, 111] on input at bounding box center [304, 115] width 175 height 28
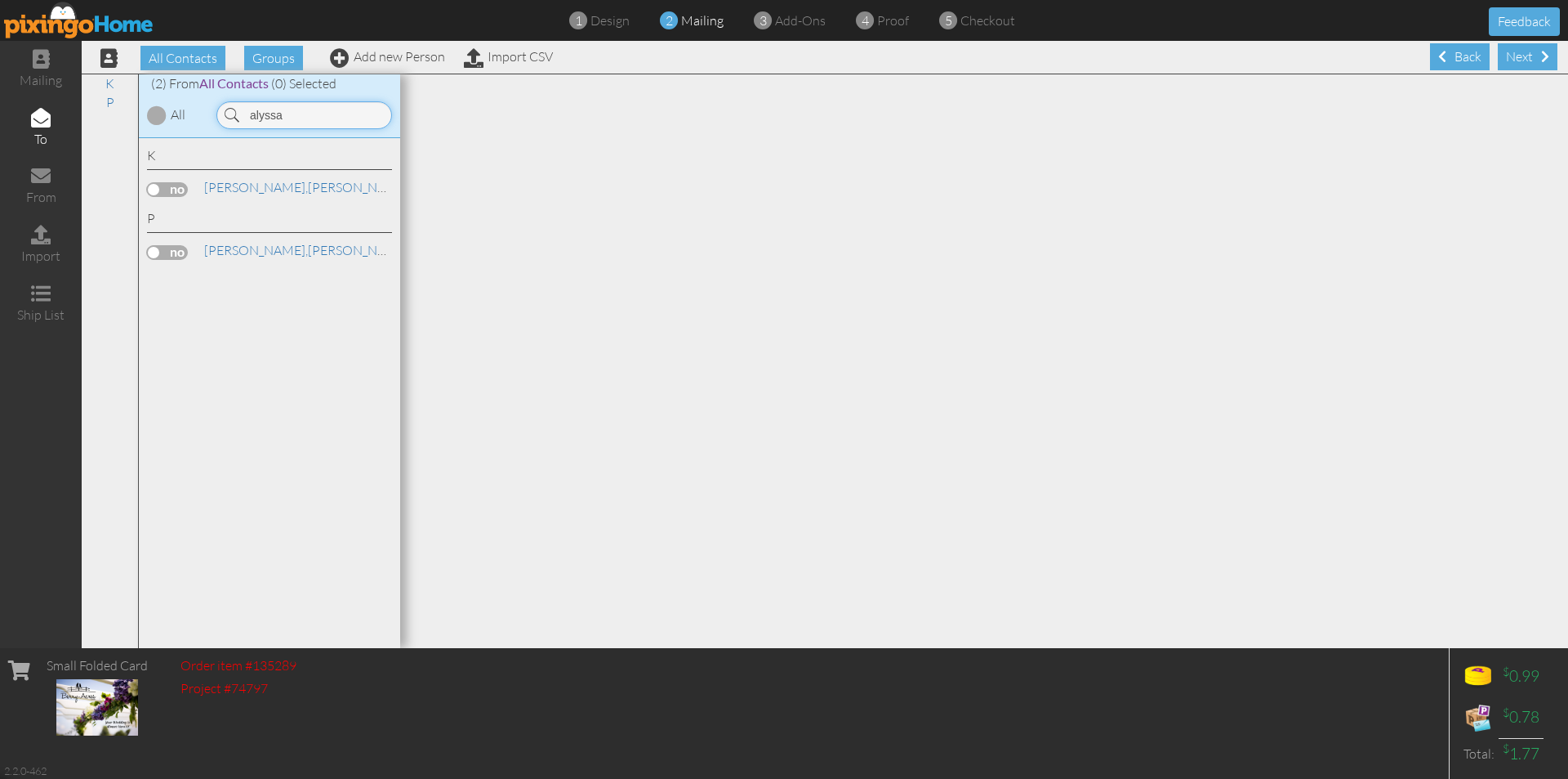
type input "alyssa"
click at [174, 254] on label at bounding box center [168, 252] width 41 height 15
click at [0, 0] on input "checkbox" at bounding box center [0, 0] width 0 height 0
click at [1518, 54] on div "Next" at bounding box center [1528, 57] width 60 height 27
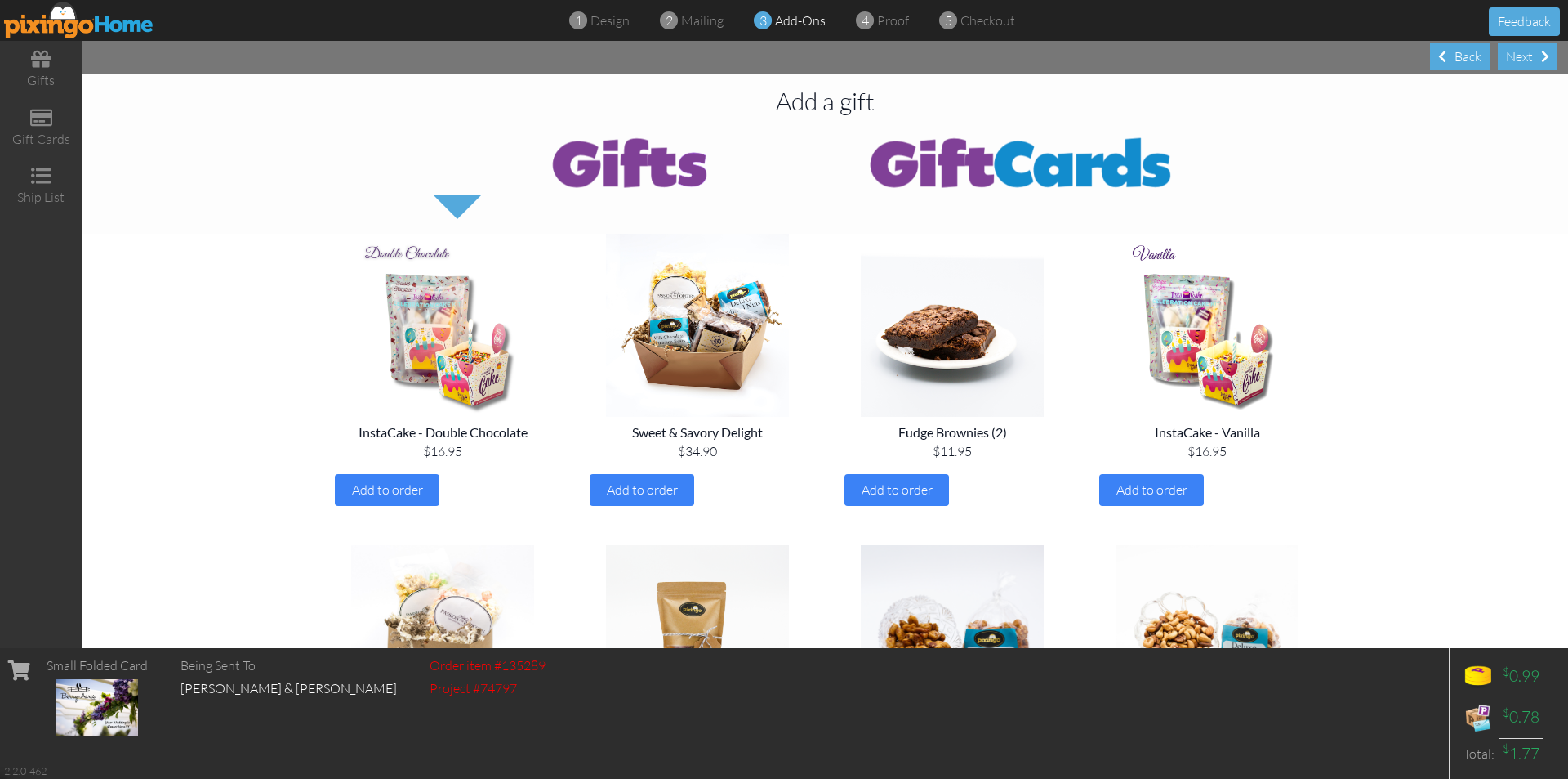
click at [1066, 156] on img at bounding box center [1021, 162] width 392 height 66
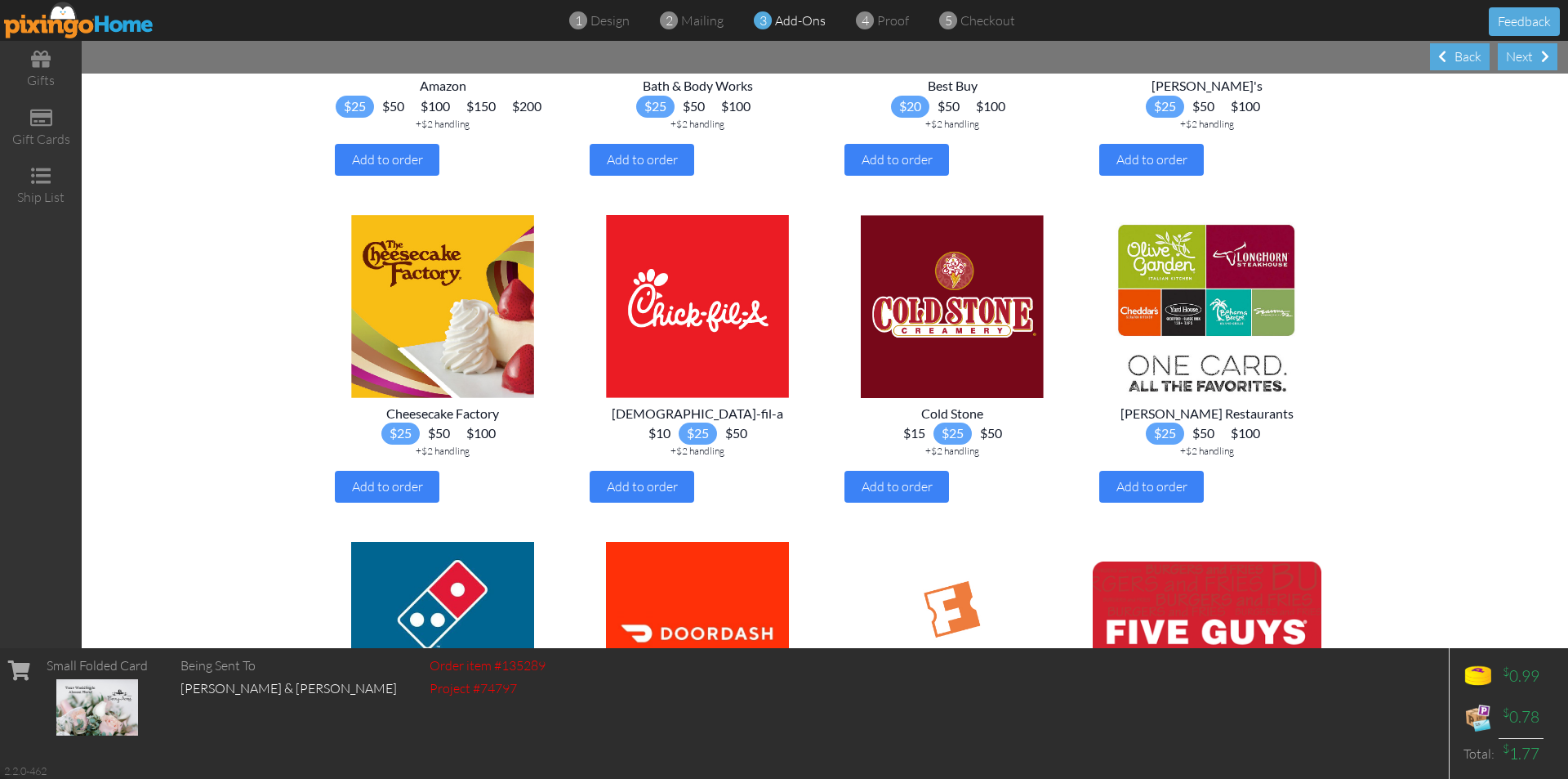
scroll to position [346, 0]
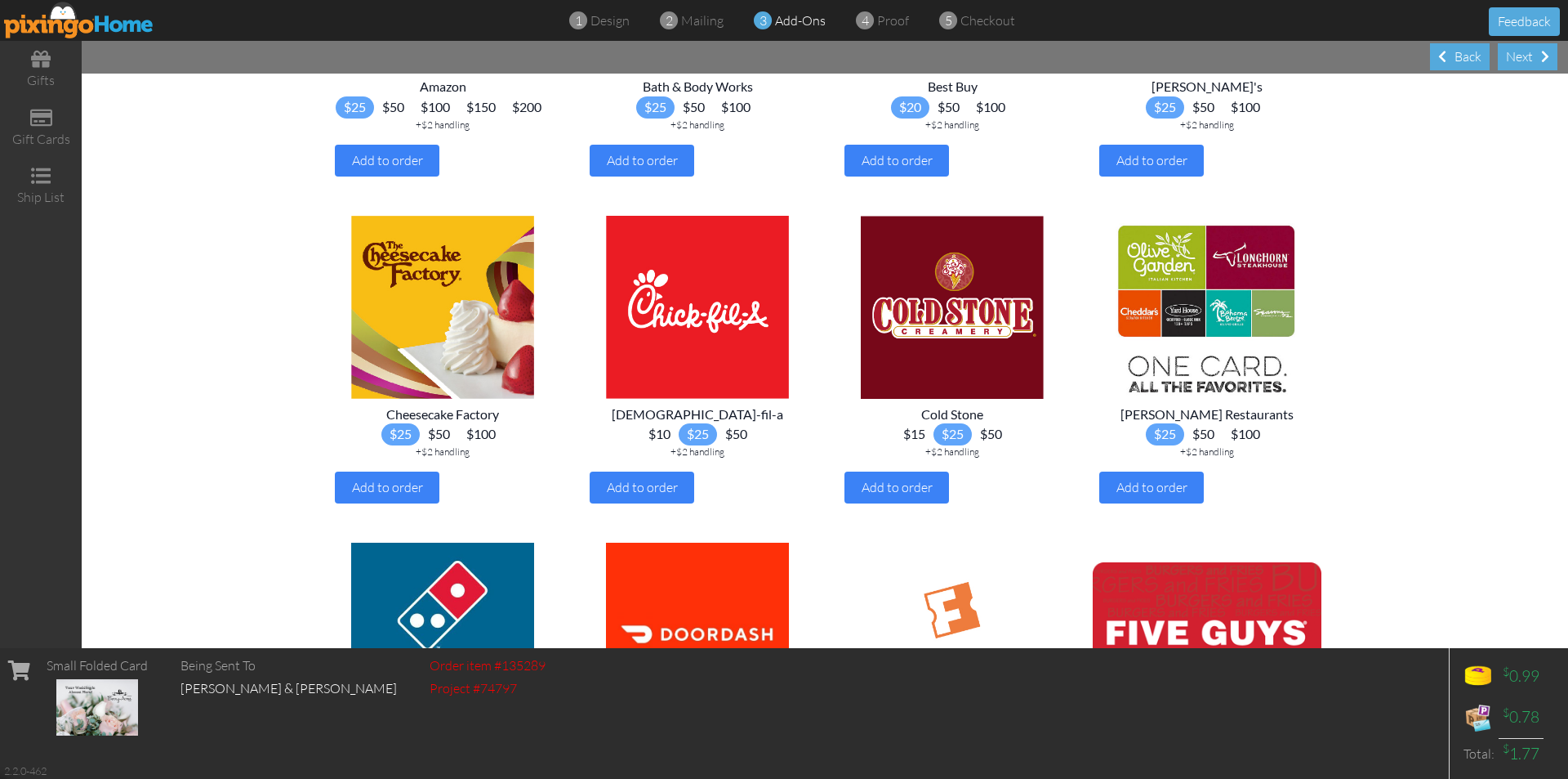
click at [906, 446] on span "$15" at bounding box center [914, 434] width 38 height 22
click at [903, 496] on span "Add to order" at bounding box center [897, 487] width 71 height 16
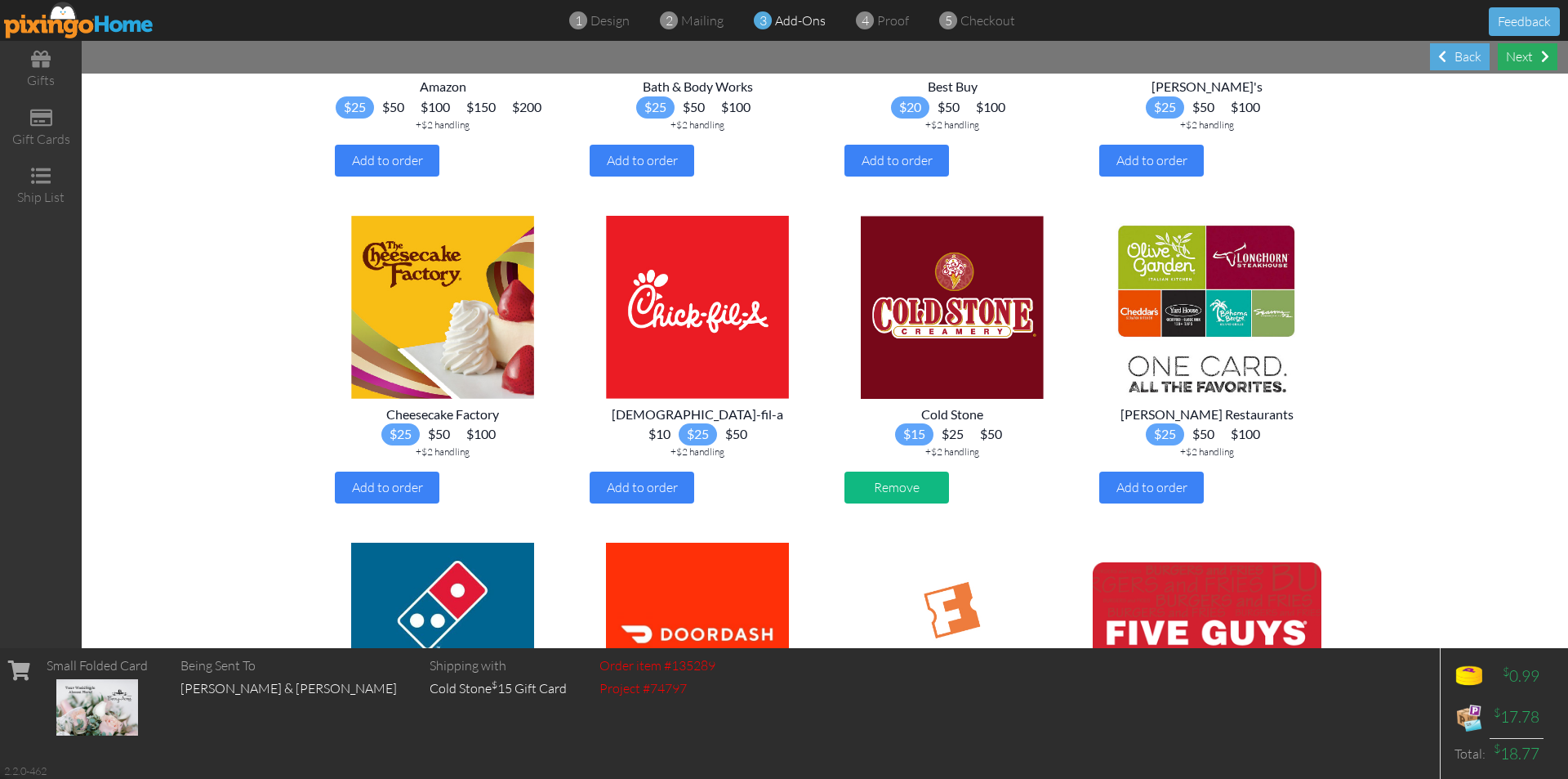
click at [1529, 54] on div "Next" at bounding box center [1528, 57] width 60 height 27
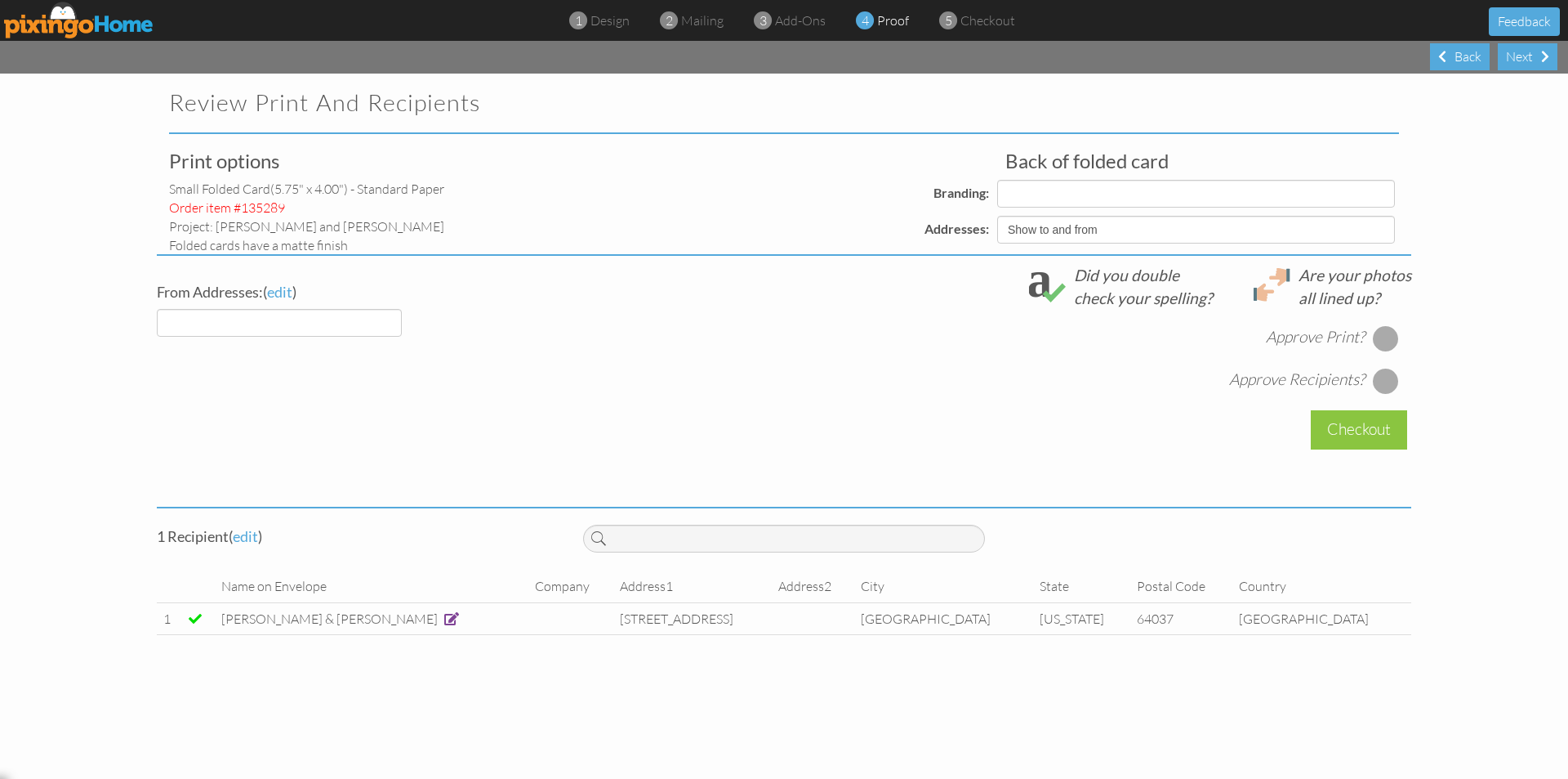
select select "object:5109"
select select "object:5107"
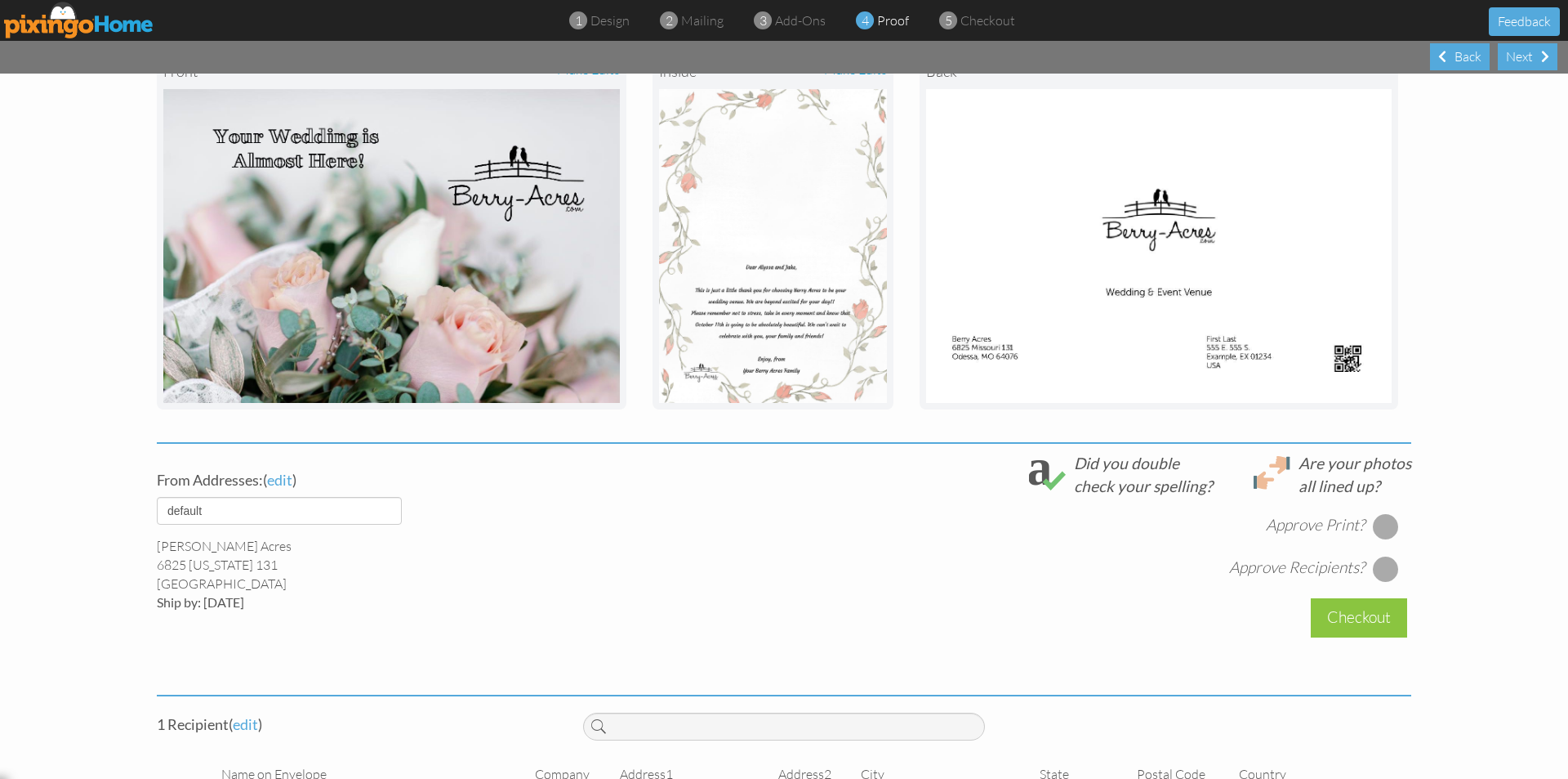
scroll to position [317, 0]
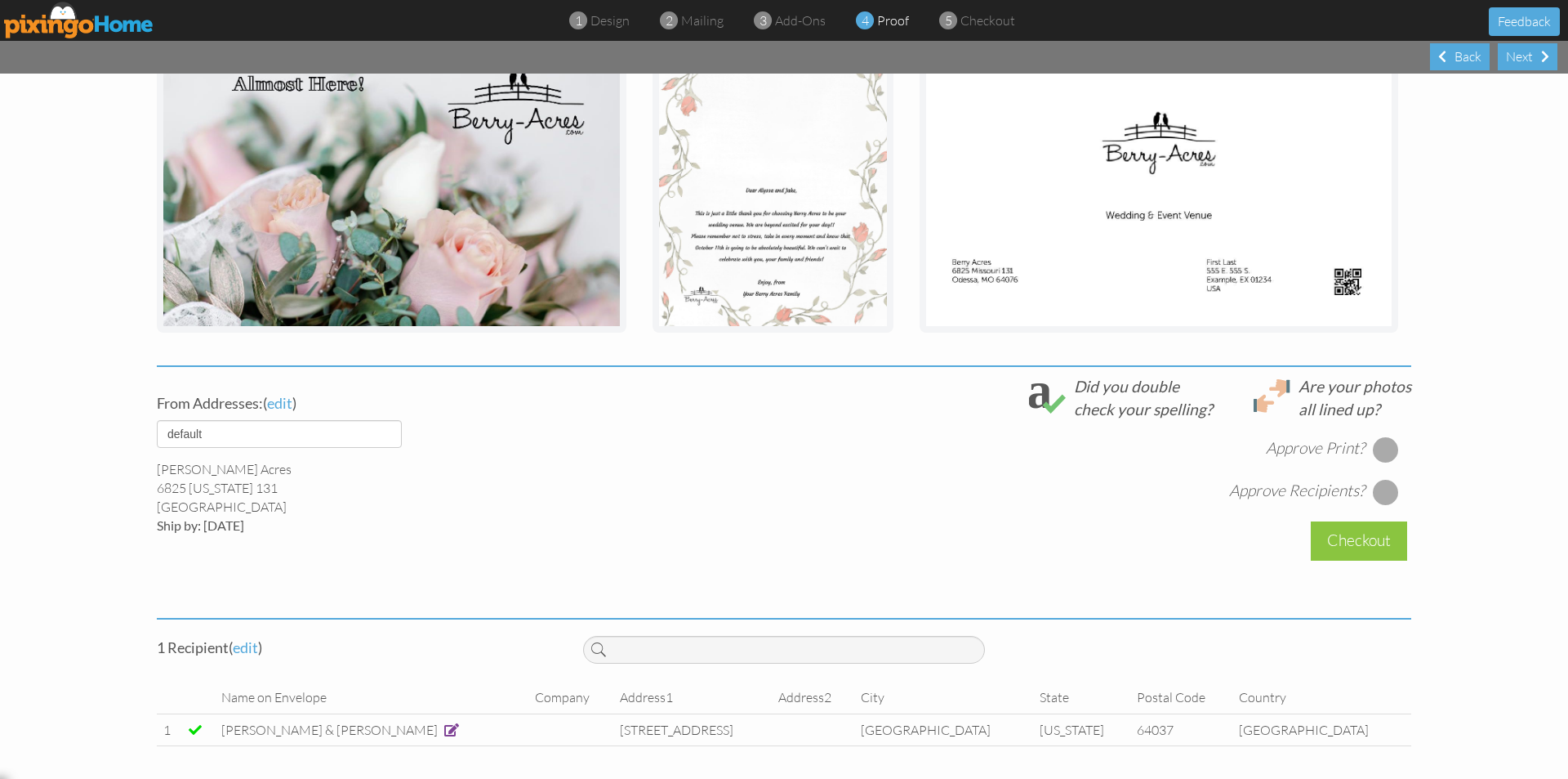
click at [1386, 449] on div at bounding box center [1386, 450] width 26 height 26
click at [1385, 491] on div at bounding box center [1386, 492] width 26 height 26
click at [1365, 543] on div "Checkout" at bounding box center [1359, 540] width 97 height 38
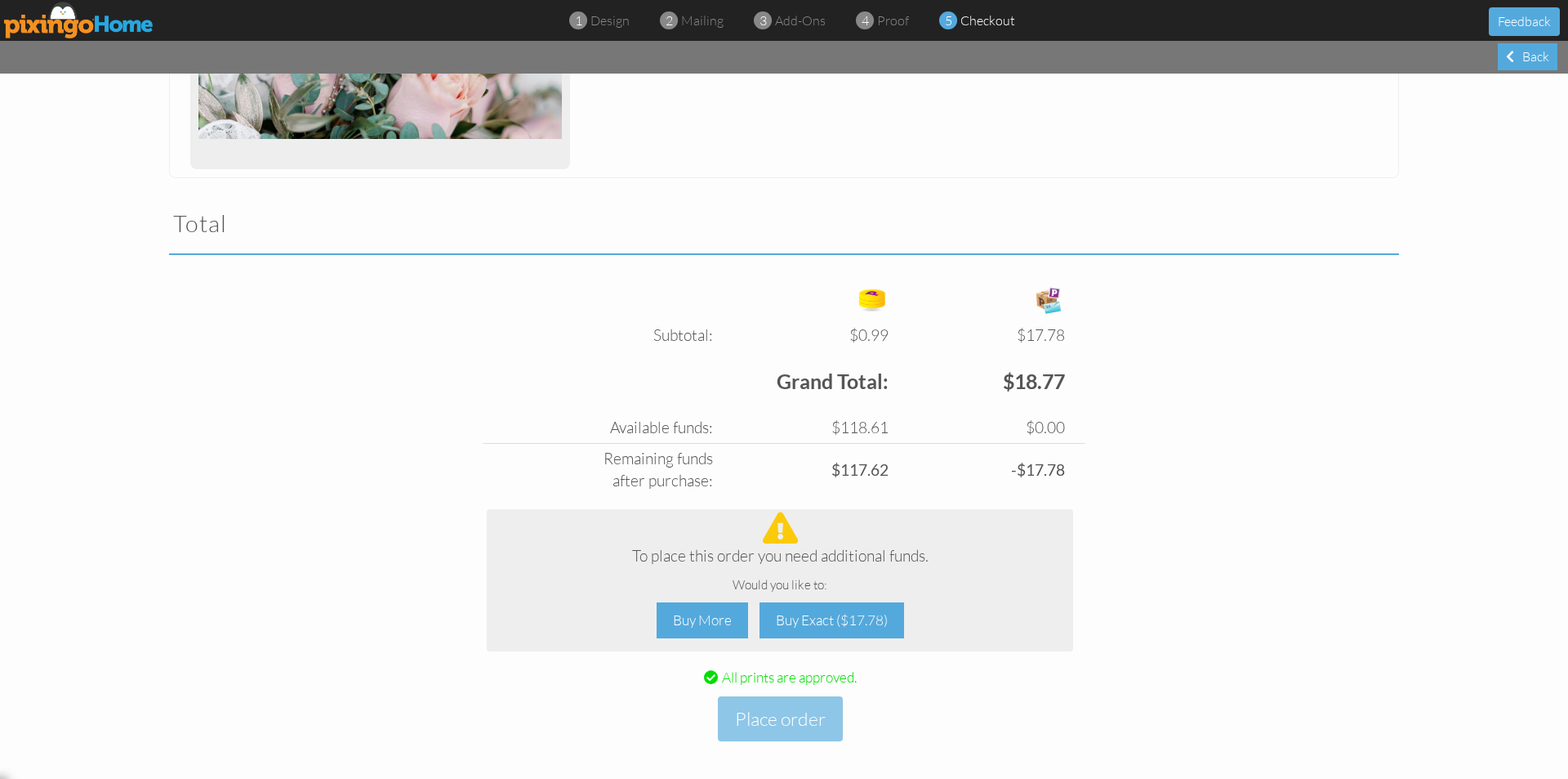
scroll to position [426, 0]
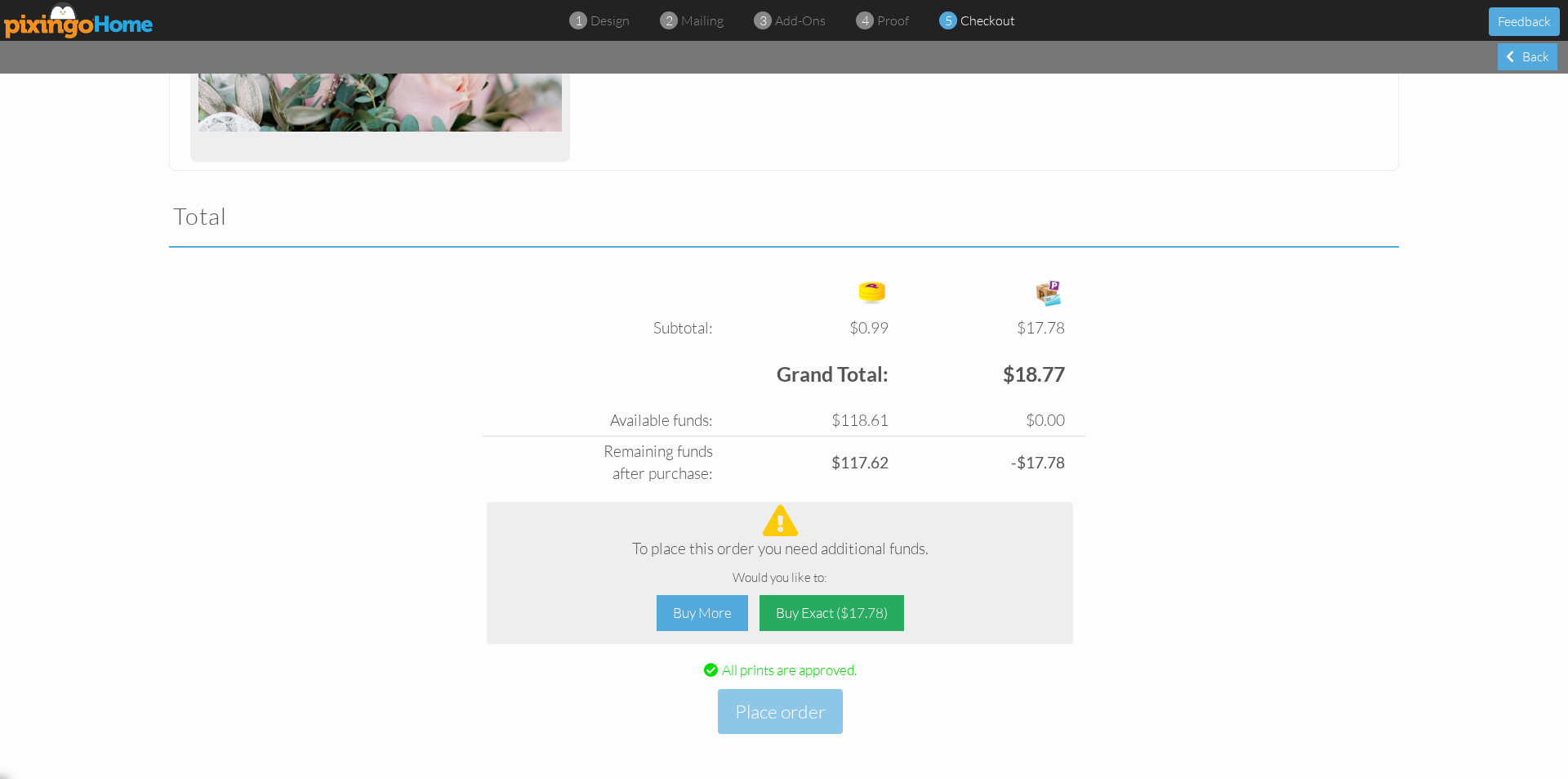
click at [854, 619] on div "Buy Exact ($17.78)" at bounding box center [832, 613] width 145 height 37
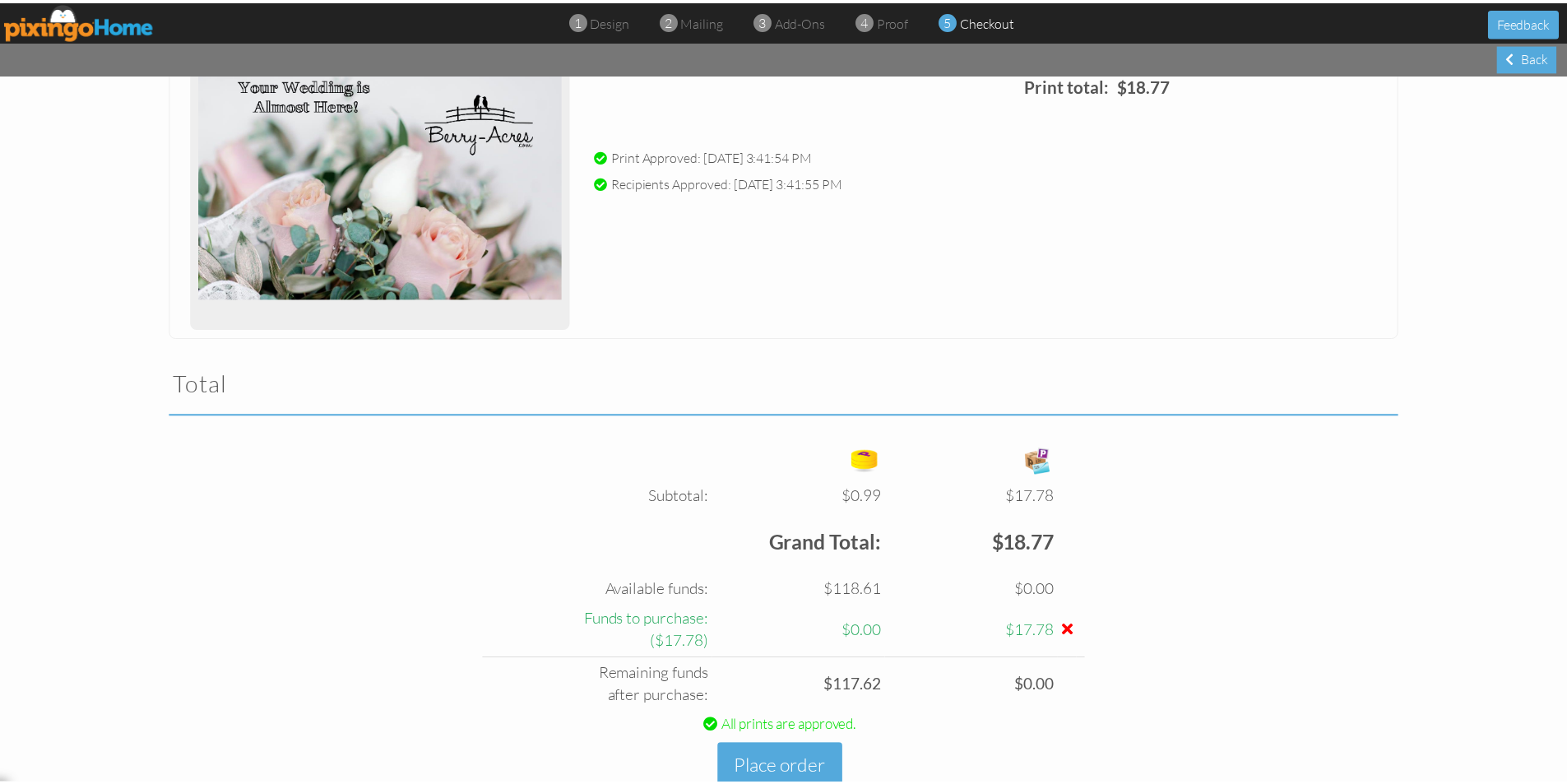
scroll to position [313, 0]
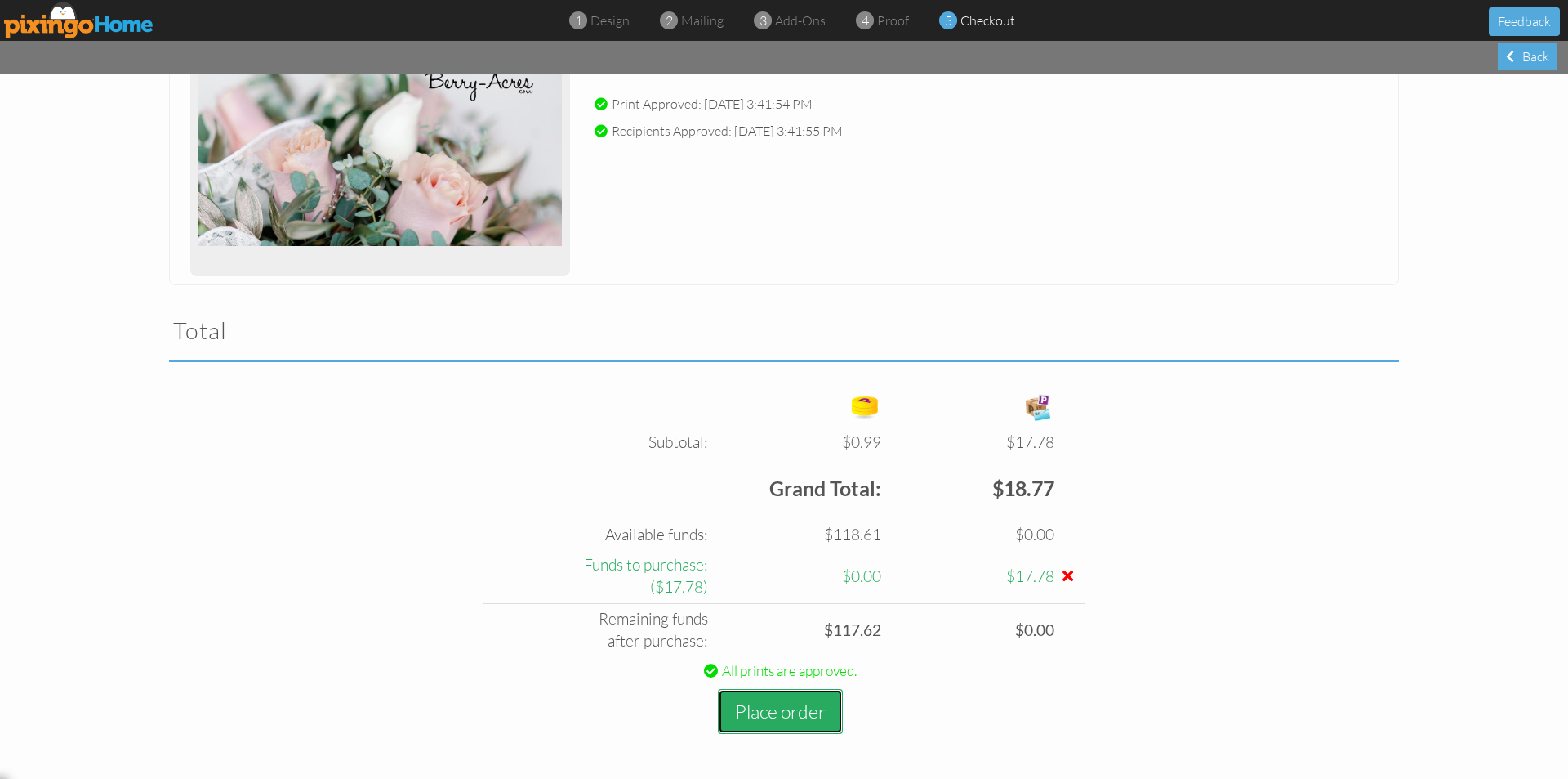
click at [779, 704] on button "Place order" at bounding box center [780, 711] width 125 height 45
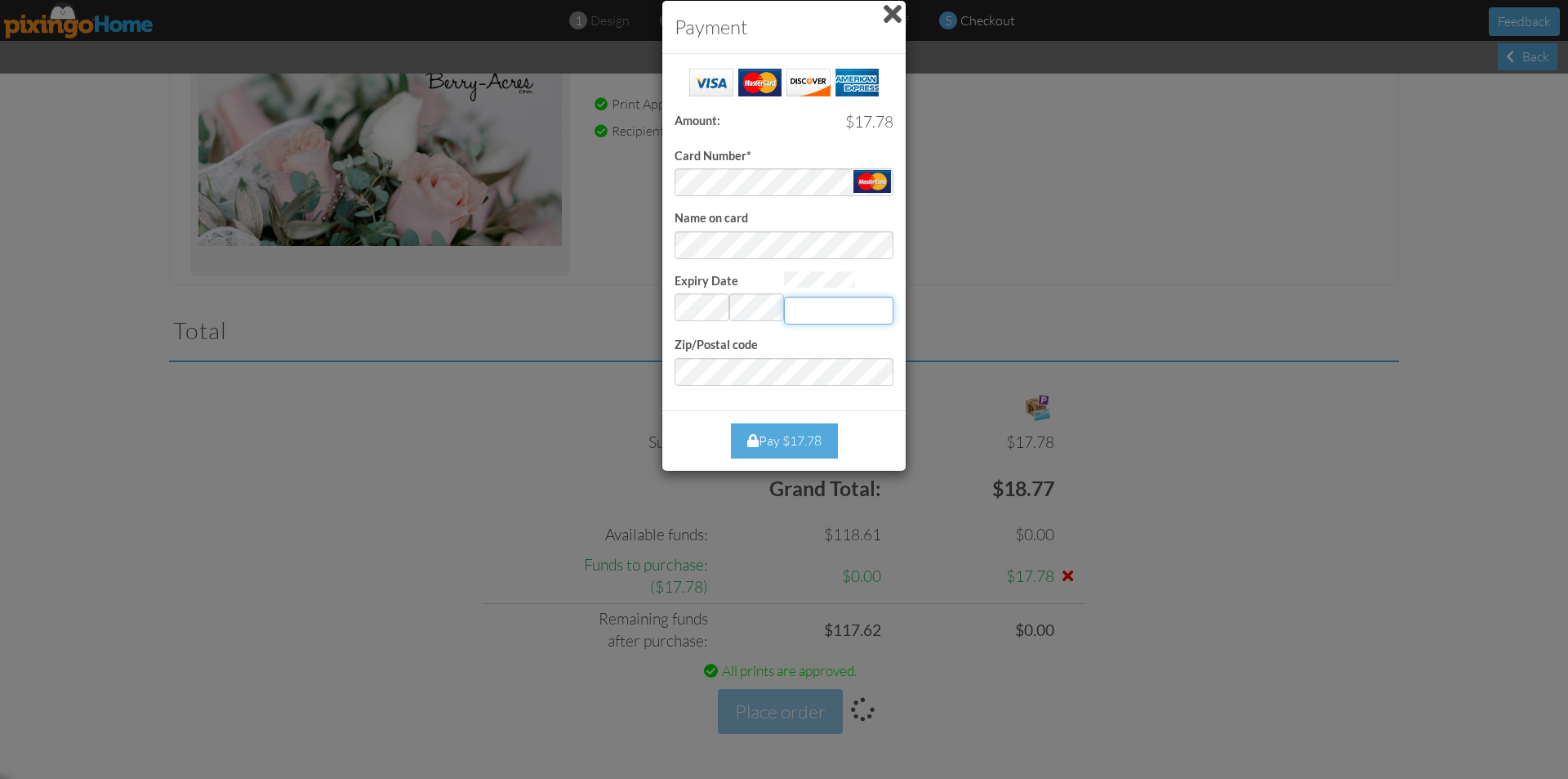
click at [846, 306] on input "Expiry Date" at bounding box center [839, 310] width 110 height 28
type input "149"
click at [796, 427] on div "Pay $17.78" at bounding box center [784, 441] width 107 height 35
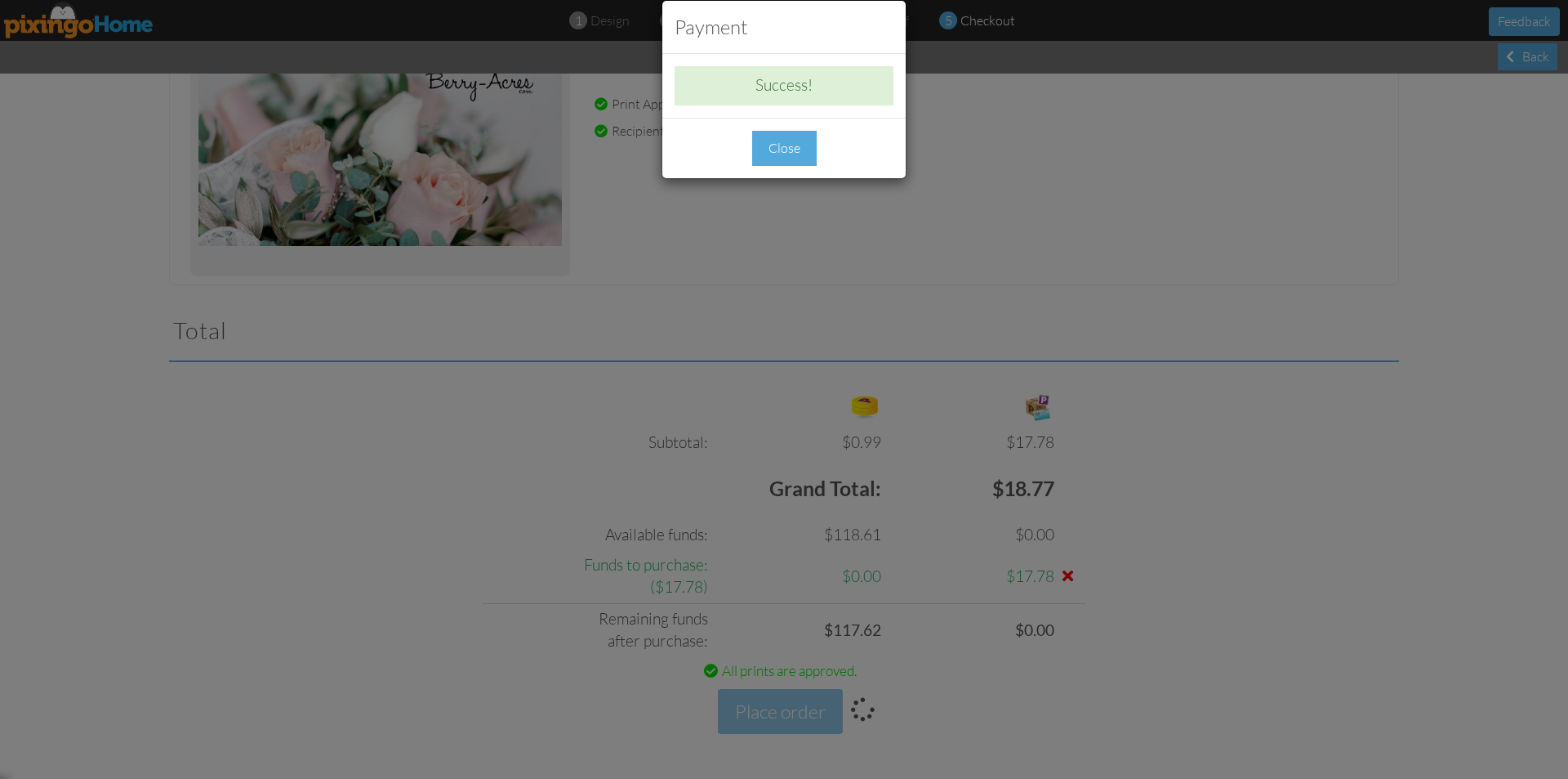
click at [797, 148] on div "Close" at bounding box center [784, 148] width 65 height 35
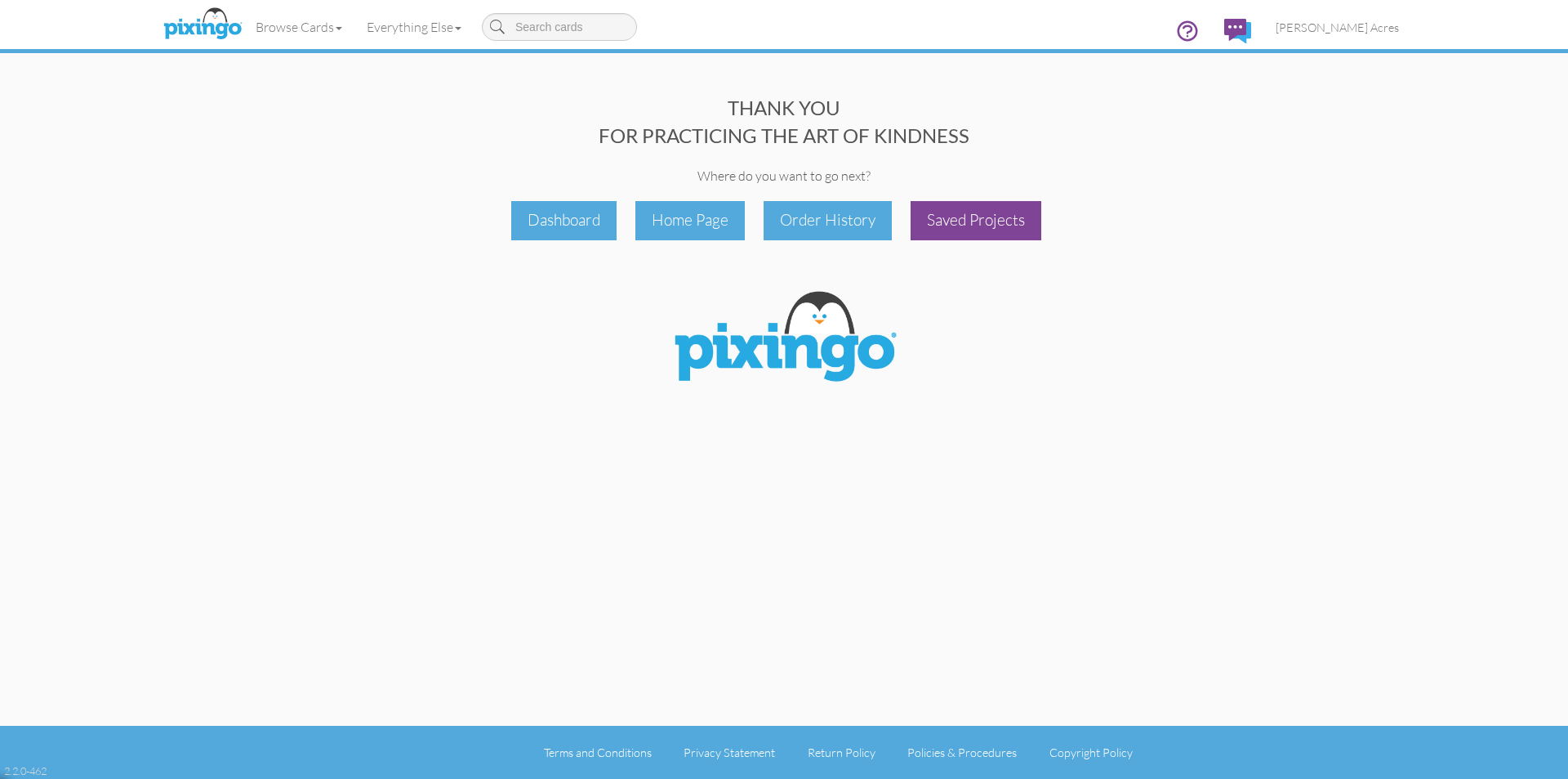
click at [990, 225] on div "Saved Projects" at bounding box center [976, 220] width 131 height 38
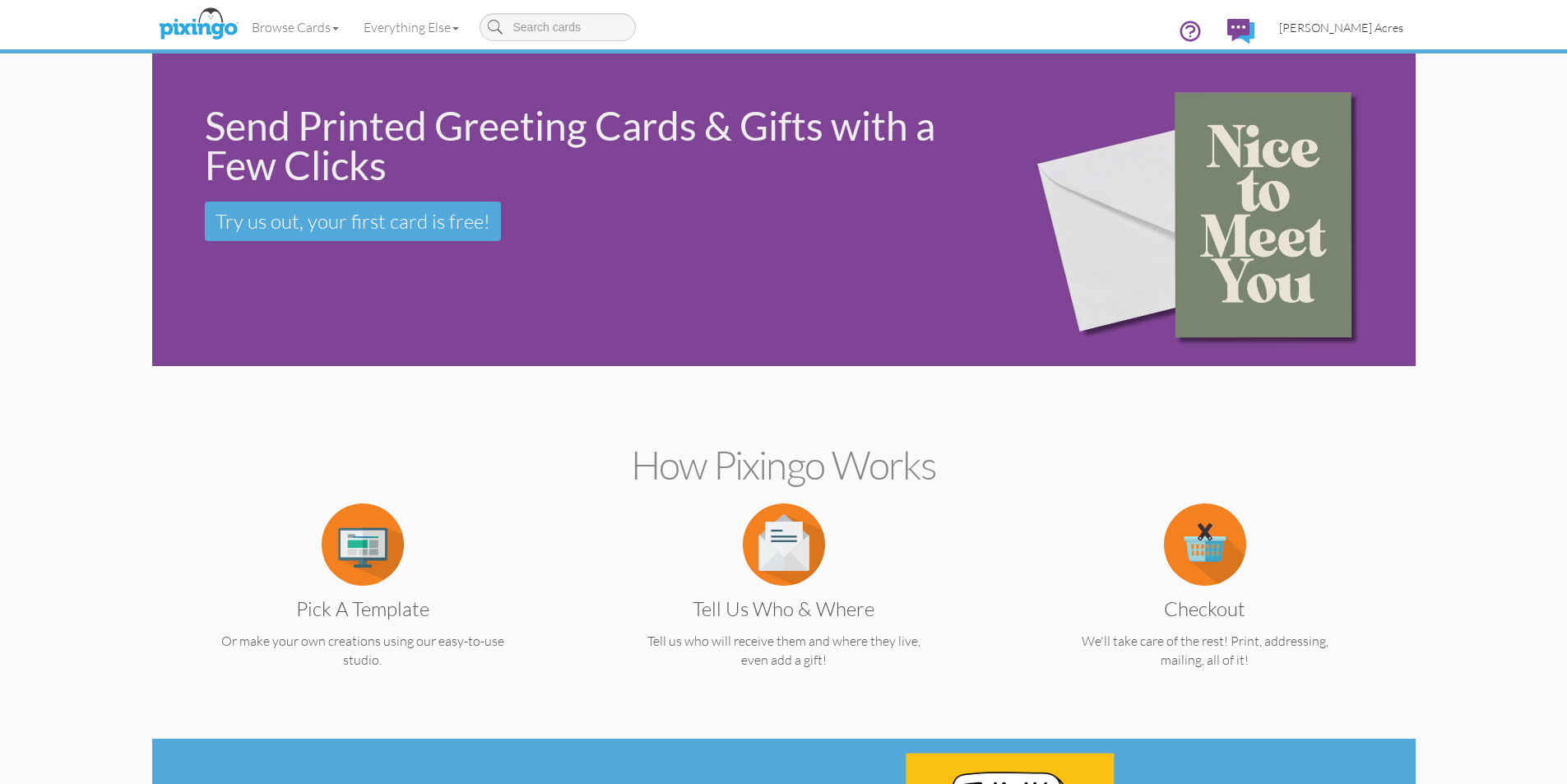
click at [1378, 26] on span "[PERSON_NAME] Acres" at bounding box center [1341, 27] width 125 height 14
